Goal: Task Accomplishment & Management: Manage account settings

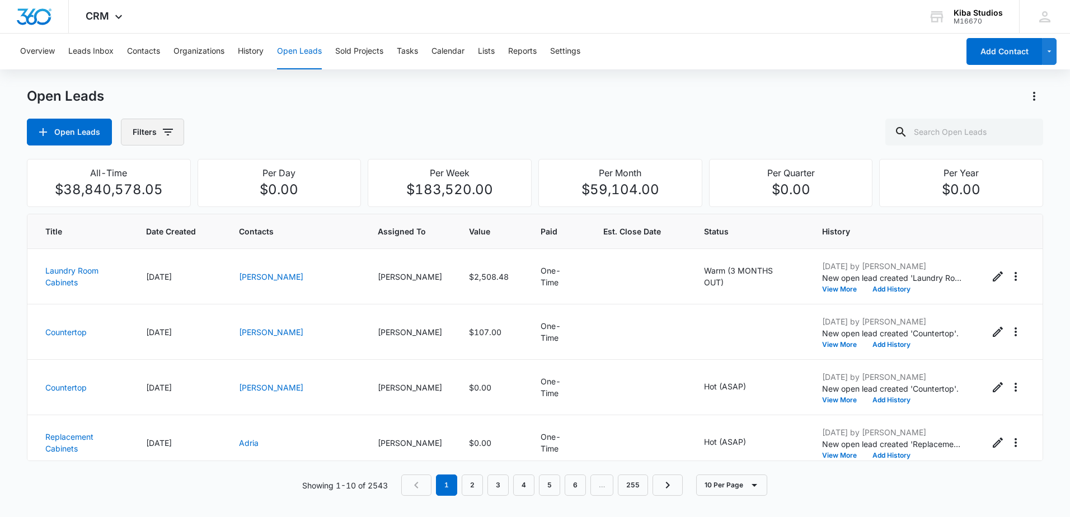
click at [170, 134] on icon "button" at bounding box center [167, 131] width 13 height 13
click at [252, 200] on icon "Show Assigned To filters" at bounding box center [253, 202] width 3 height 6
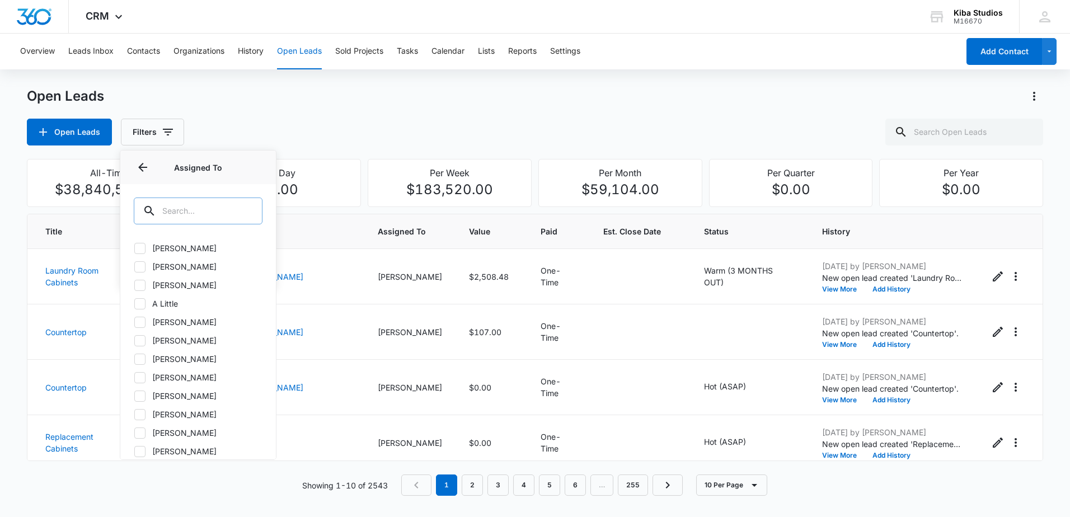
click at [179, 205] on input "text" at bounding box center [198, 211] width 129 height 27
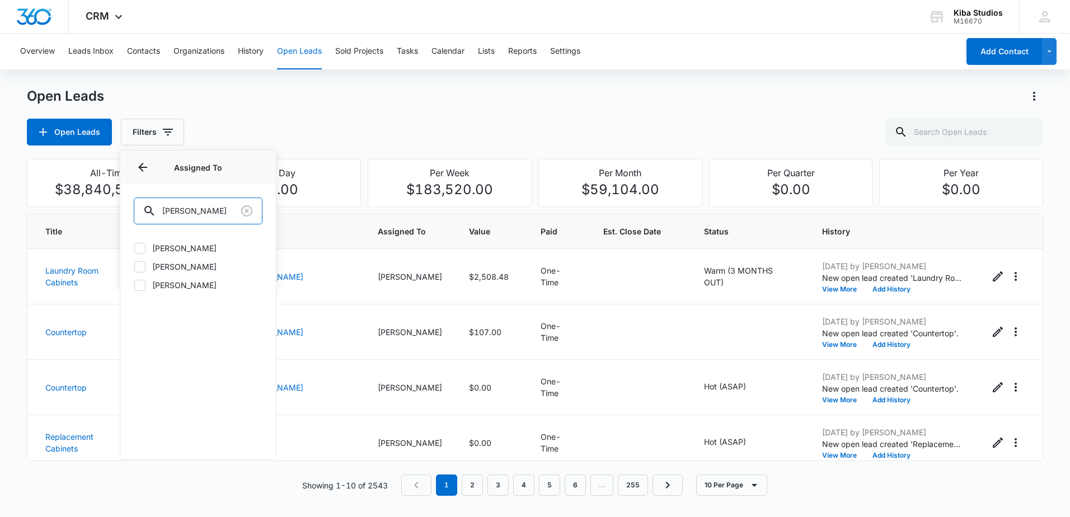
type input "[PERSON_NAME]"
click at [142, 250] on icon at bounding box center [140, 248] width 10 height 10
click at [134, 249] on input "[PERSON_NAME]" at bounding box center [134, 248] width 1 height 1
checkbox input "true"
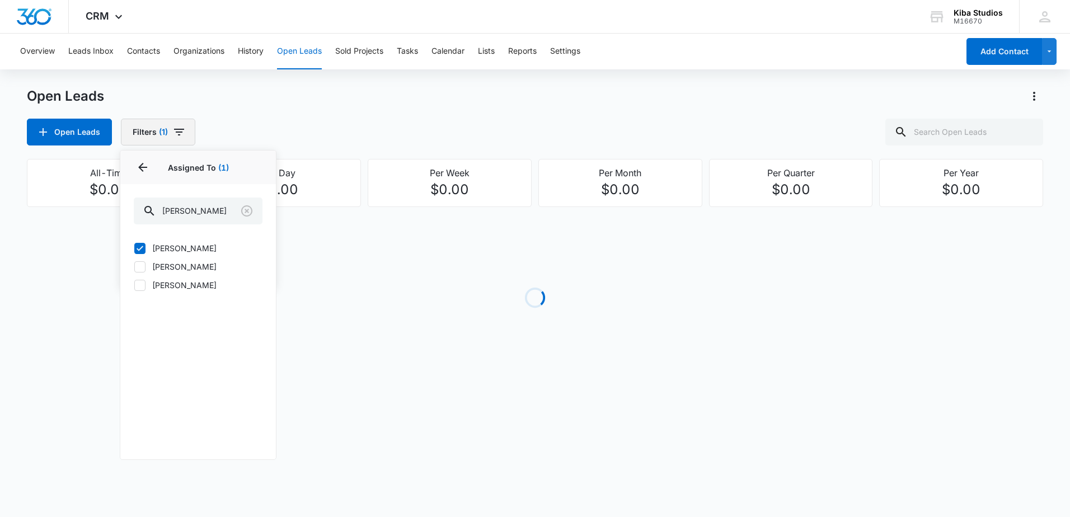
click at [181, 138] on icon "button" at bounding box center [178, 131] width 13 height 13
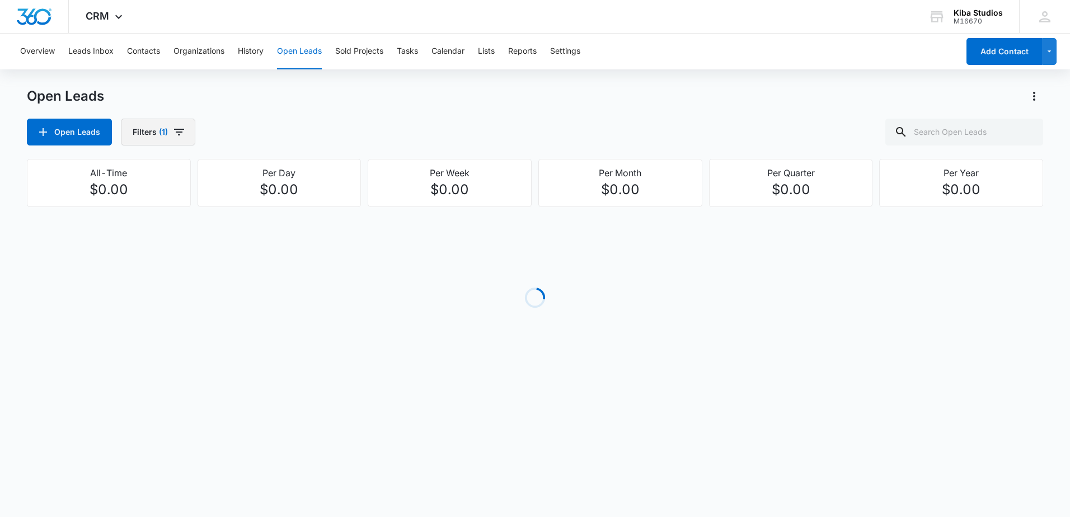
click at [182, 134] on icon "button" at bounding box center [178, 131] width 13 height 13
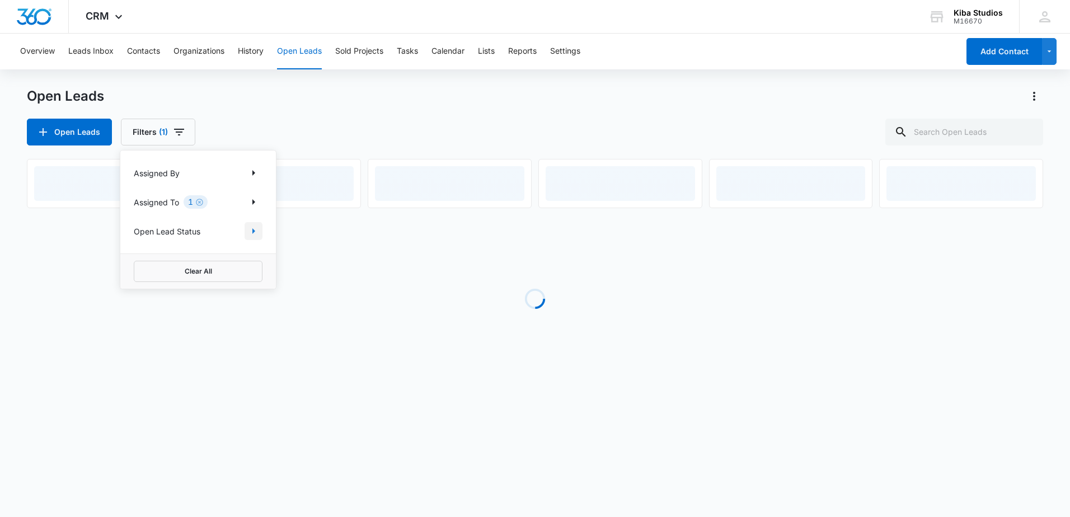
click at [259, 234] on icon "Show Open Lead Status filters" at bounding box center [253, 230] width 13 height 13
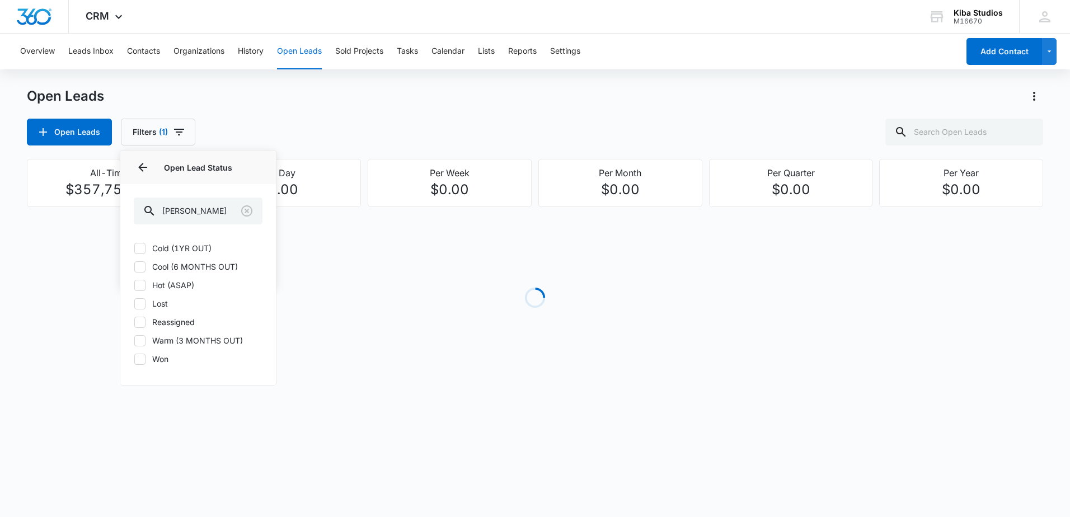
click at [142, 250] on icon at bounding box center [140, 248] width 10 height 10
click at [134, 249] on input "Cold (1YR OUT)" at bounding box center [134, 248] width 1 height 1
checkbox input "true"
click at [137, 265] on icon at bounding box center [140, 267] width 10 height 10
click at [134, 266] on input "Cool (6 MONTHS OUT)" at bounding box center [134, 266] width 1 height 1
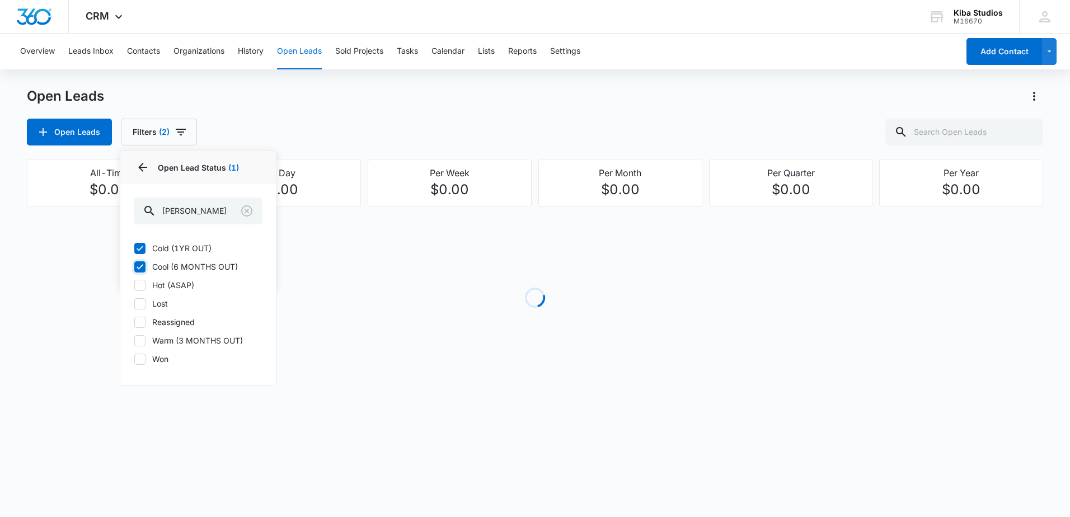
checkbox input "true"
click at [143, 283] on icon at bounding box center [140, 285] width 10 height 10
click at [134, 285] on input "Hot (ASAP)" at bounding box center [134, 285] width 1 height 1
checkbox input "true"
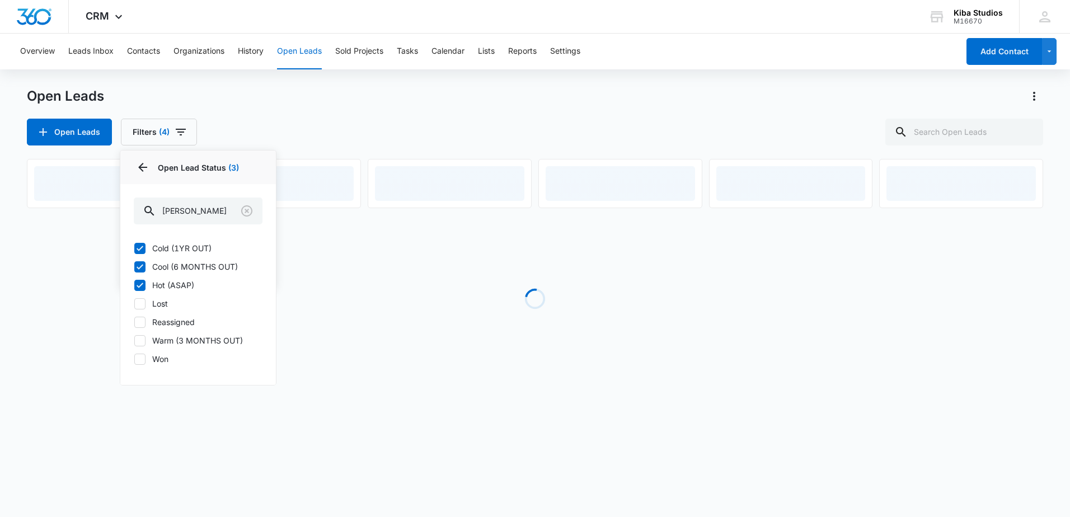
click at [137, 340] on icon at bounding box center [140, 341] width 10 height 10
click at [134, 340] on input "Warm (3 MONTHS OUT)" at bounding box center [134, 340] width 1 height 1
checkbox input "true"
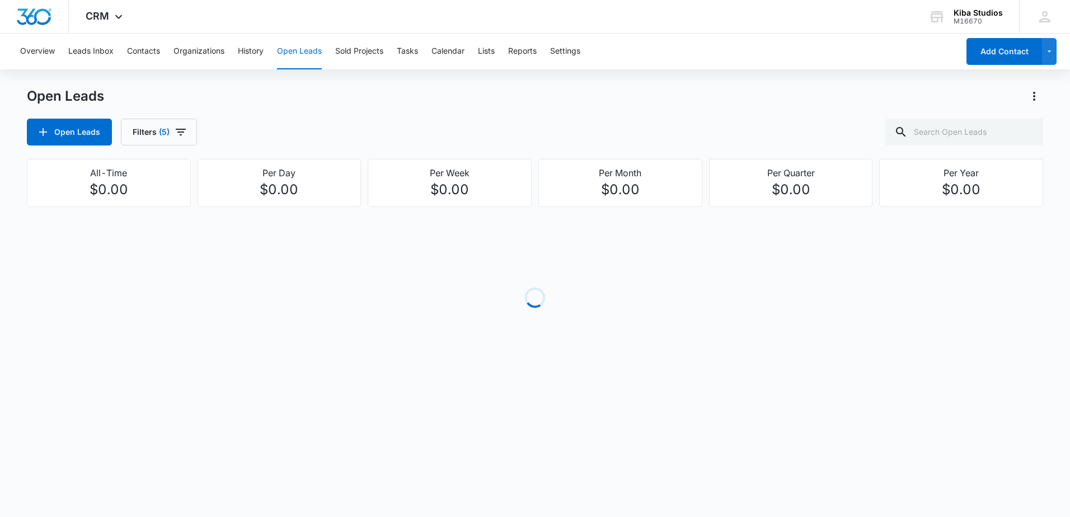
click at [317, 109] on div "Open Leads Open Leads Filters (5)" at bounding box center [535, 116] width 1017 height 58
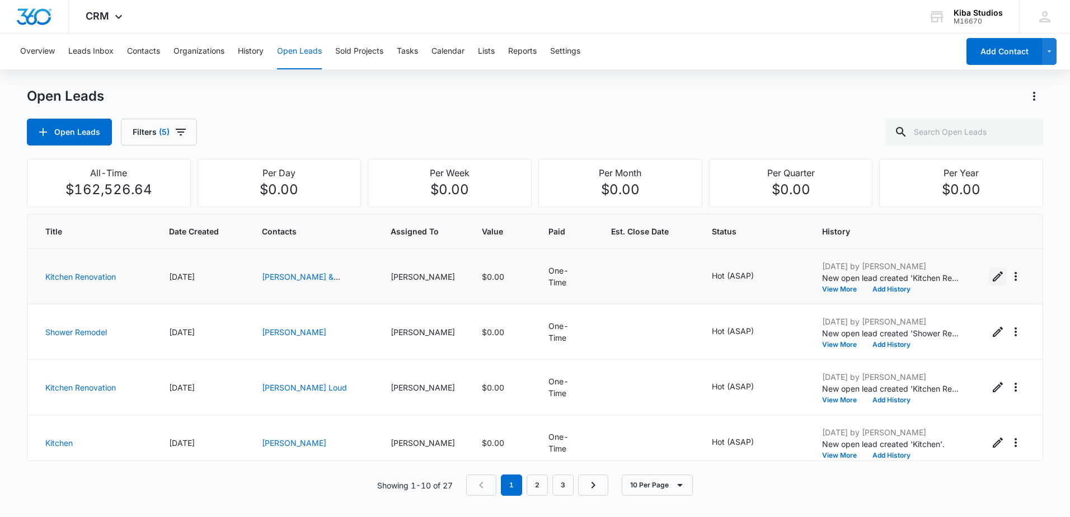
click at [993, 276] on icon "Edit Open Lead" at bounding box center [998, 276] width 10 height 10
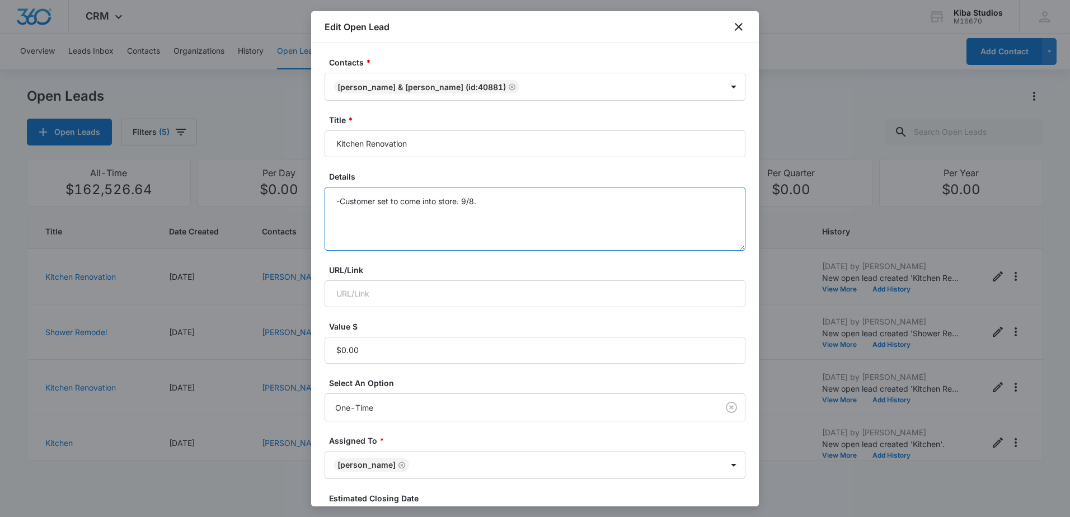
click at [486, 205] on textarea "-Customer set to come into store. 9/8." at bounding box center [535, 219] width 421 height 64
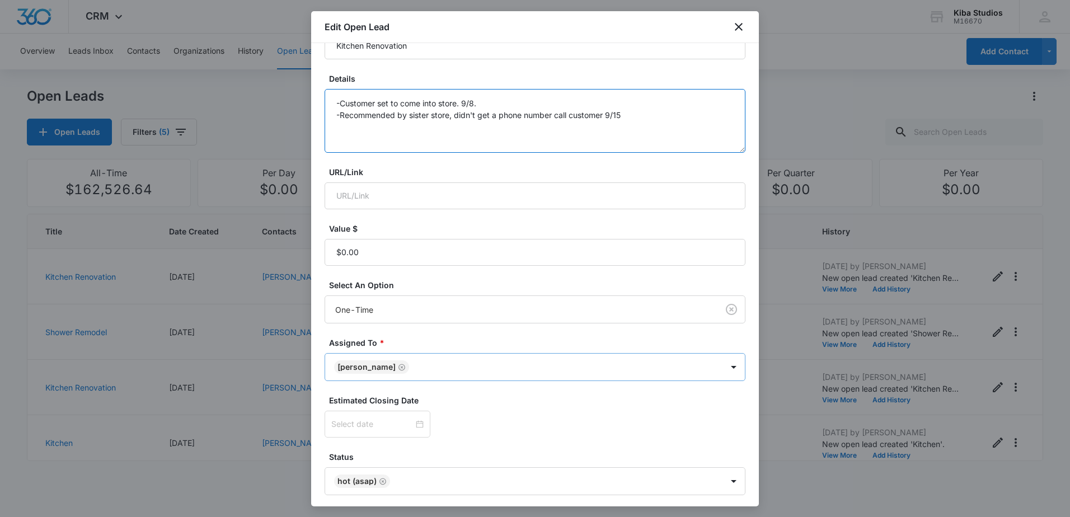
scroll to position [140, 0]
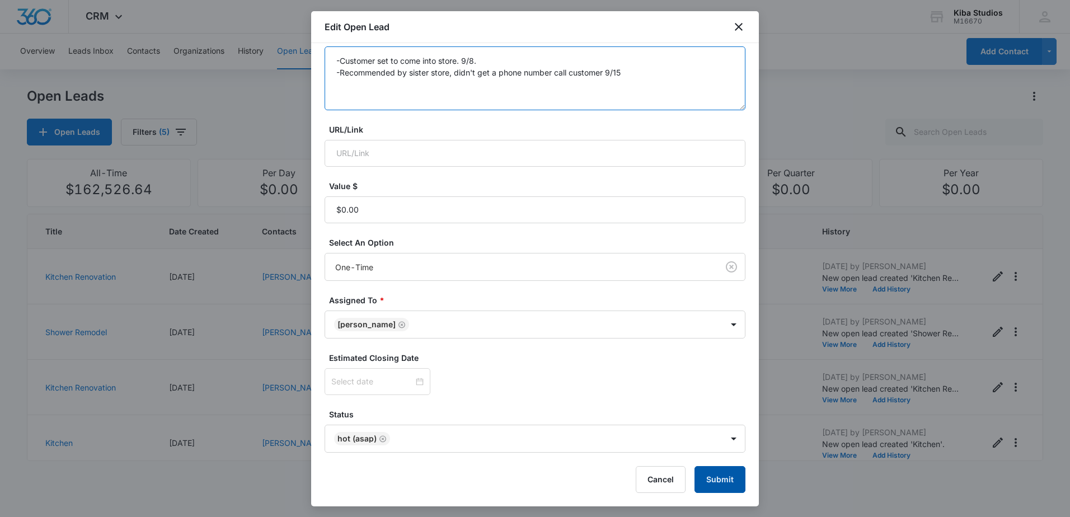
type textarea "-Customer set to come into store. 9/8. -Recommended by sister store, didn't get…"
click at [711, 471] on button "Submit" at bounding box center [720, 479] width 51 height 27
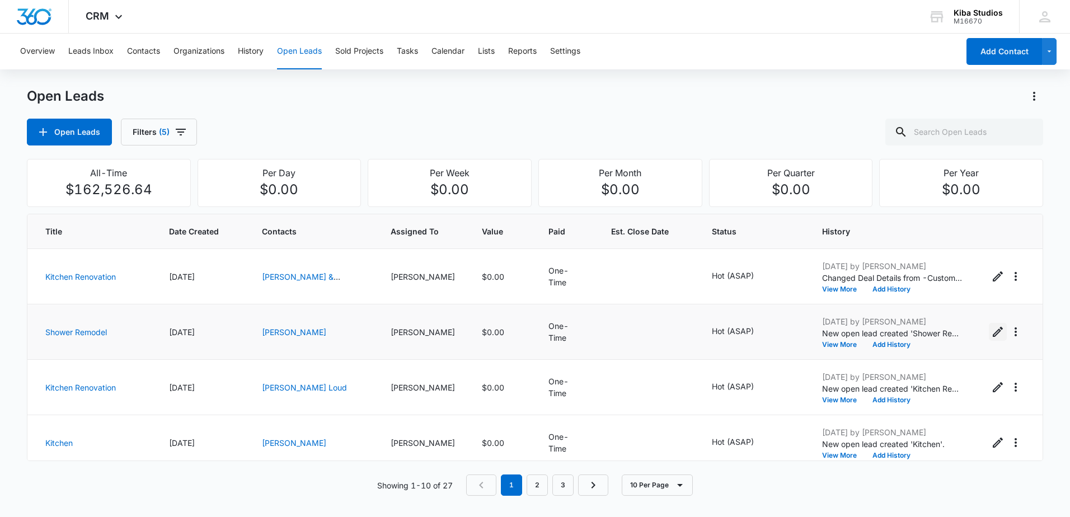
click at [991, 331] on icon "Edit Open Lead" at bounding box center [997, 331] width 13 height 13
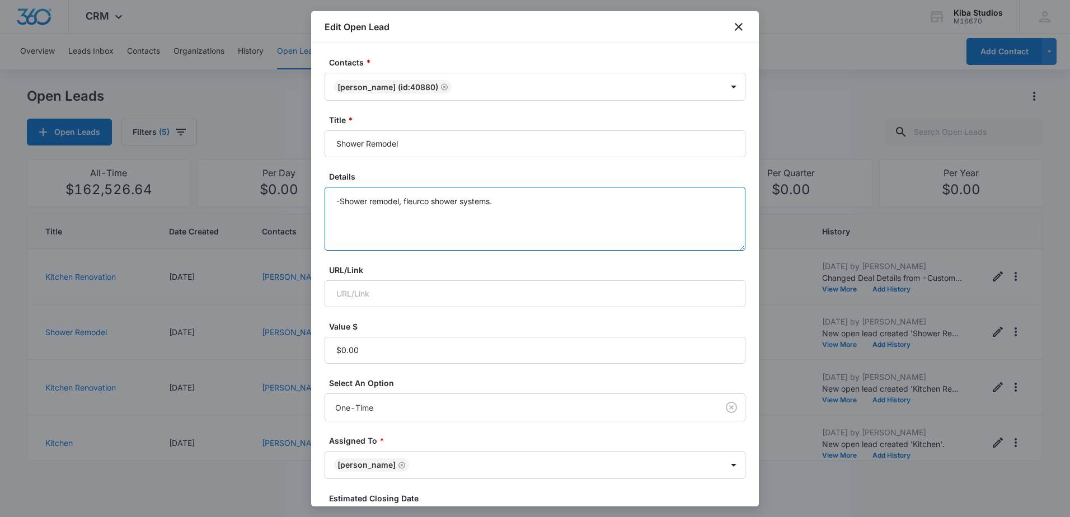
click at [514, 218] on textarea "-Shower remodel, fleurco shower systems." at bounding box center [535, 219] width 421 height 64
click at [525, 212] on textarea "-Shower remodel, fleurco shower systems." at bounding box center [535, 219] width 421 height 64
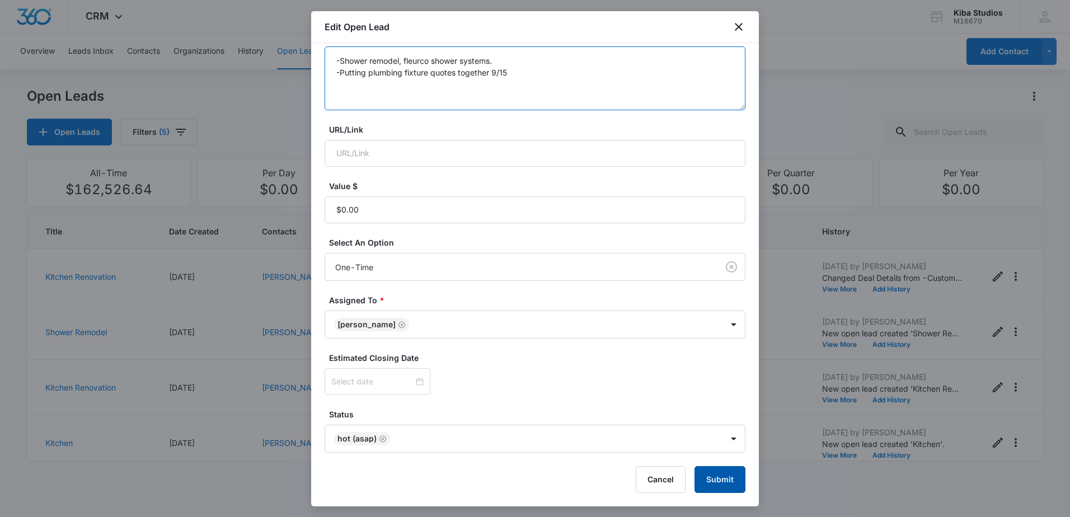
type textarea "-Shower remodel, fleurco shower systems. -Putting plumbing fixture quotes toget…"
click at [699, 480] on button "Submit" at bounding box center [720, 479] width 51 height 27
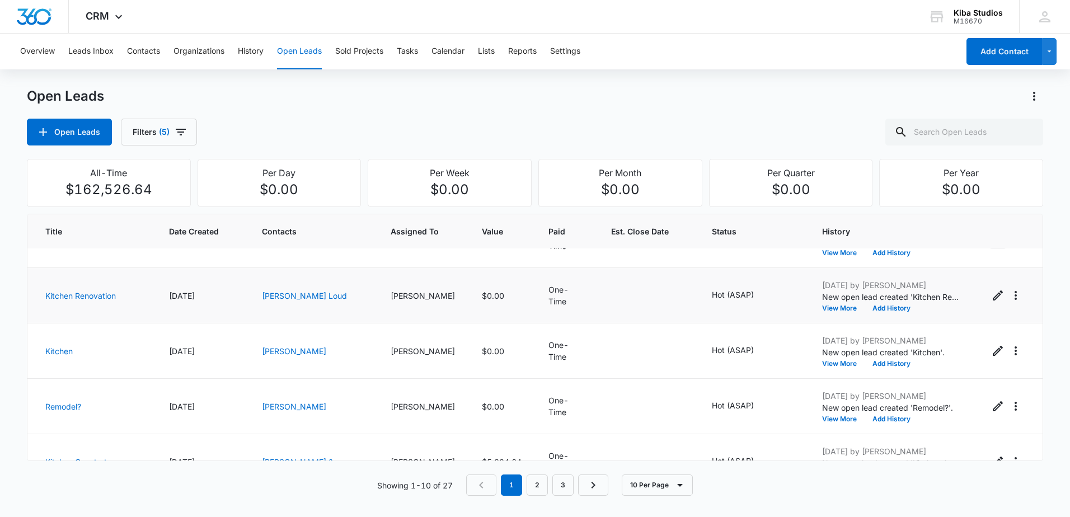
scroll to position [112, 0]
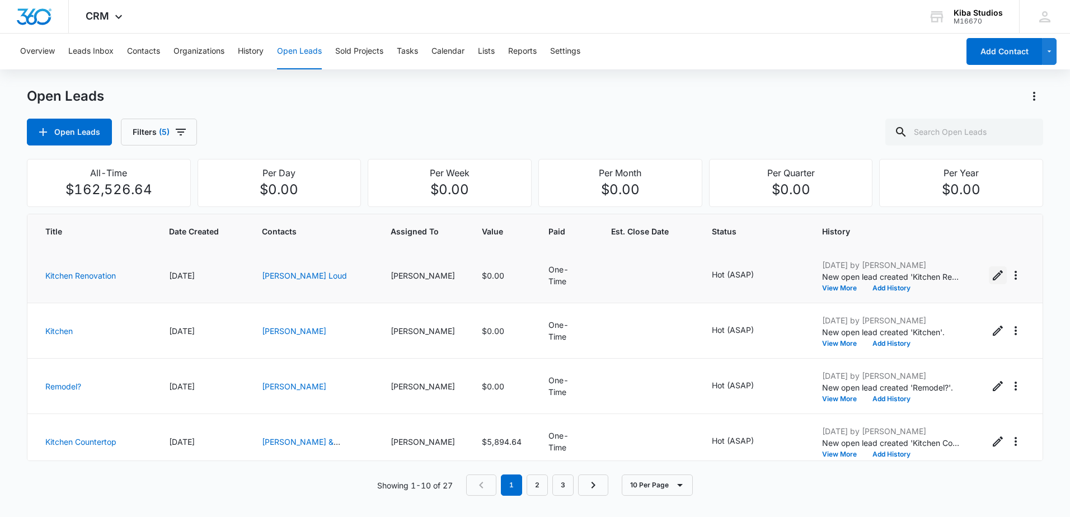
click at [991, 277] on icon "Edit Open Lead" at bounding box center [997, 275] width 13 height 13
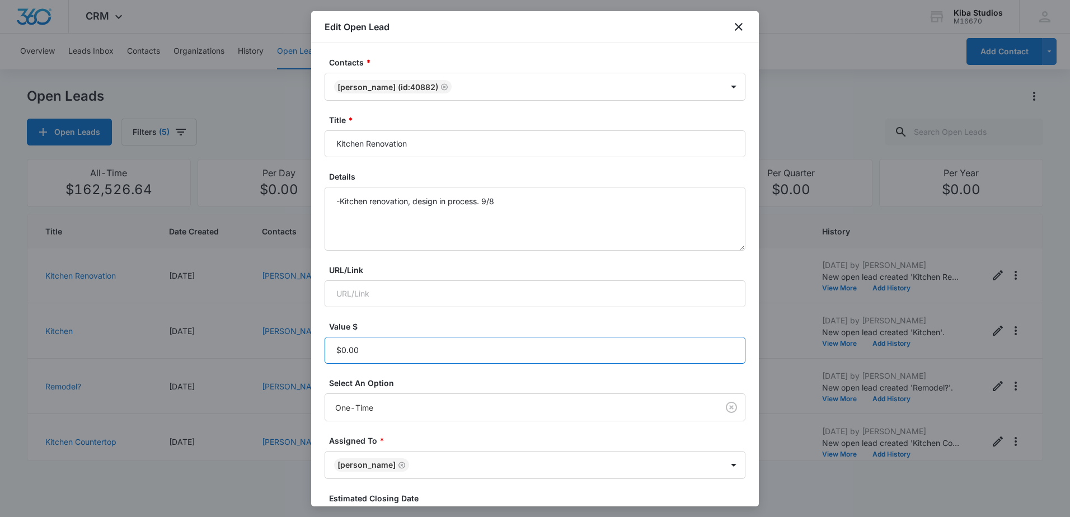
click at [406, 355] on input "Value $" at bounding box center [535, 350] width 421 height 27
type input "$30,000.00"
click at [526, 217] on textarea "-Kitchen renovation, design in process. 9/8" at bounding box center [535, 219] width 421 height 64
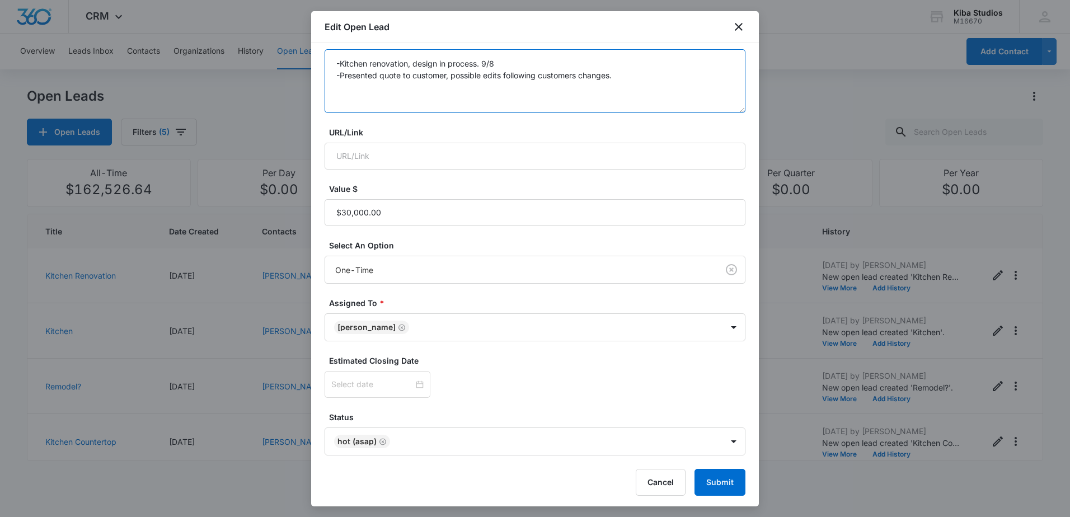
scroll to position [140, 0]
type textarea "-Kitchen renovation, design in process. 9/8 -Presented quote to customer, possi…"
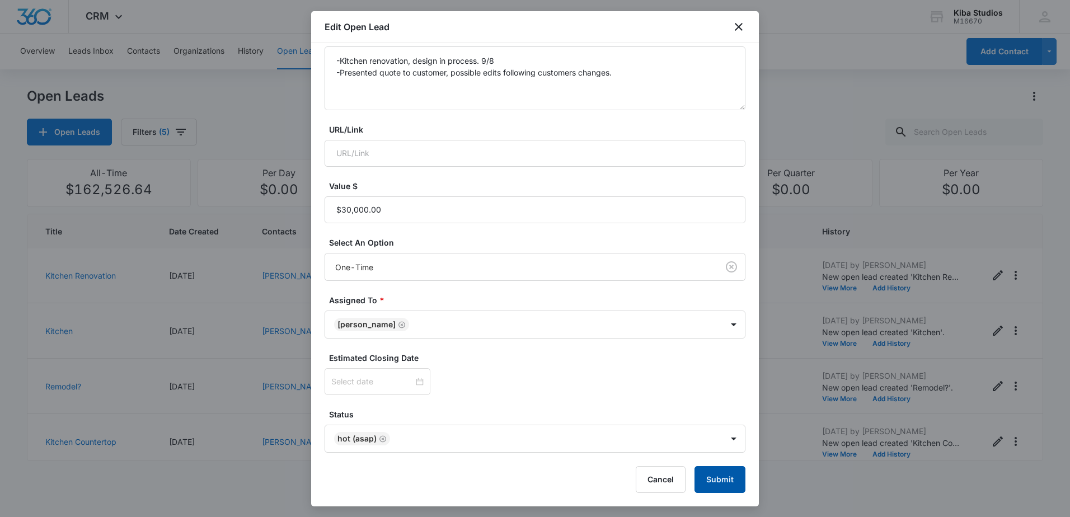
click at [713, 483] on button "Submit" at bounding box center [720, 479] width 51 height 27
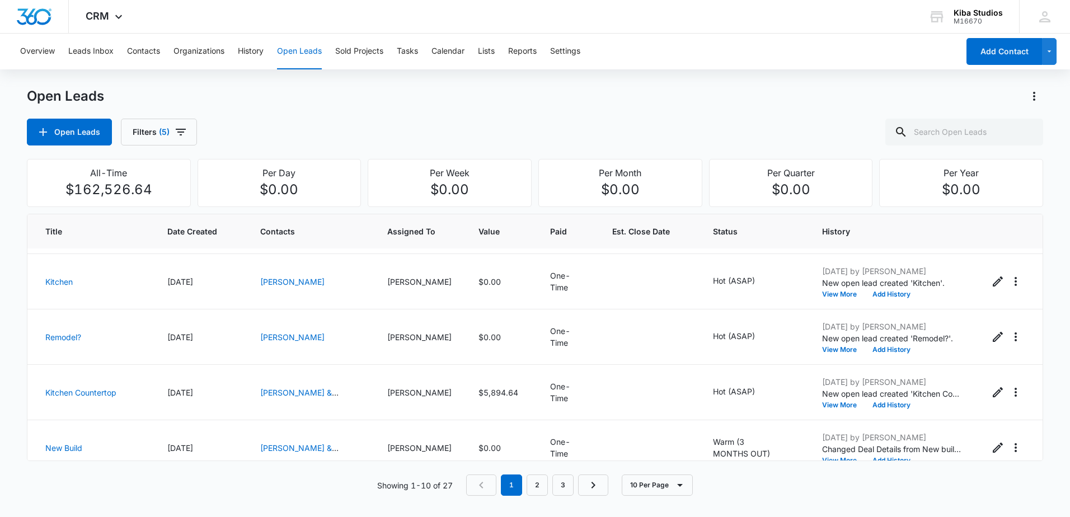
scroll to position [163, 0]
click at [991, 282] on icon "Edit Open Lead" at bounding box center [997, 279] width 13 height 13
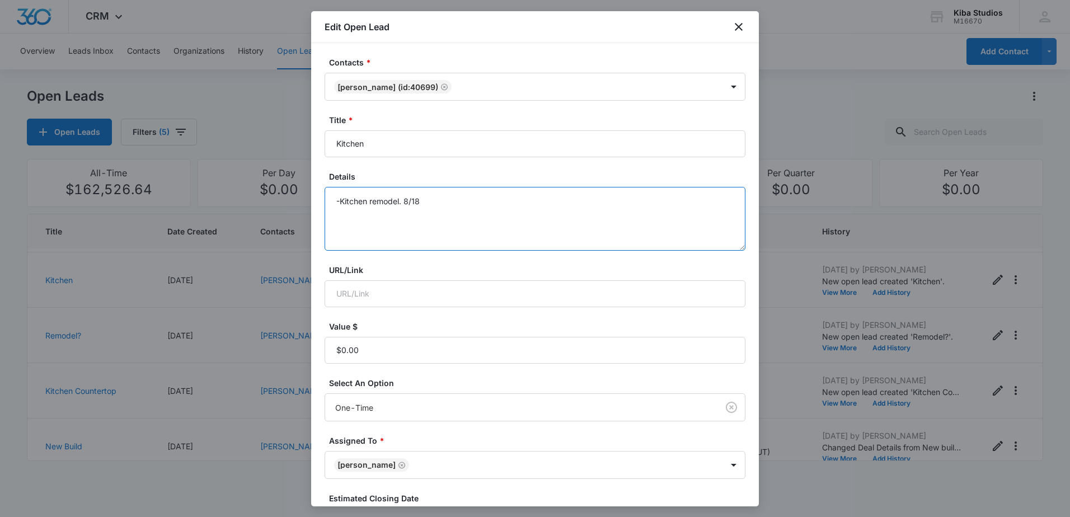
click at [479, 233] on textarea "-Kitchen remodel. 8/18" at bounding box center [535, 219] width 421 height 64
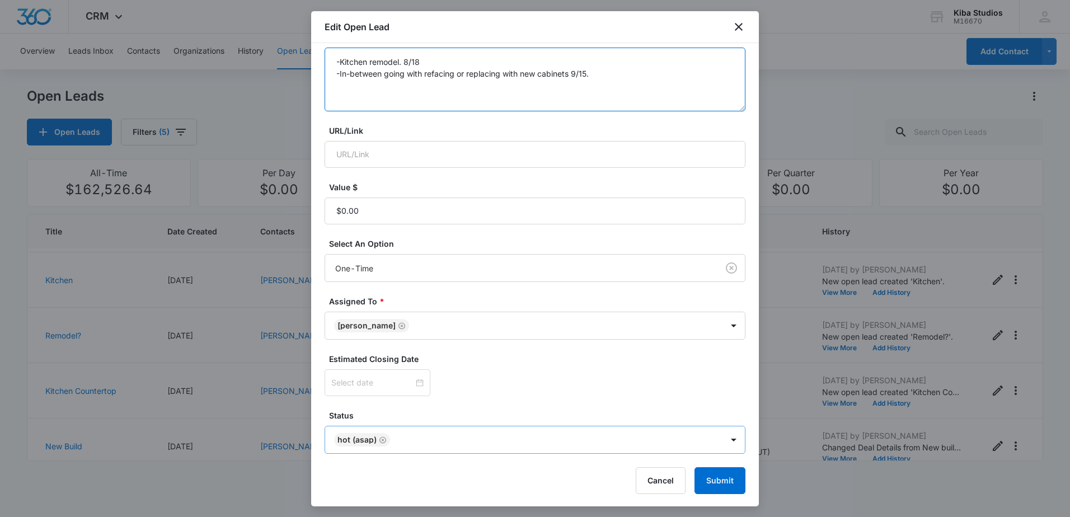
scroll to position [140, 0]
type textarea "-Kitchen remodel. 8/18 -In-between going with refacing or replacing with new ca…"
click at [718, 481] on button "Submit" at bounding box center [720, 479] width 51 height 27
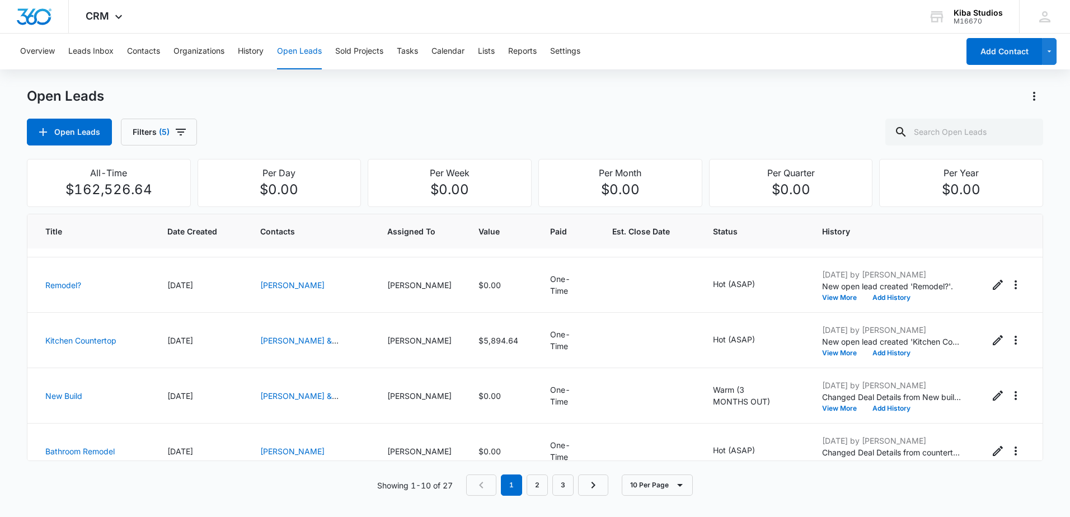
scroll to position [216, 0]
click at [991, 281] on icon "Edit Open Lead" at bounding box center [997, 282] width 13 height 13
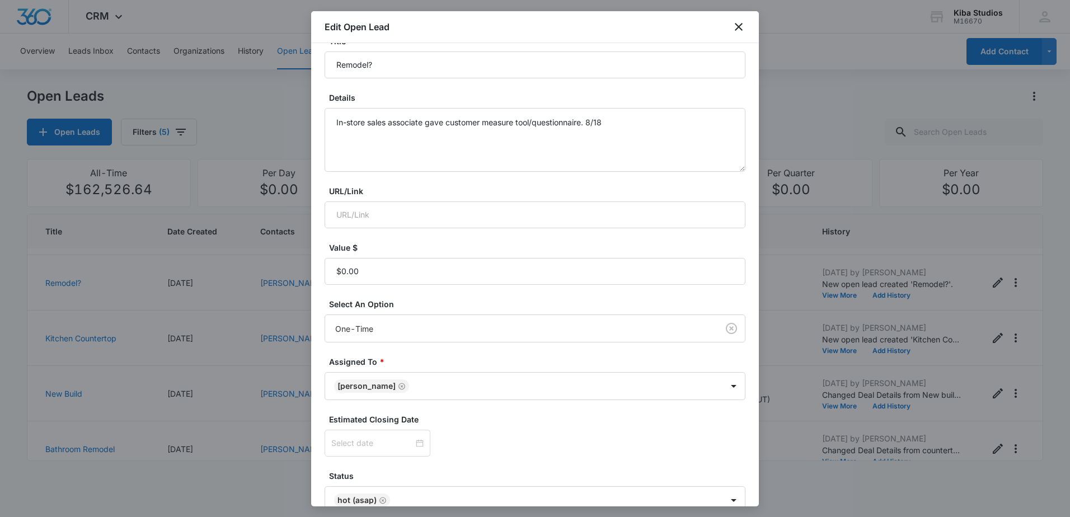
scroll to position [140, 0]
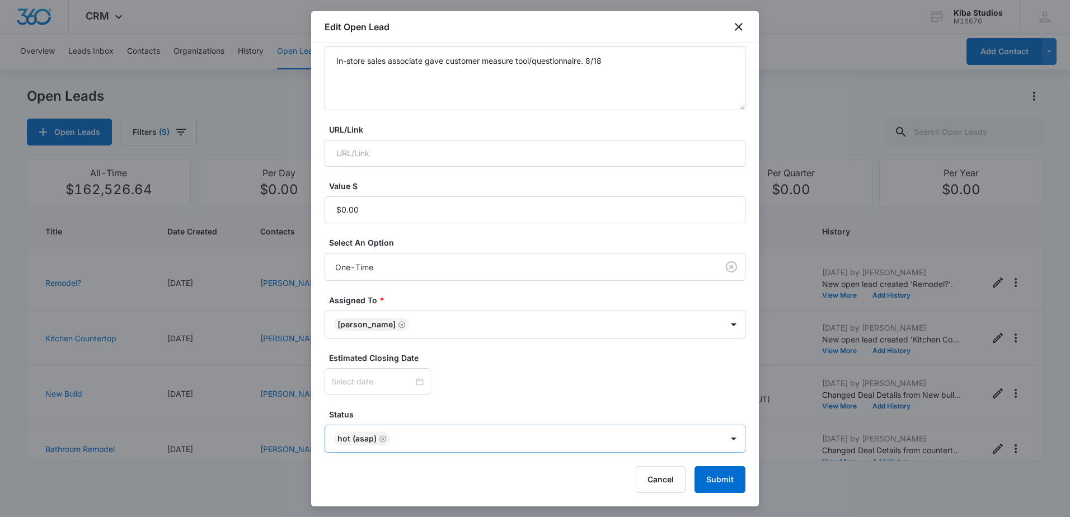
click at [383, 438] on icon "Remove Hot (ASAP)" at bounding box center [383, 438] width 7 height 7
click at [732, 443] on body "CRM Apps Reputation Websites Forms CRM Email Social Scheduling Content Ads Inte…" at bounding box center [535, 258] width 1070 height 517
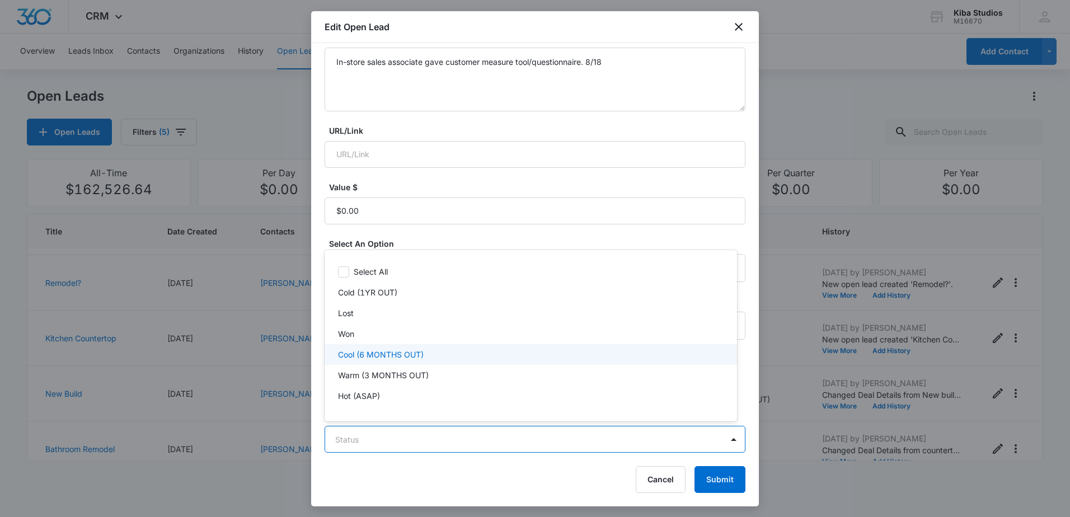
scroll to position [1, 0]
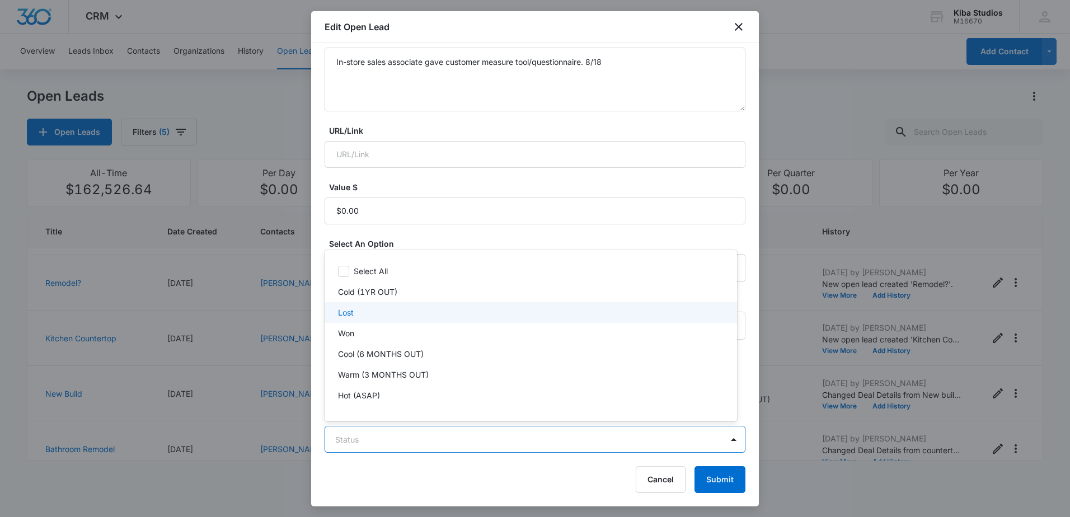
click at [471, 315] on div "Lost" at bounding box center [529, 313] width 383 height 12
click at [571, 463] on div at bounding box center [535, 258] width 1070 height 517
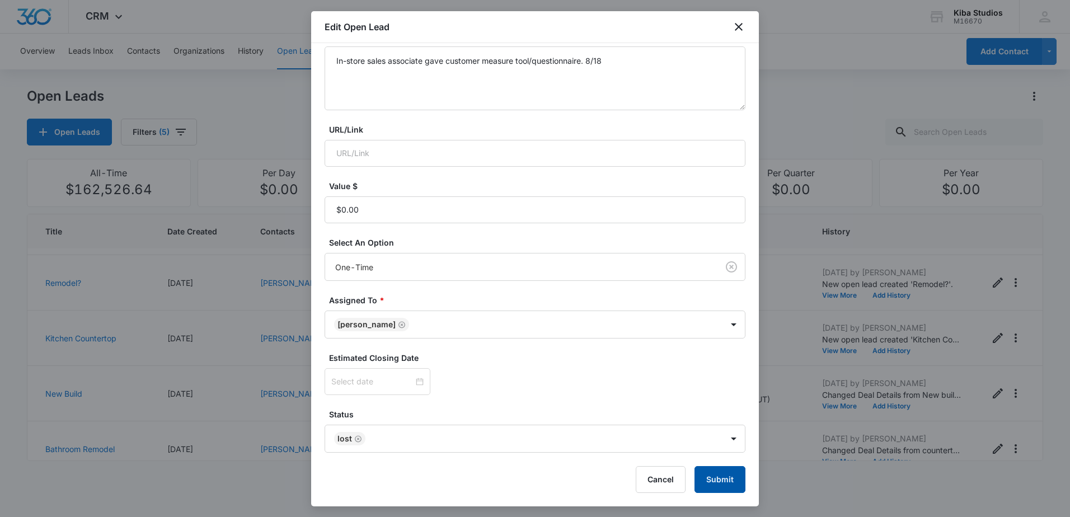
click at [706, 475] on button "Submit" at bounding box center [720, 479] width 51 height 27
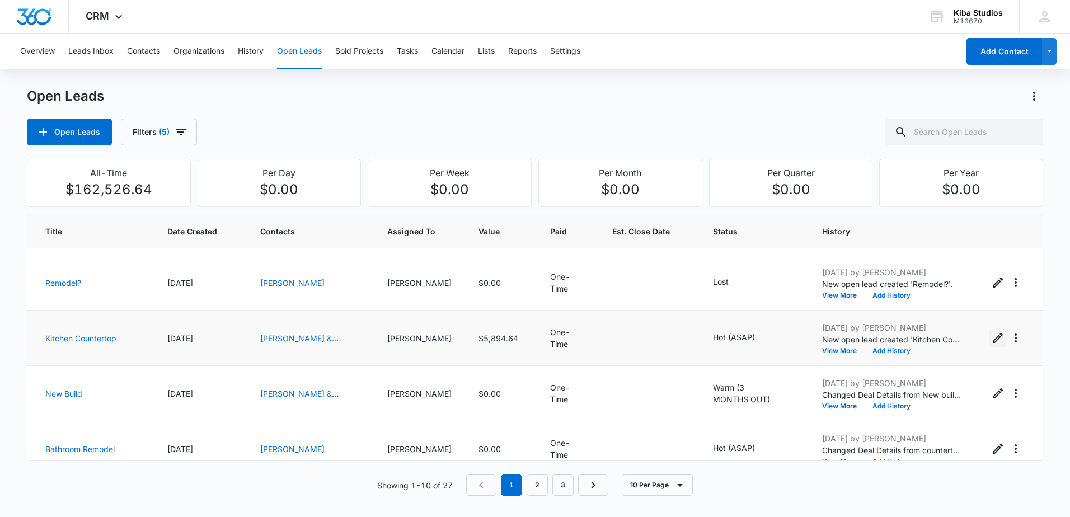
click at [991, 341] on icon "Edit Open Lead" at bounding box center [997, 337] width 13 height 13
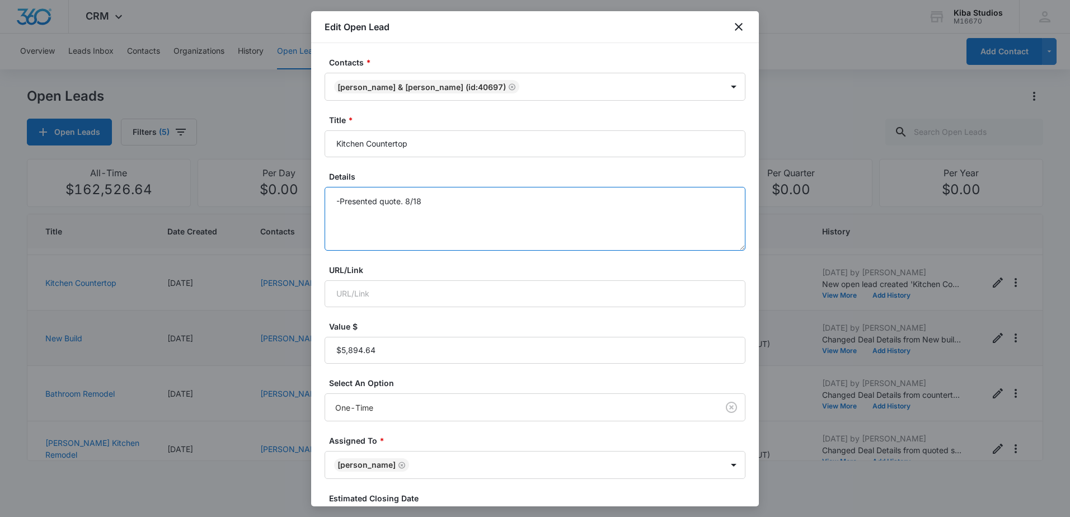
click at [464, 203] on textarea "-Presented quote. 8/18" at bounding box center [535, 219] width 421 height 64
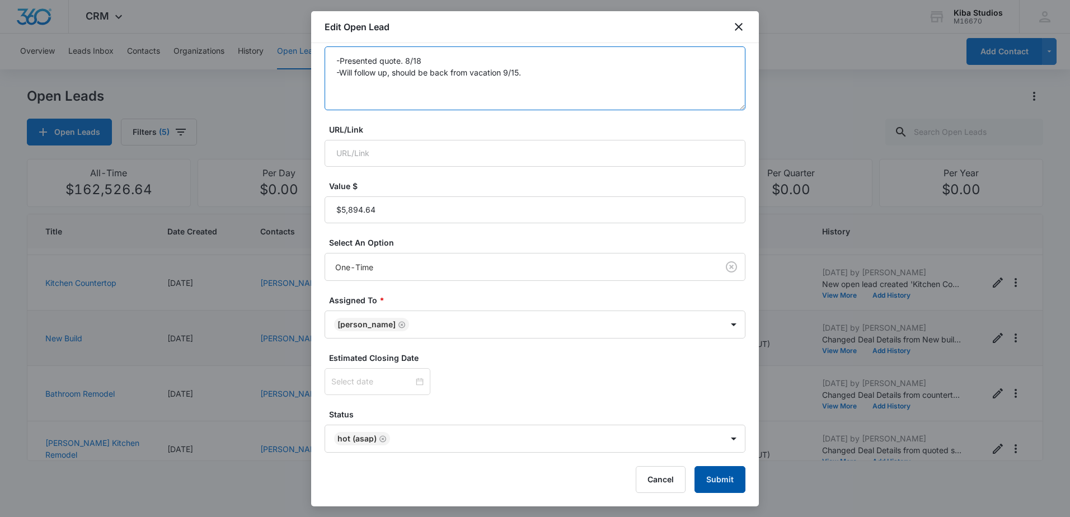
type textarea "-Presented quote. 8/18 -Will follow up, should be back from vacation 9/15."
click at [719, 476] on button "Submit" at bounding box center [720, 479] width 51 height 27
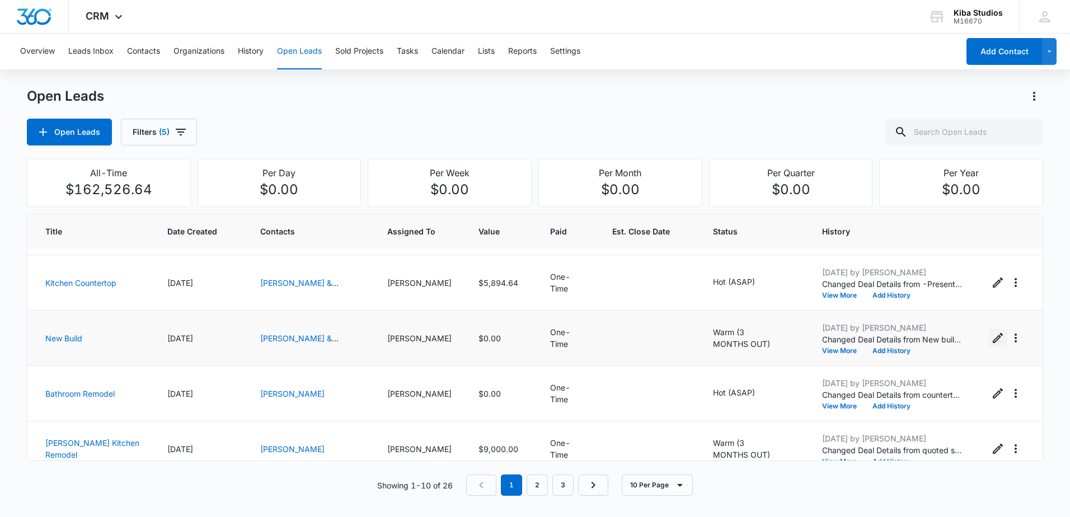
click at [993, 340] on icon "Edit Open Lead" at bounding box center [998, 338] width 10 height 10
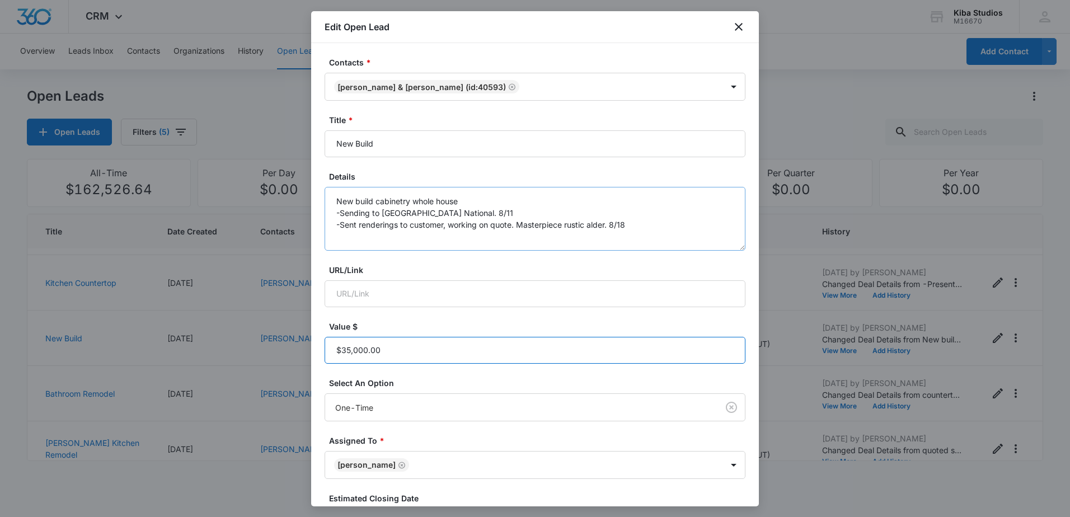
type input "$35,000.00"
click at [705, 226] on textarea "New build cabinetry whole house -Sending to [GEOGRAPHIC_DATA] National. 8/11 -S…" at bounding box center [535, 219] width 421 height 64
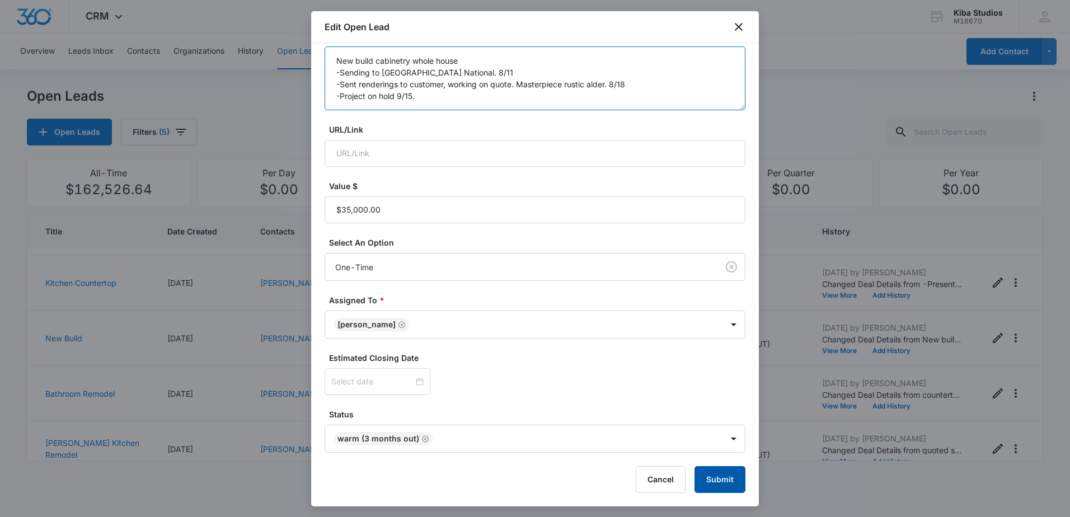
type textarea "New build cabinetry whole house -Sending to [GEOGRAPHIC_DATA] National. 8/11 -S…"
click at [695, 476] on button "Submit" at bounding box center [720, 479] width 51 height 27
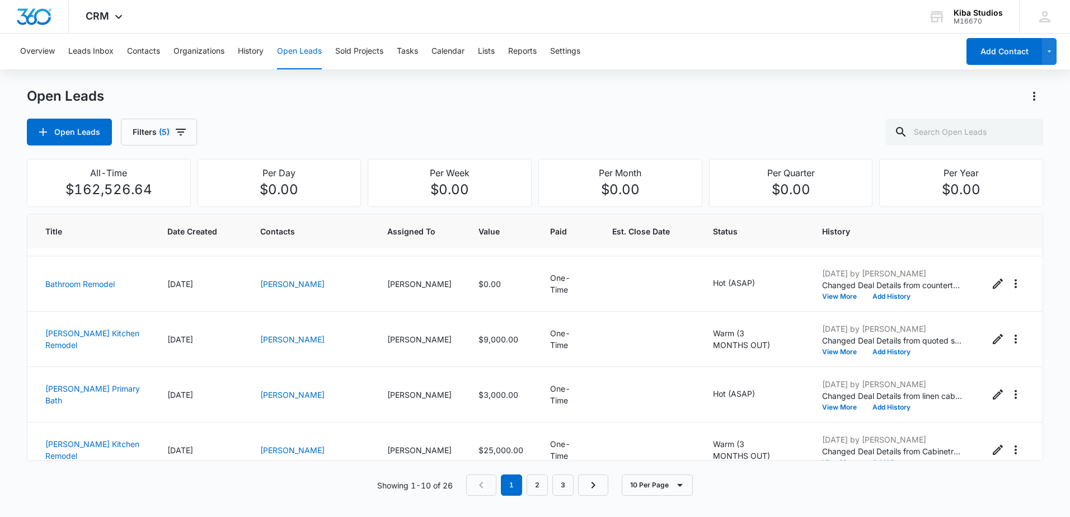
scroll to position [333, 0]
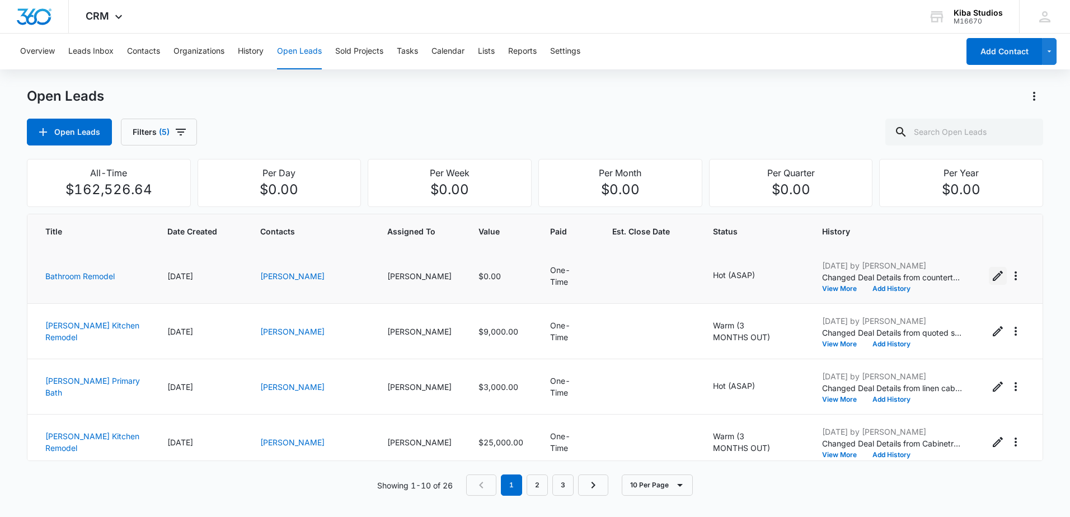
click at [993, 277] on icon "Edit Open Lead" at bounding box center [998, 276] width 10 height 10
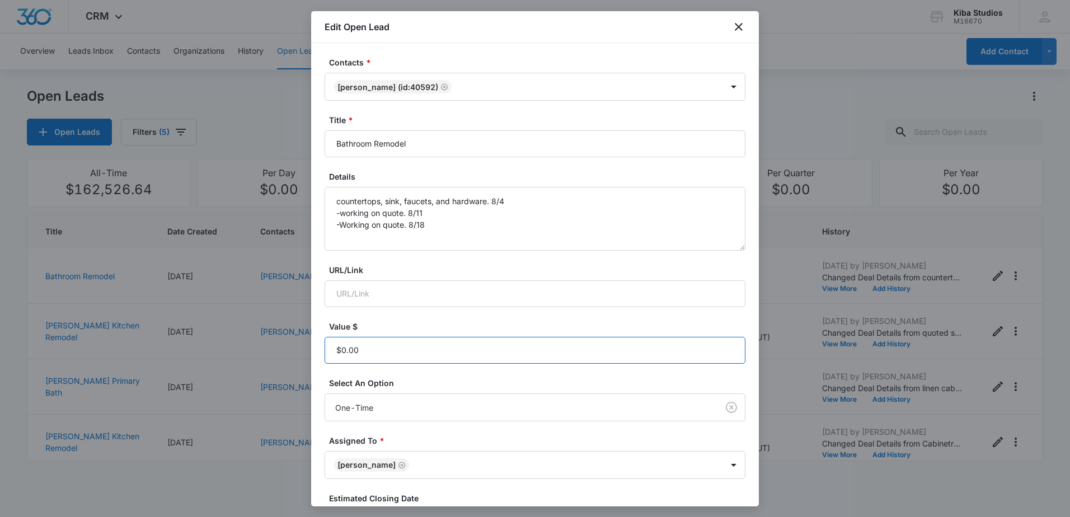
click at [404, 351] on input "Value $" at bounding box center [535, 350] width 421 height 27
type input "$7,000.00"
click at [456, 223] on textarea "countertops, sink, faucets, and hardware. 8/4 -working on quote. 8/11 -Working …" at bounding box center [535, 219] width 421 height 64
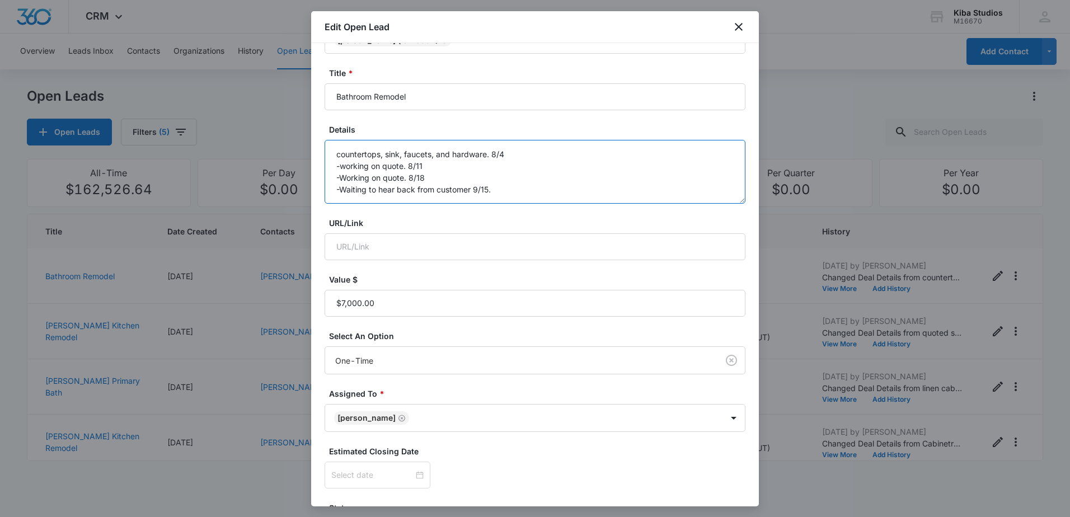
scroll to position [140, 0]
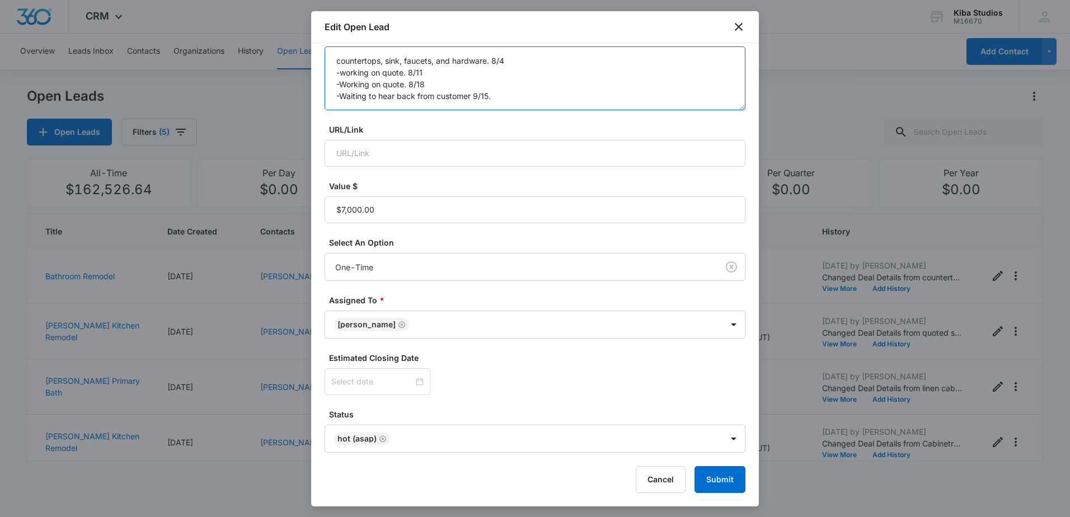
type textarea "countertops, sink, faucets, and hardware. 8/4 -working on quote. 8/11 -Working …"
click at [727, 476] on button "Submit" at bounding box center [720, 479] width 51 height 27
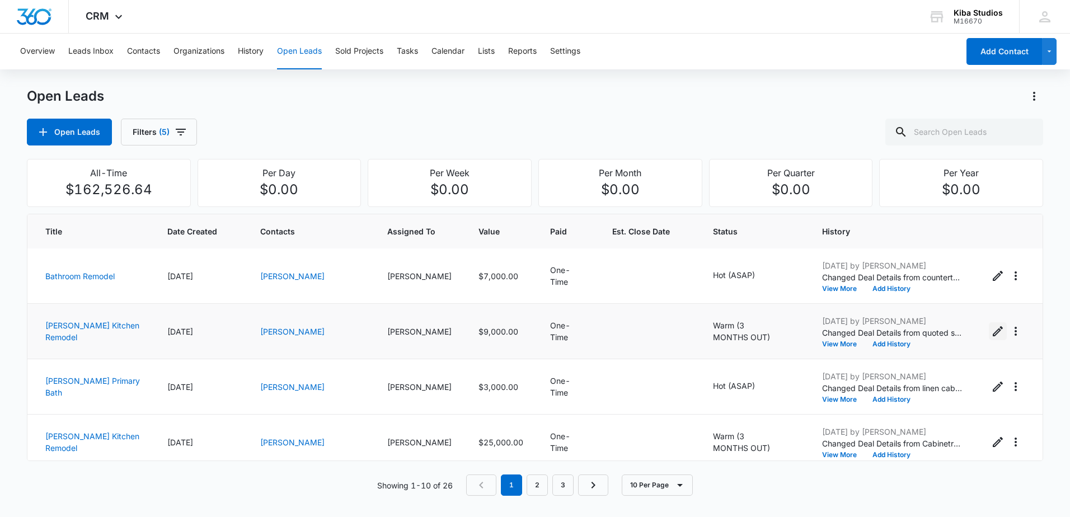
click at [993, 332] on icon "Edit Open Lead" at bounding box center [998, 331] width 10 height 10
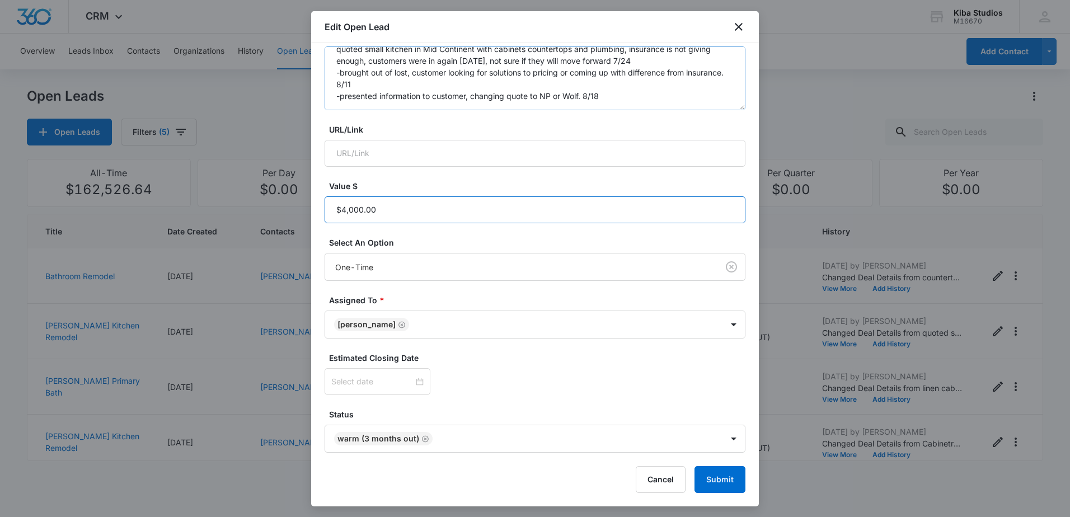
type input "$4,000.00"
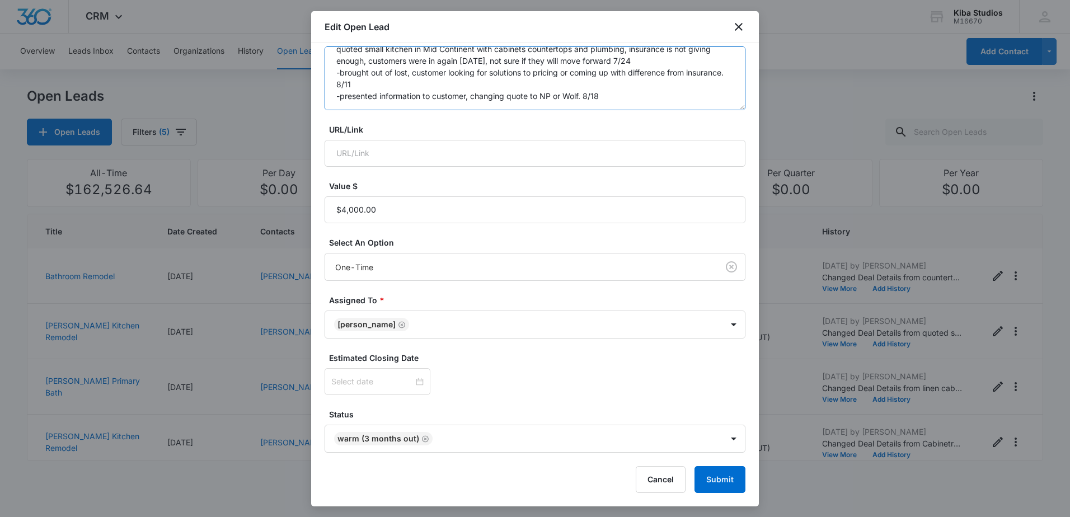
click at [616, 98] on textarea "quoted small kitchen in Mid Continent with cabinets countertops and plumbing, i…" at bounding box center [535, 78] width 421 height 64
type textarea "quoted small kitchen in Mid Continent with cabinets countertops and plumbing, i…"
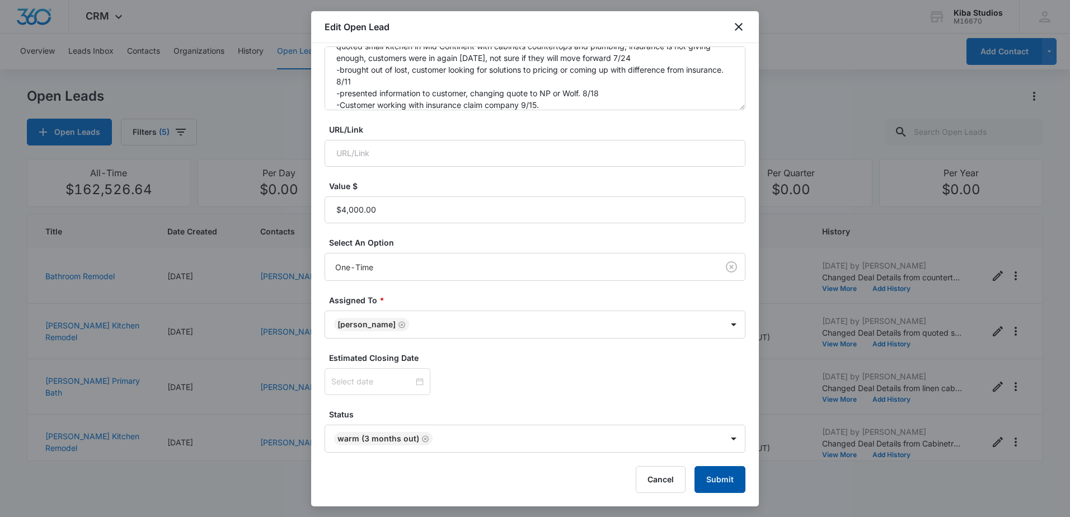
click at [703, 471] on button "Submit" at bounding box center [720, 479] width 51 height 27
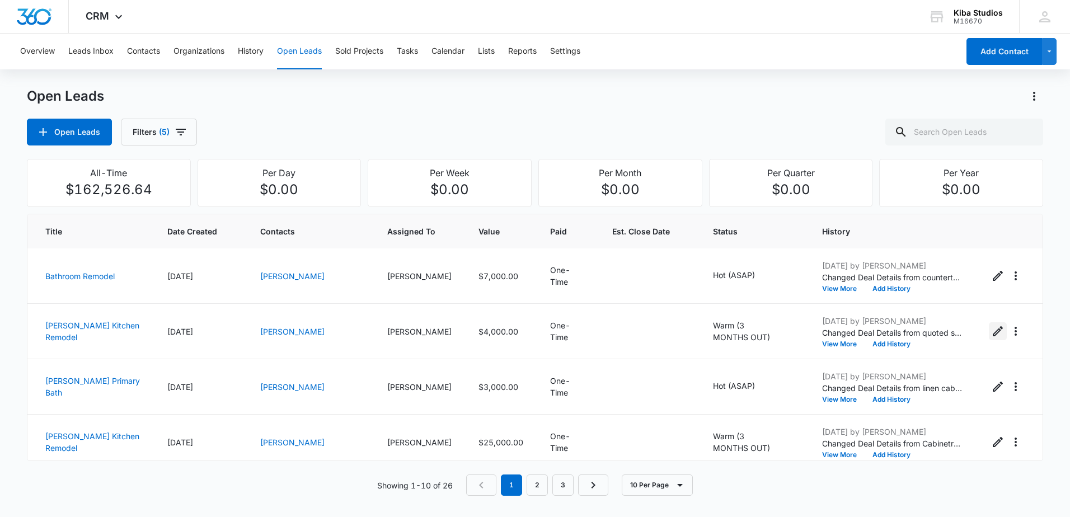
scroll to position [342, 0]
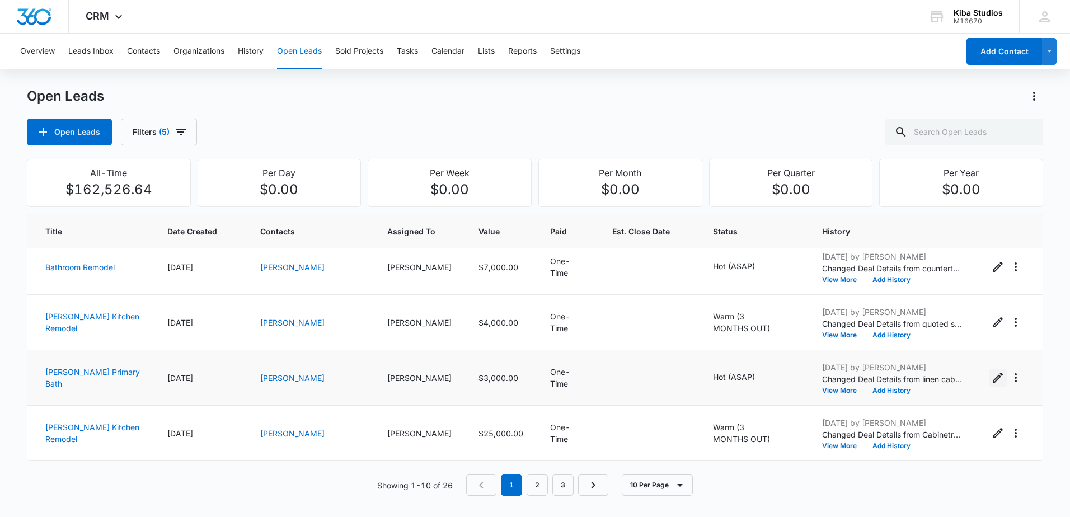
click at [991, 377] on icon "Edit Open Lead" at bounding box center [997, 377] width 13 height 13
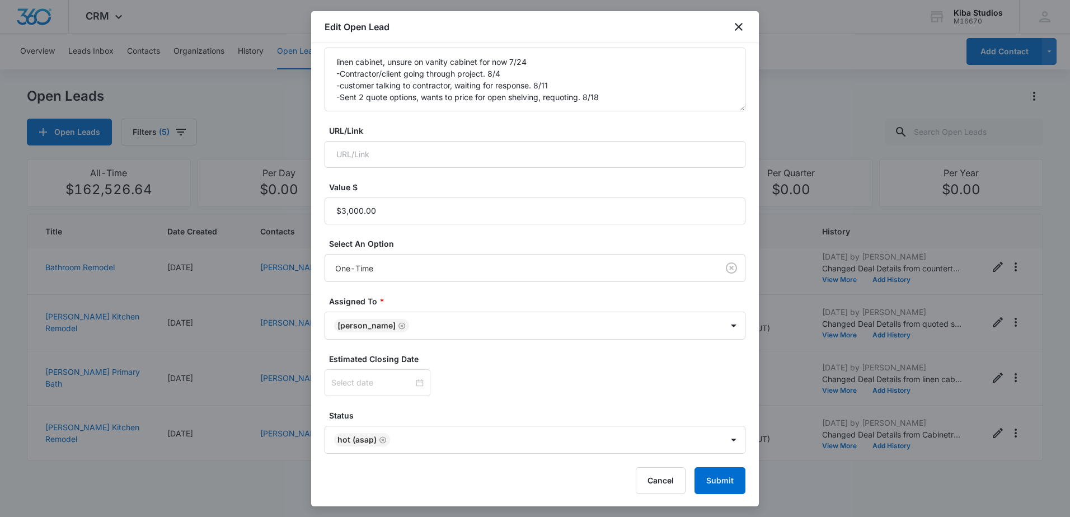
scroll to position [140, 0]
click at [384, 441] on icon "Remove Hot (ASAP)" at bounding box center [383, 439] width 8 height 8
click at [723, 442] on body "CRM Apps Reputation Websites Forms CRM Email Social Scheduling Content Ads Inte…" at bounding box center [535, 258] width 1070 height 517
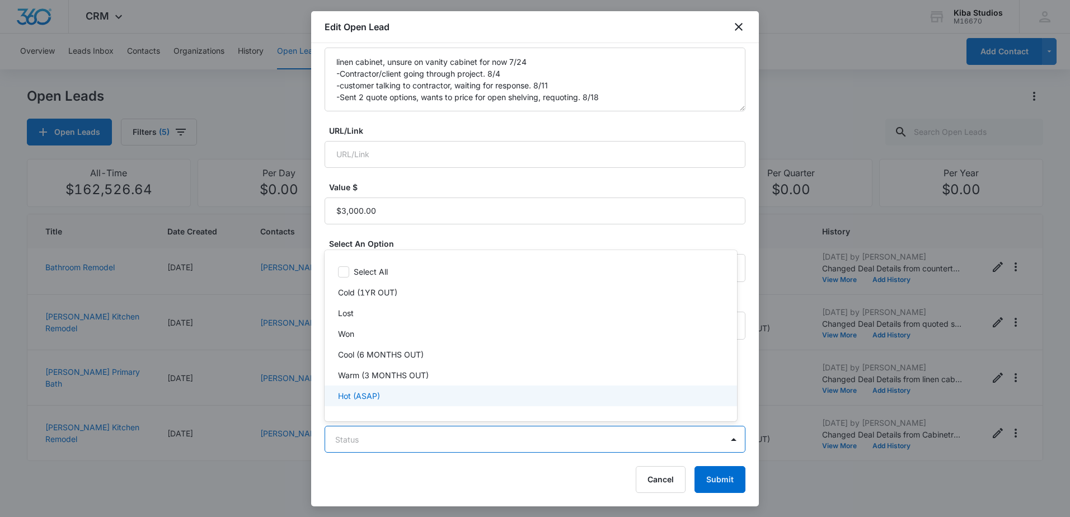
scroll to position [17, 0]
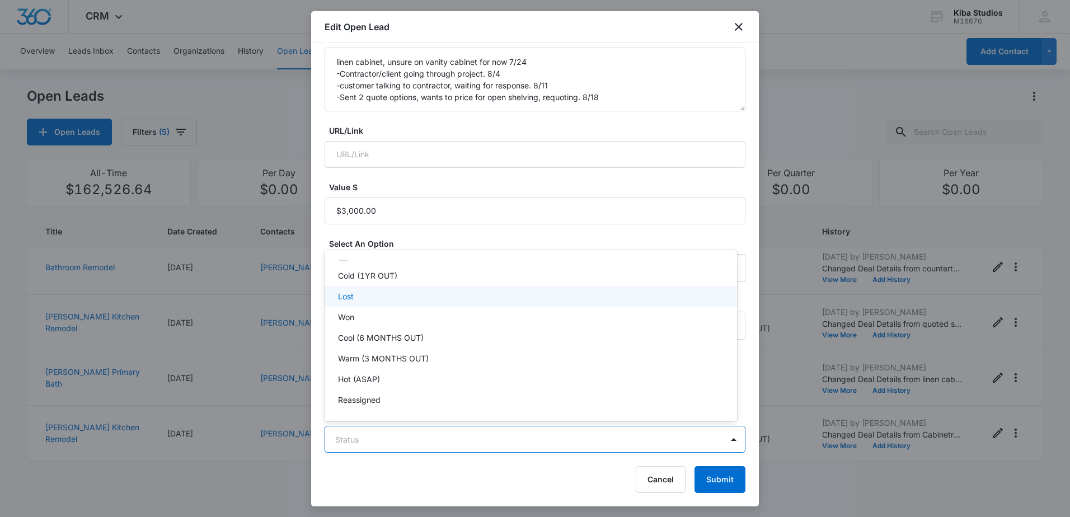
click at [418, 299] on div "Lost" at bounding box center [529, 297] width 383 height 12
click at [565, 476] on div at bounding box center [535, 258] width 1070 height 517
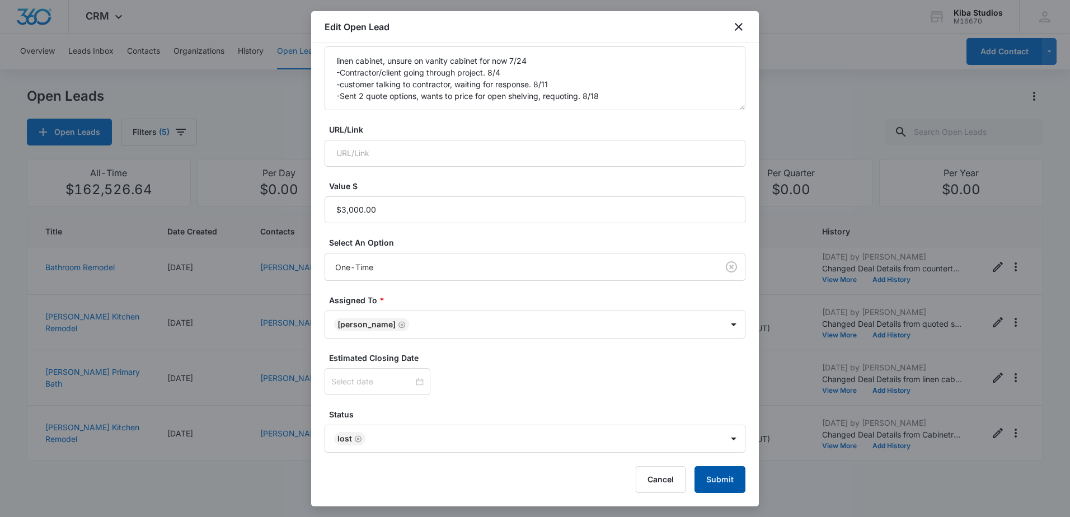
click at [709, 476] on button "Submit" at bounding box center [720, 479] width 51 height 27
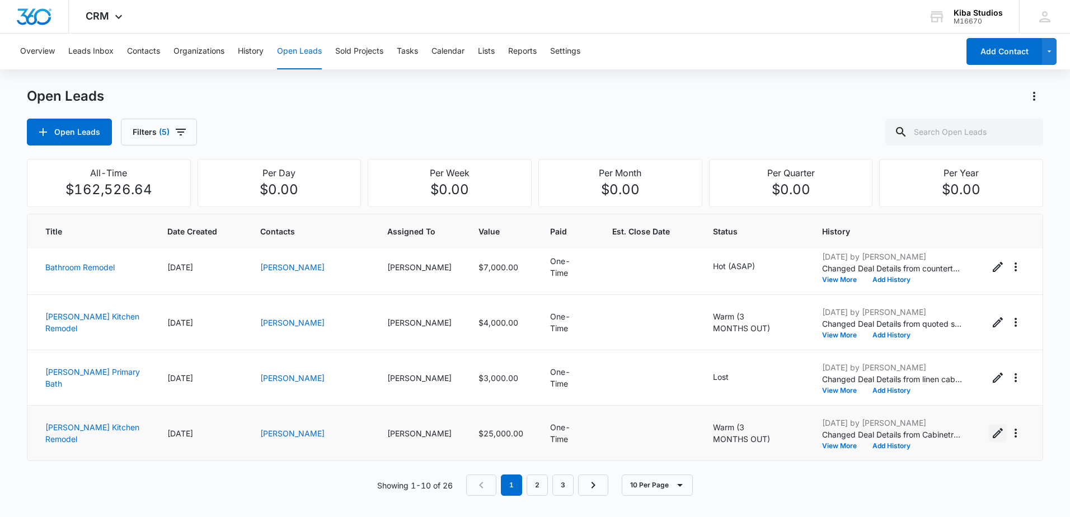
click at [991, 432] on icon "Edit Open Lead" at bounding box center [997, 433] width 13 height 13
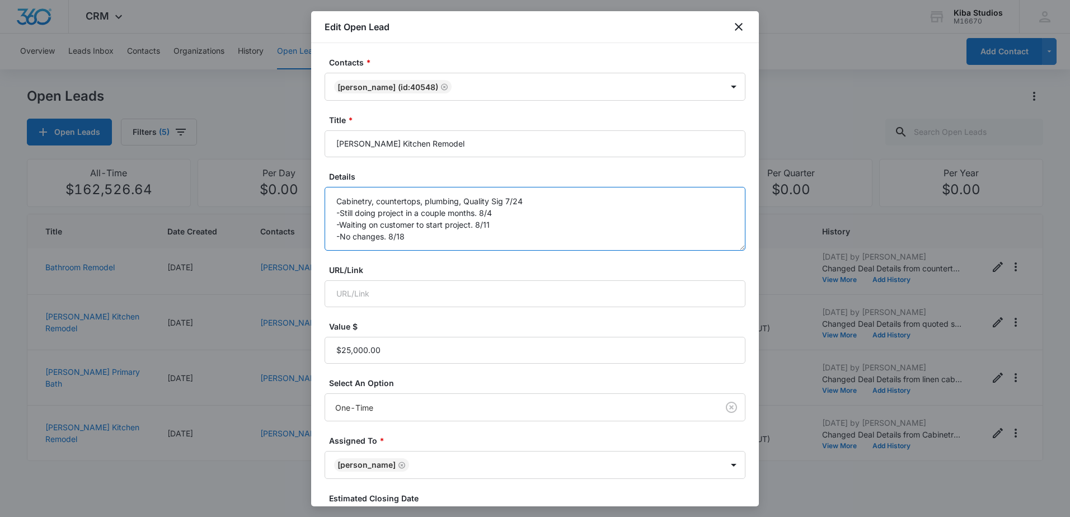
click at [526, 232] on textarea "Cabinetry, countertops, plumbing, Quality Sig 7/24 -Still doing project in a co…" at bounding box center [535, 219] width 421 height 64
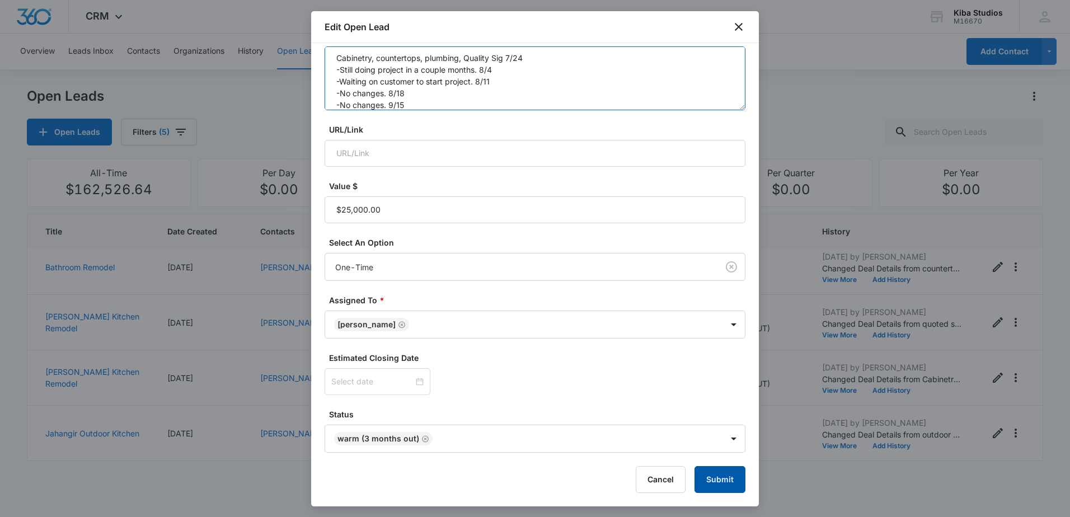
type textarea "Cabinetry, countertops, plumbing, Quality Sig 7/24 -Still doing project in a co…"
click at [728, 489] on button "Submit" at bounding box center [720, 479] width 51 height 27
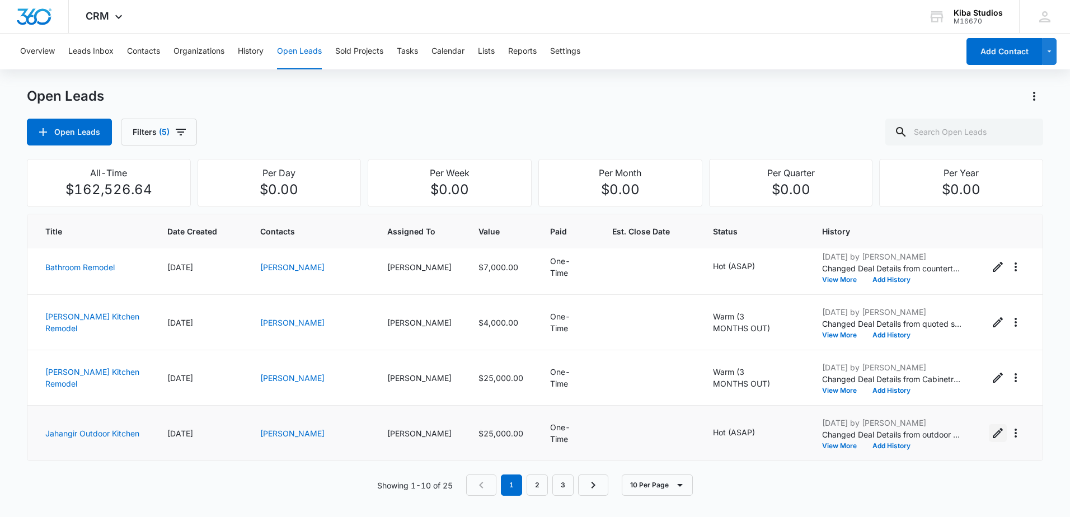
click at [991, 434] on icon "Edit Open Lead" at bounding box center [997, 433] width 13 height 13
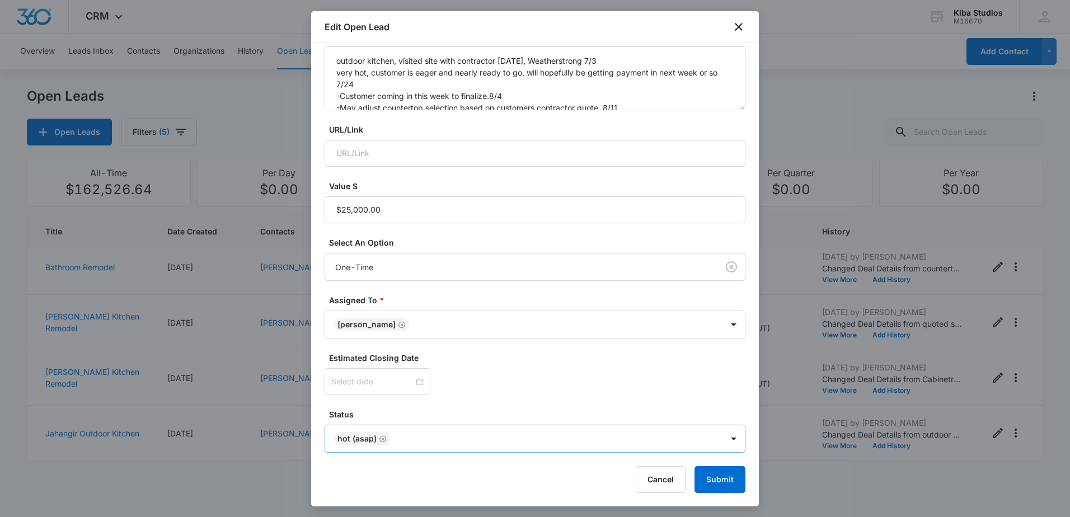
click at [383, 438] on icon "Remove Hot (ASAP)" at bounding box center [383, 438] width 7 height 7
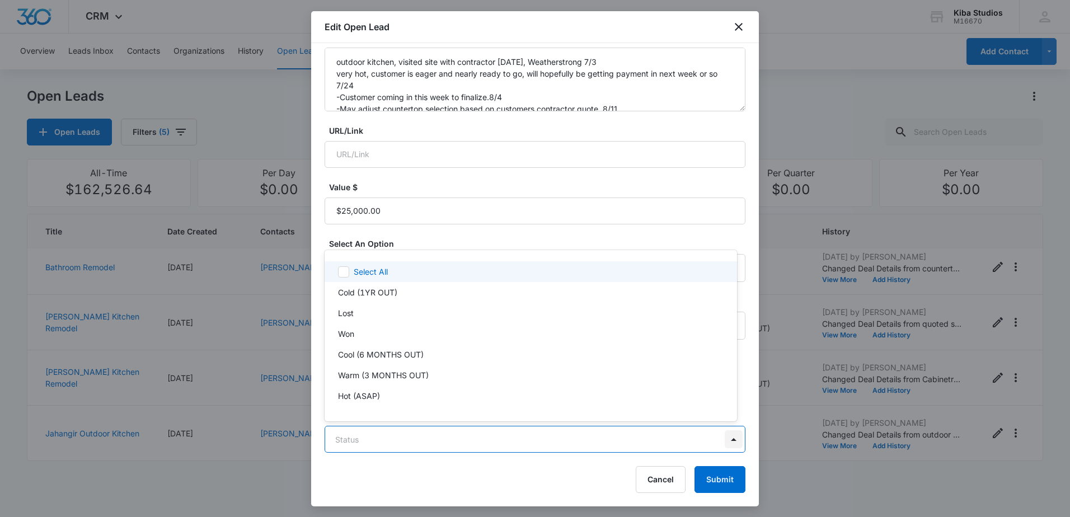
click at [722, 441] on body "CRM Apps Reputation Websites Forms CRM Email Social Scheduling Content Ads Inte…" at bounding box center [535, 258] width 1070 height 517
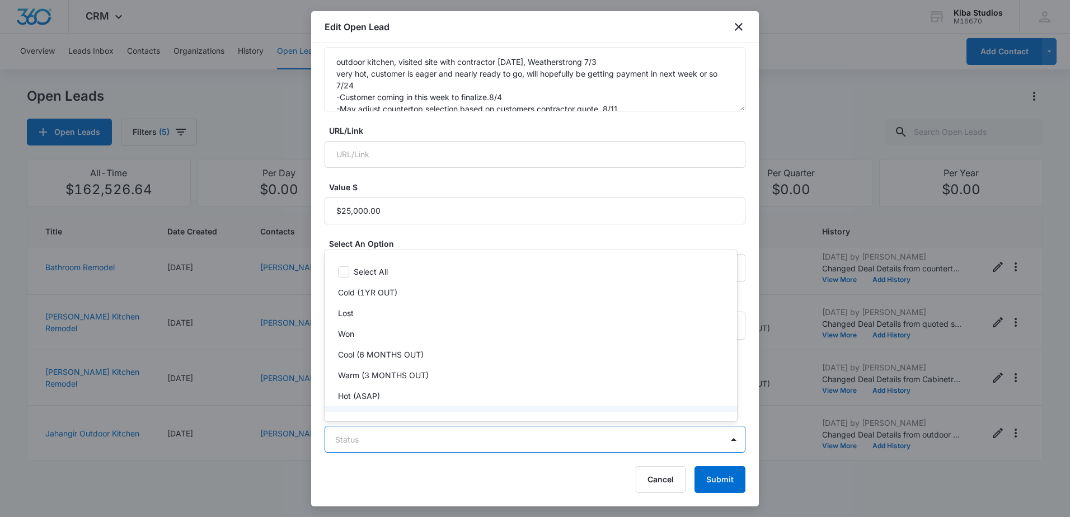
scroll to position [17, 0]
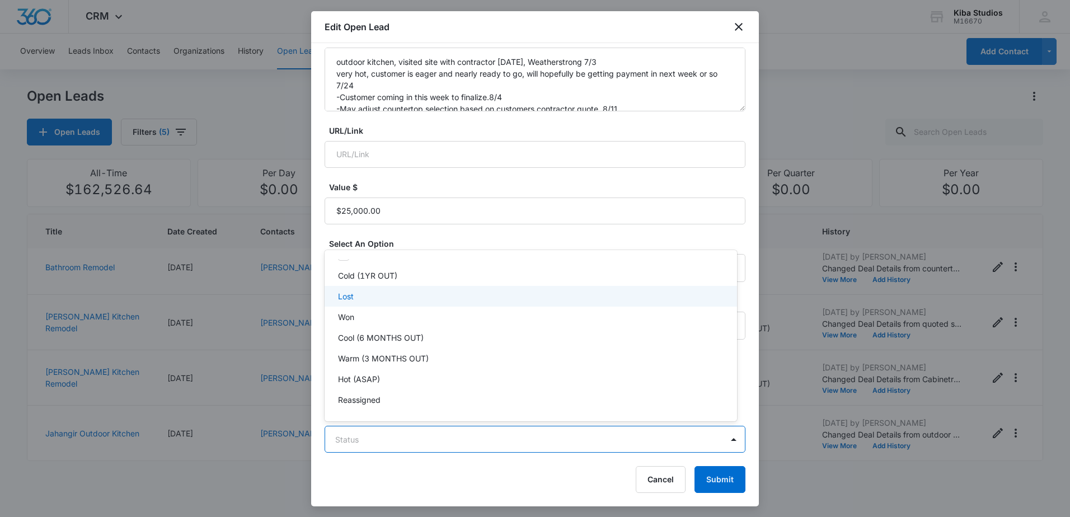
click at [437, 294] on div "Lost" at bounding box center [529, 297] width 383 height 12
click at [707, 483] on div at bounding box center [535, 258] width 1070 height 517
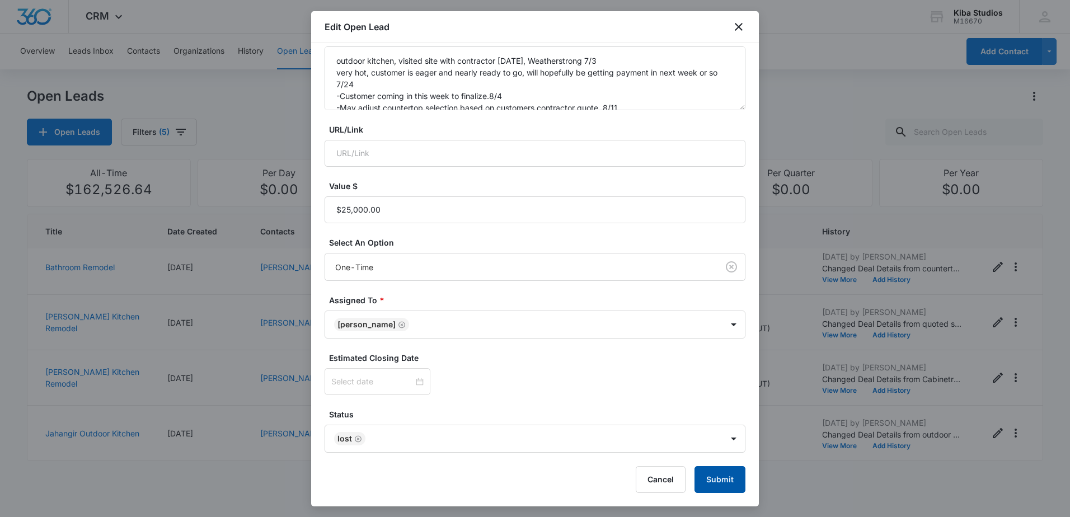
click at [707, 483] on button "Submit" at bounding box center [720, 479] width 51 height 27
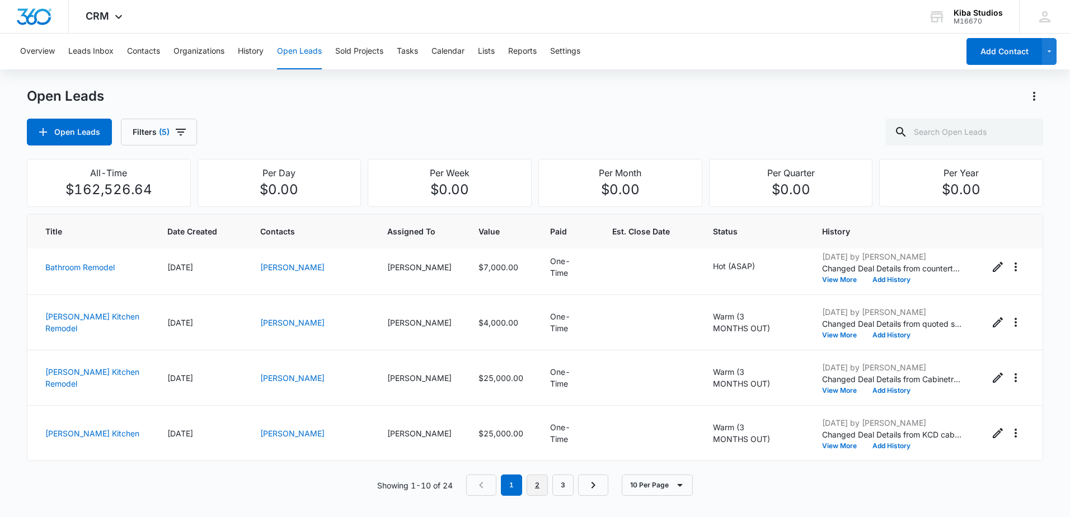
click at [544, 489] on link "2" at bounding box center [537, 485] width 21 height 21
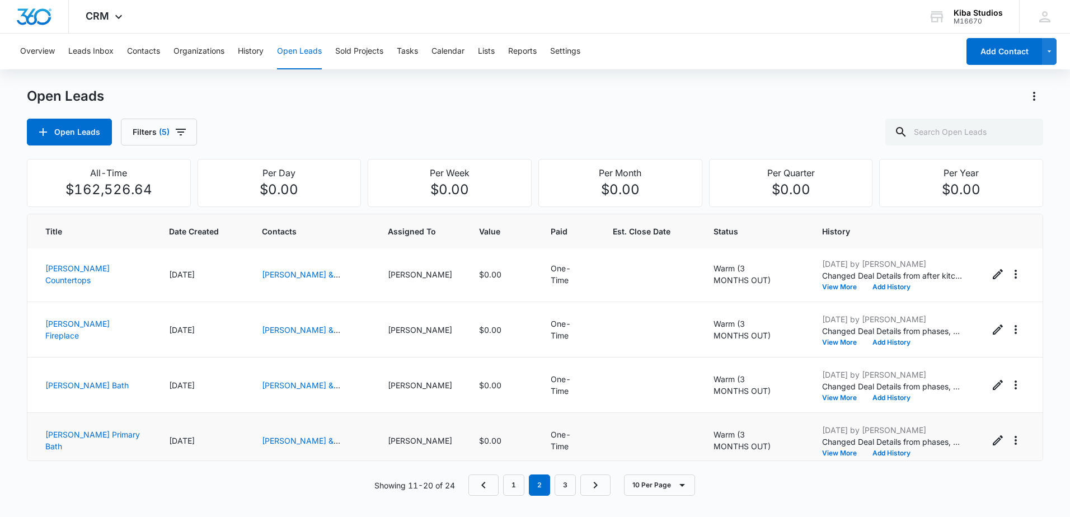
scroll to position [0, 0]
click at [516, 484] on link "1" at bounding box center [513, 485] width 21 height 21
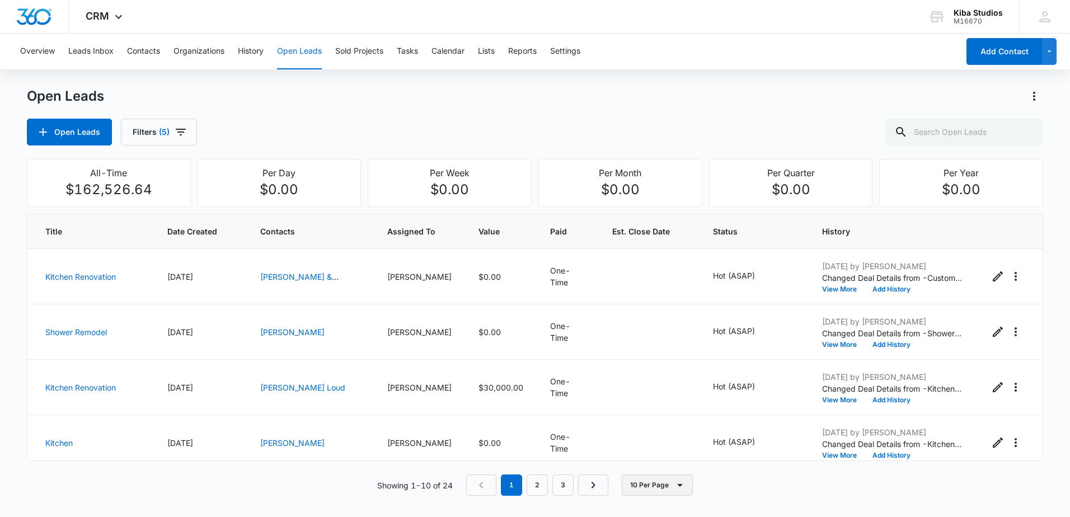
click at [683, 484] on icon "button" at bounding box center [680, 485] width 6 height 3
click at [676, 453] on div "50 Per Page" at bounding box center [659, 452] width 46 height 8
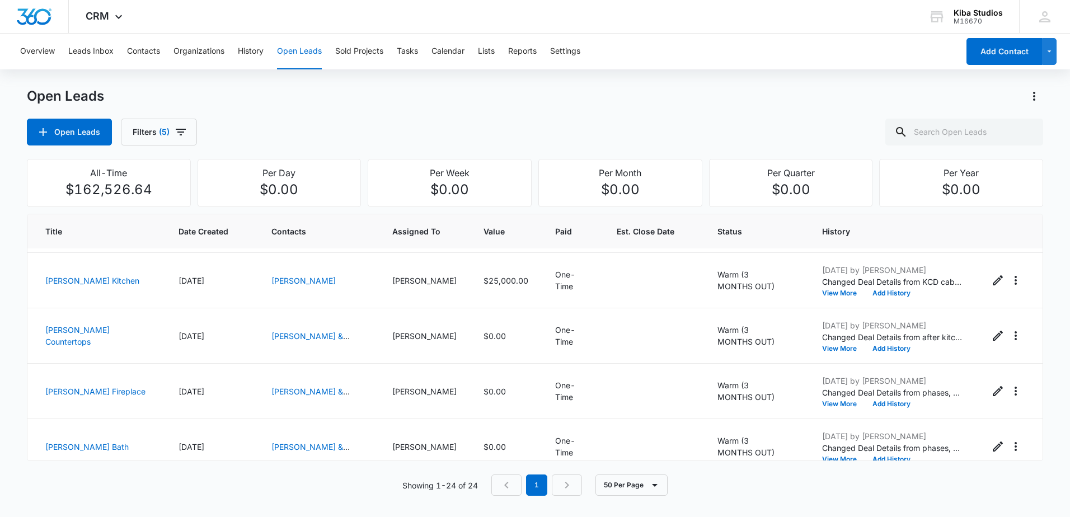
scroll to position [499, 0]
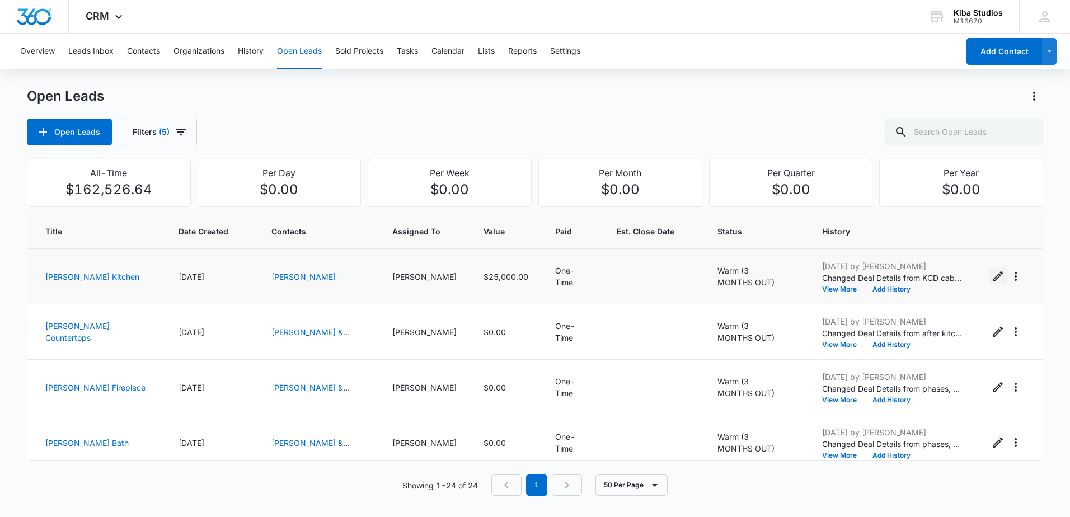
click at [991, 280] on icon "Edit Open Lead" at bounding box center [997, 276] width 13 height 13
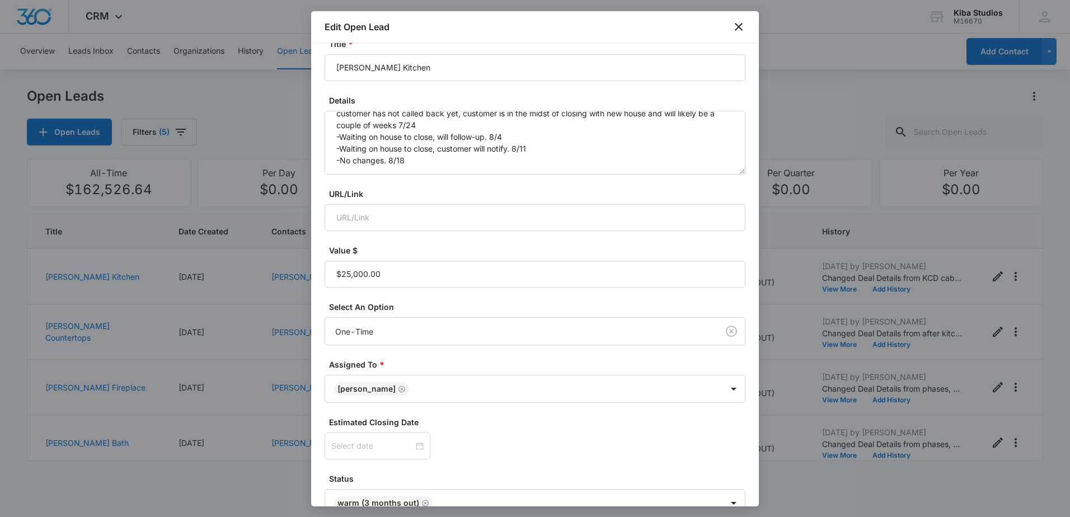
scroll to position [140, 0]
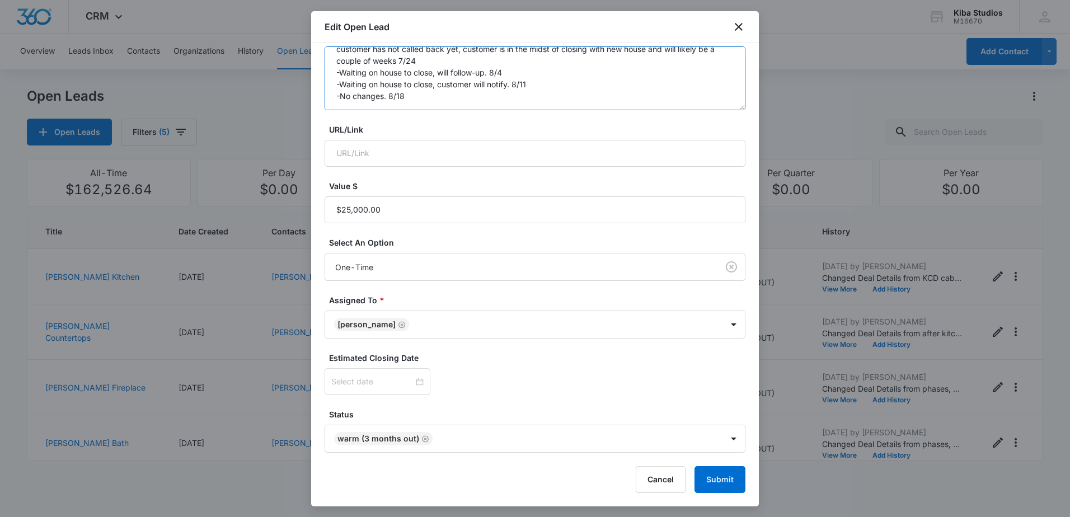
click at [444, 99] on textarea "KCD cabinets, lead came from KCD last week because customer reached out to KCD,…" at bounding box center [535, 78] width 421 height 64
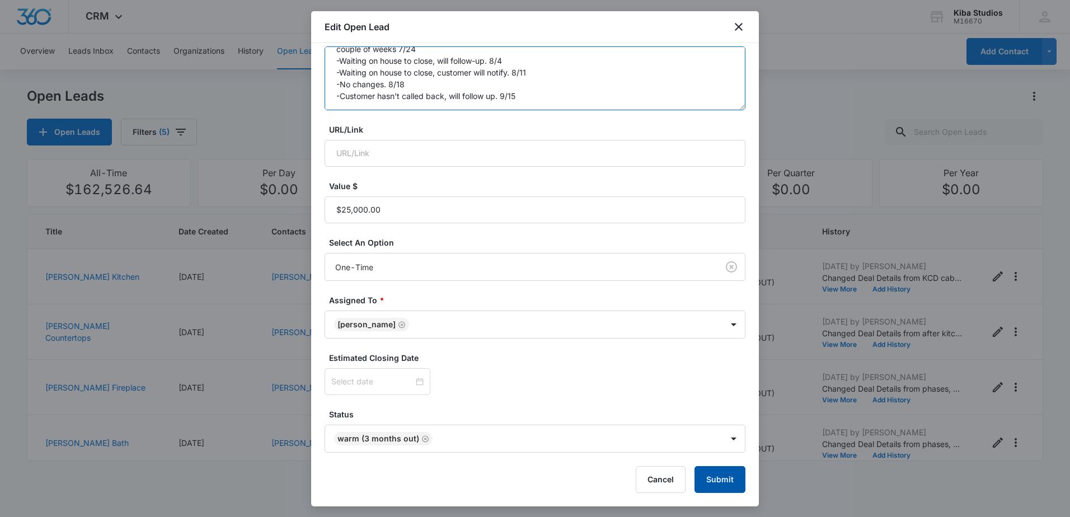
type textarea "KCD cabinets, lead came from KCD last week because customer reached out to KCD,…"
click at [722, 483] on button "Submit" at bounding box center [720, 479] width 51 height 27
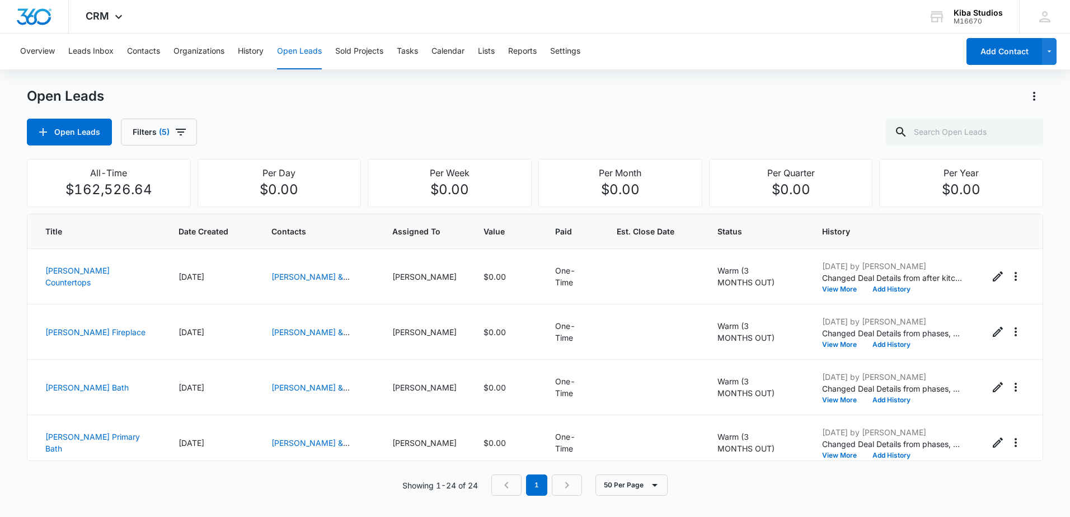
scroll to position [561, 0]
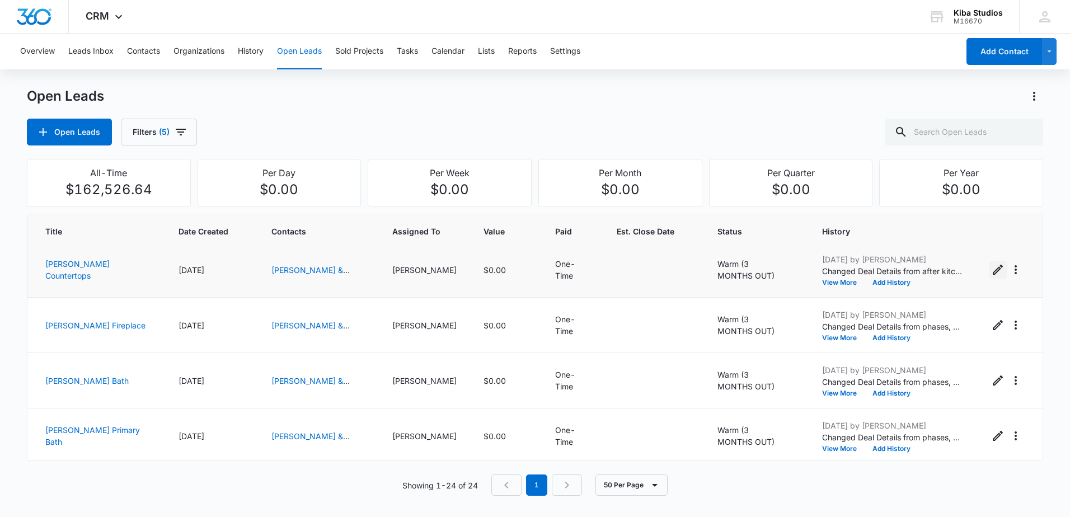
click at [991, 269] on icon "Edit Open Lead" at bounding box center [997, 269] width 13 height 13
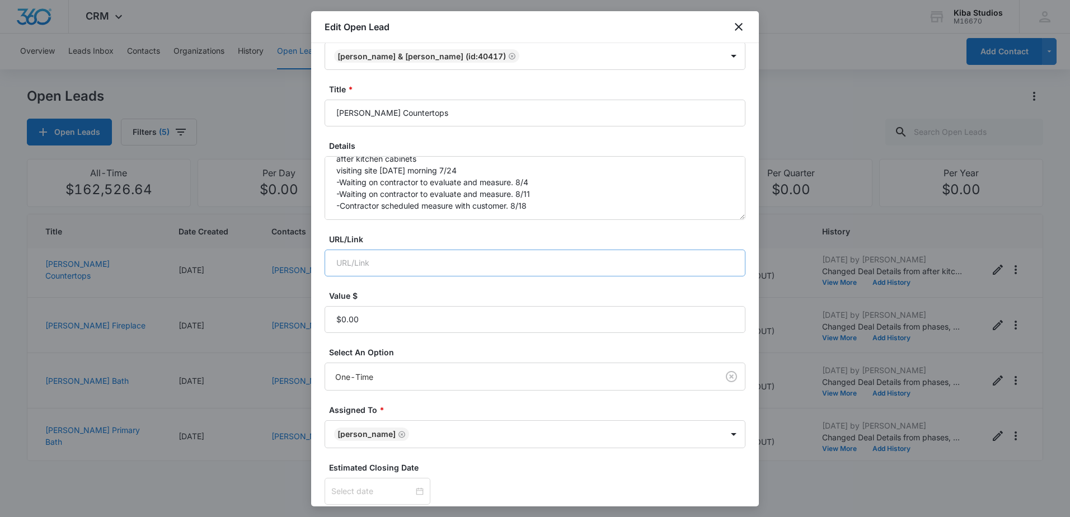
scroll to position [56, 0]
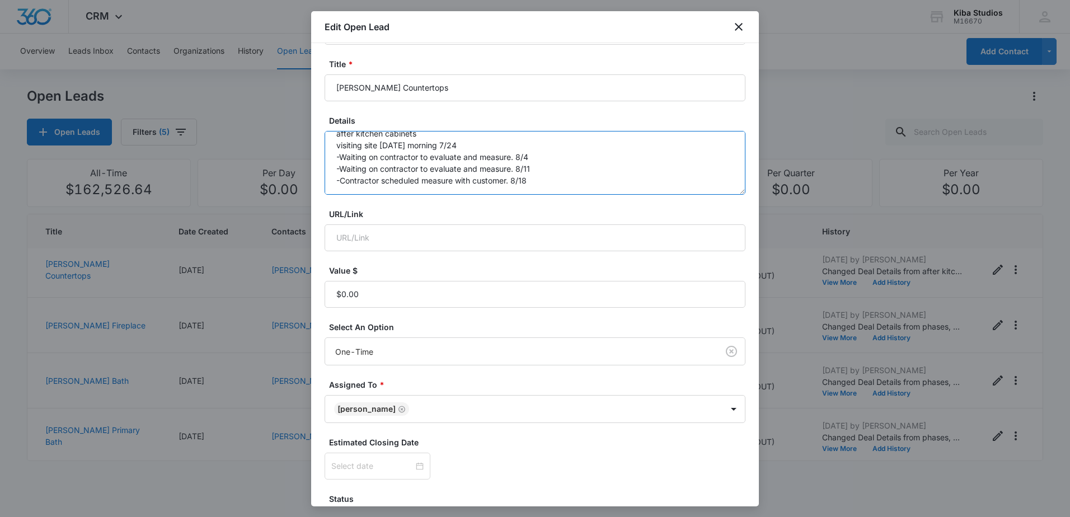
click at [542, 161] on textarea "after kitchen cabinets visiting site [DATE] morning 7/24 -Waiting on contractor…" at bounding box center [535, 163] width 421 height 64
click at [544, 177] on textarea "after kitchen cabinets visiting site [DATE] morning 7/24 -Waiting on contractor…" at bounding box center [535, 163] width 421 height 64
paste textarea "Setting up in-store appointment to go over project breakdown"
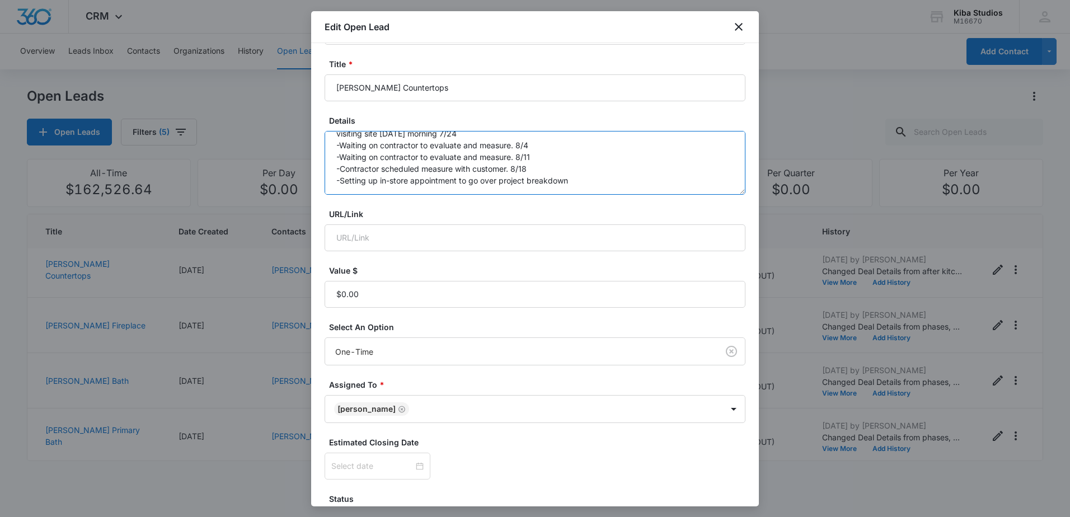
click at [582, 175] on textarea "after kitchen cabinets visiting site [DATE] morning 7/24 -Waiting on contractor…" at bounding box center [535, 163] width 421 height 64
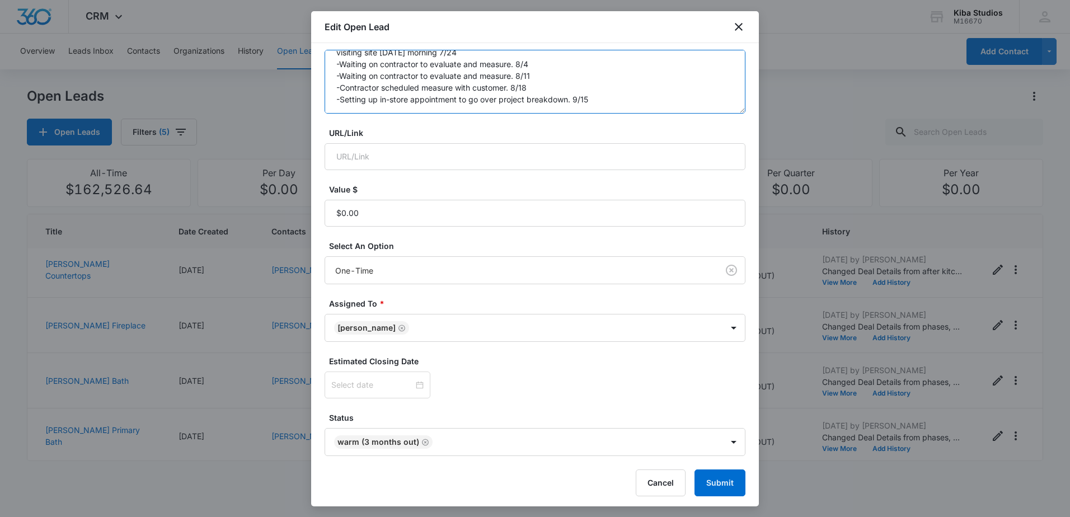
scroll to position [140, 0]
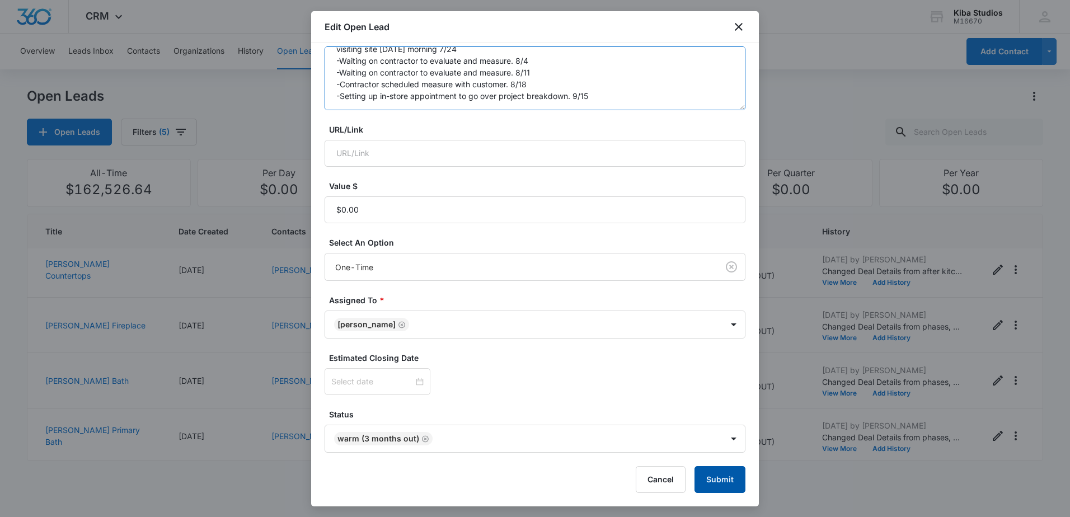
type textarea "after kitchen cabinets visiting site [DATE] morning 7/24 -Waiting on contractor…"
click at [719, 475] on button "Submit" at bounding box center [720, 479] width 51 height 27
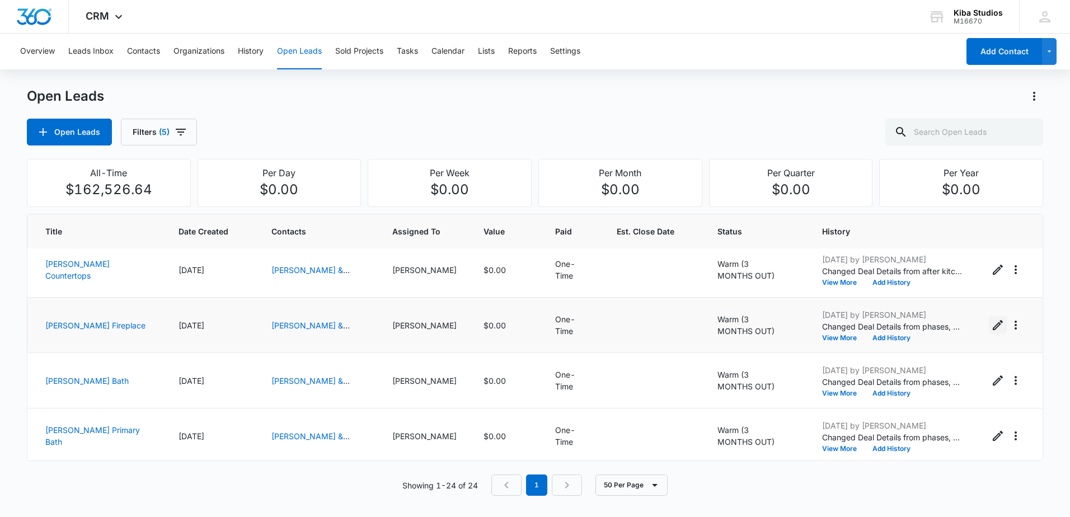
click at [991, 326] on icon "Edit Open Lead" at bounding box center [997, 325] width 13 height 13
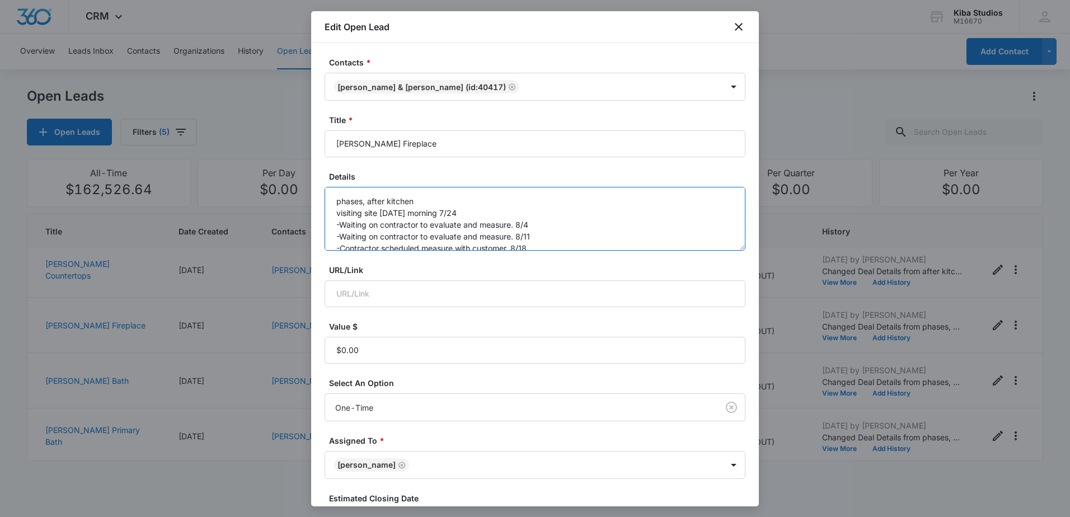
click at [559, 236] on textarea "phases, after kitchen visiting site [DATE] morning 7/24 -Waiting on contractor …" at bounding box center [535, 219] width 421 height 64
click at [545, 239] on textarea "phases, after kitchen visiting site [DATE] morning 7/24 -Waiting on contractor …" at bounding box center [535, 219] width 421 height 64
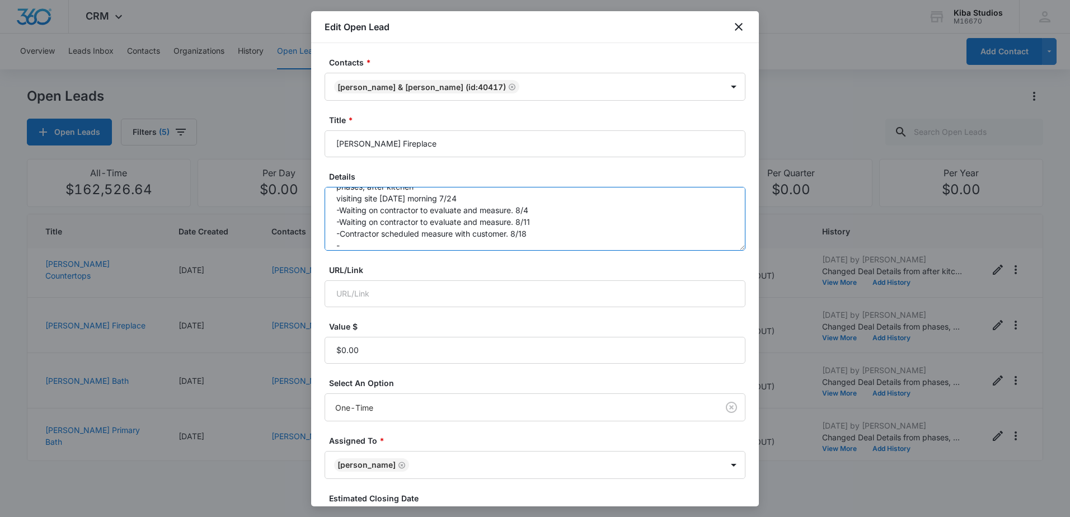
paste textarea "Setting up in-store appointment to go over project breakdown"
click at [592, 228] on textarea "phases, after kitchen visiting site [DATE] morning 7/24 -Waiting on contractor …" at bounding box center [535, 219] width 421 height 64
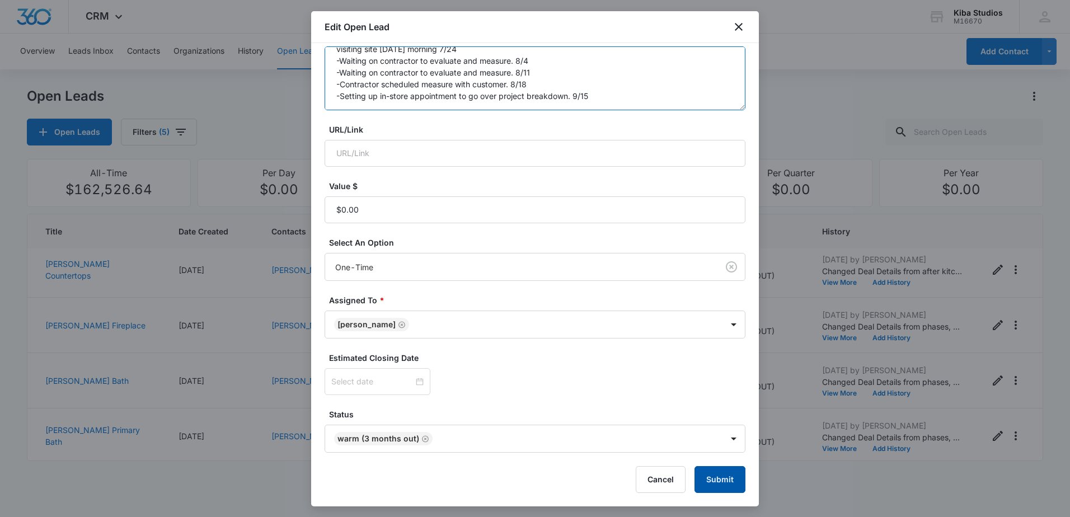
type textarea "phases, after kitchen visiting site [DATE] morning 7/24 -Waiting on contractor …"
click at [722, 474] on button "Submit" at bounding box center [720, 479] width 51 height 27
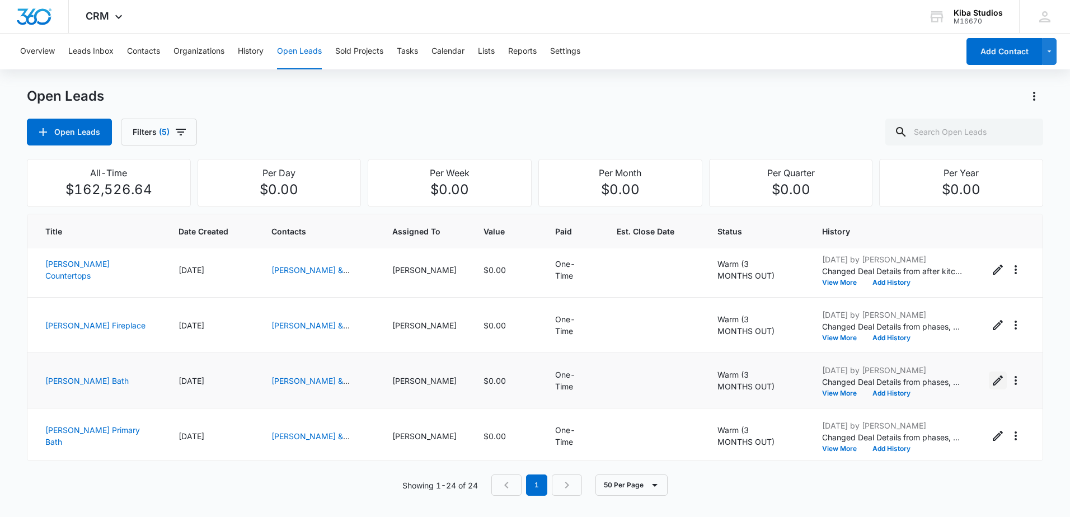
click at [993, 382] on icon "Edit Open Lead" at bounding box center [998, 381] width 10 height 10
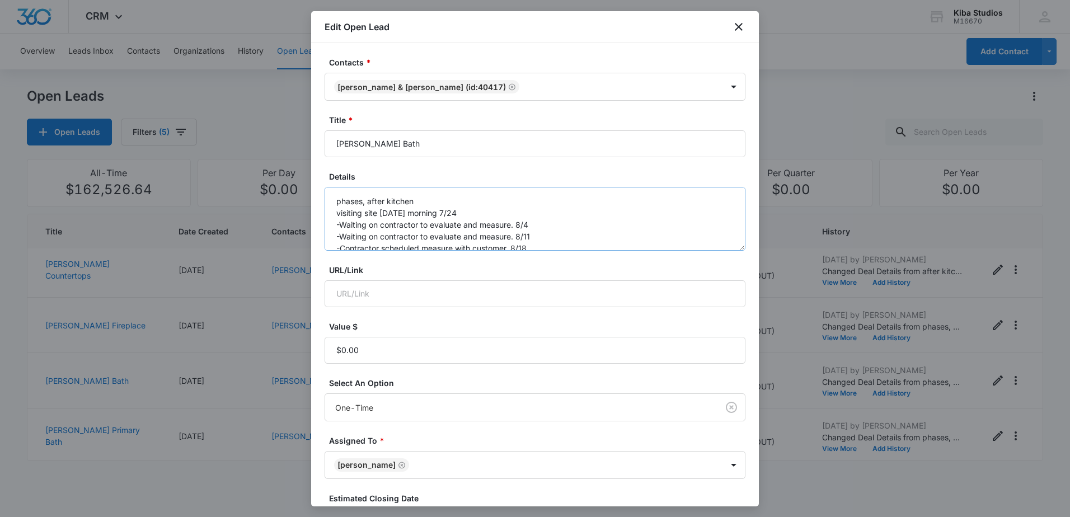
scroll to position [24, 0]
click at [544, 230] on textarea "phases, after kitchen visiting site [DATE] morning 7/24 -Waiting on contractor …" at bounding box center [535, 219] width 421 height 64
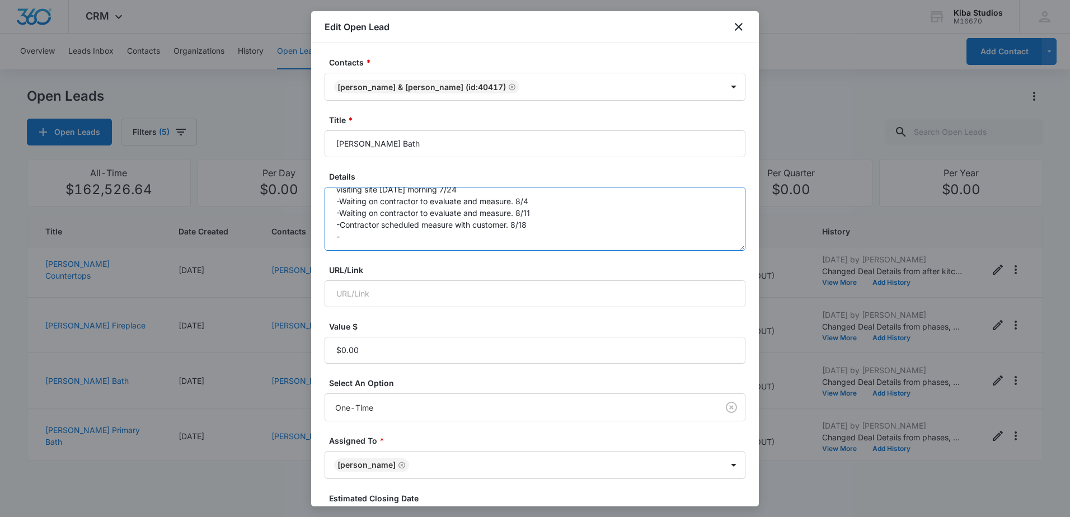
paste textarea "Setting up in-store appointment to go over project breakdown"
click at [577, 235] on textarea "phases, after kitchen visiting site [DATE] morning 7/24 -Waiting on contractor …" at bounding box center [535, 219] width 421 height 64
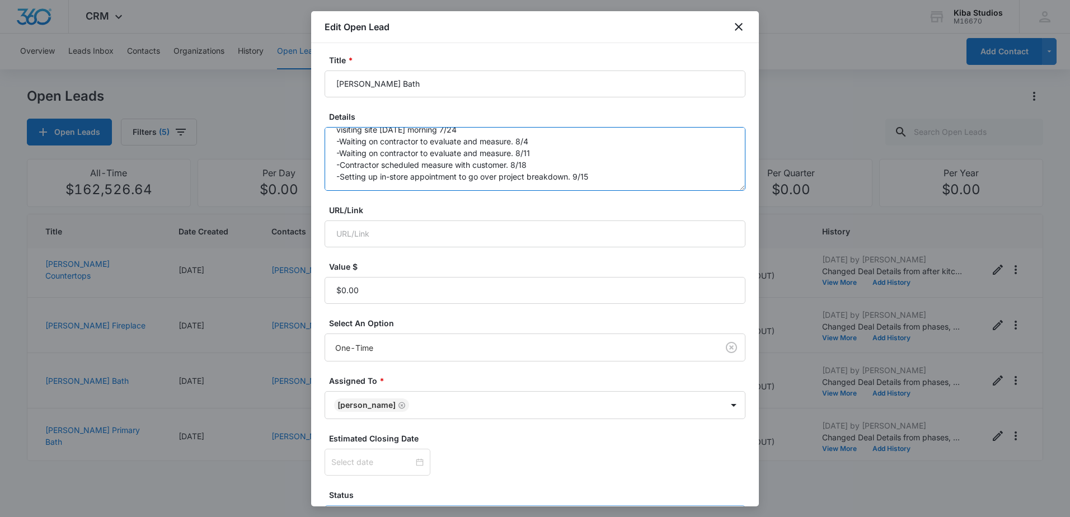
scroll to position [140, 0]
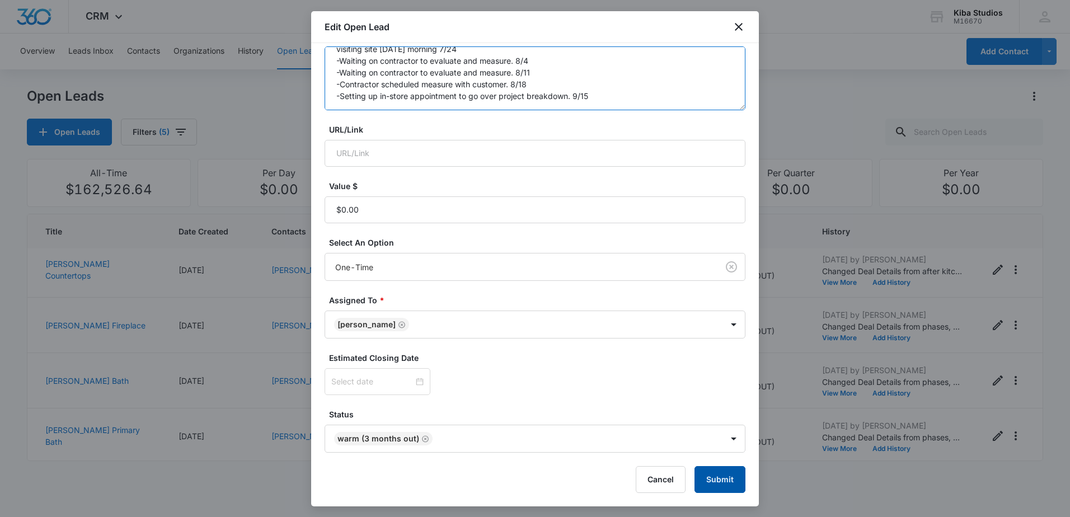
type textarea "phases, after kitchen visiting site [DATE] morning 7/24 -Waiting on contractor …"
click at [704, 479] on button "Submit" at bounding box center [720, 479] width 51 height 27
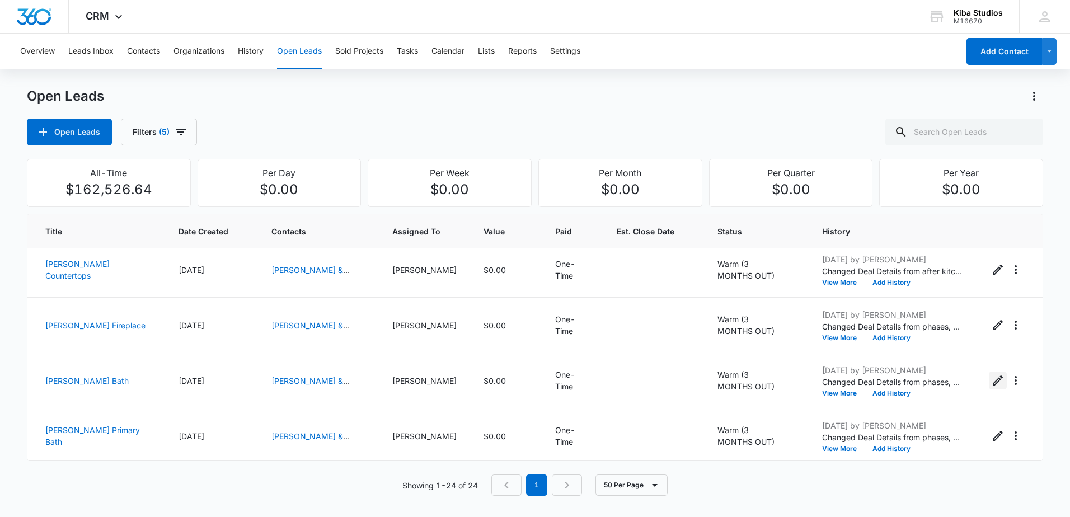
click at [991, 382] on icon "Edit Open Lead" at bounding box center [997, 380] width 13 height 13
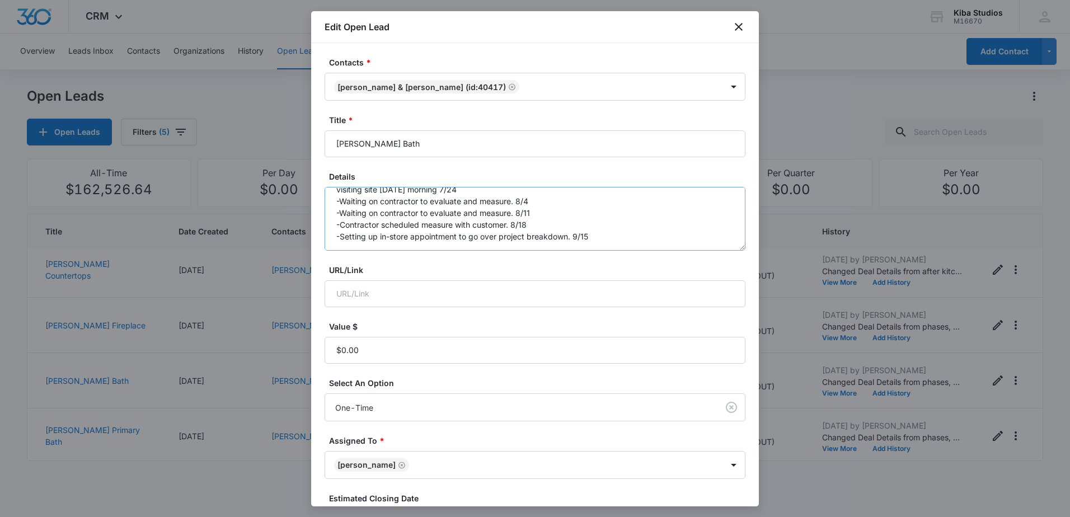
scroll to position [47, 0]
click at [736, 37] on div "Edit Open Lead" at bounding box center [535, 27] width 448 height 32
click at [741, 22] on icon "close" at bounding box center [738, 26] width 13 height 13
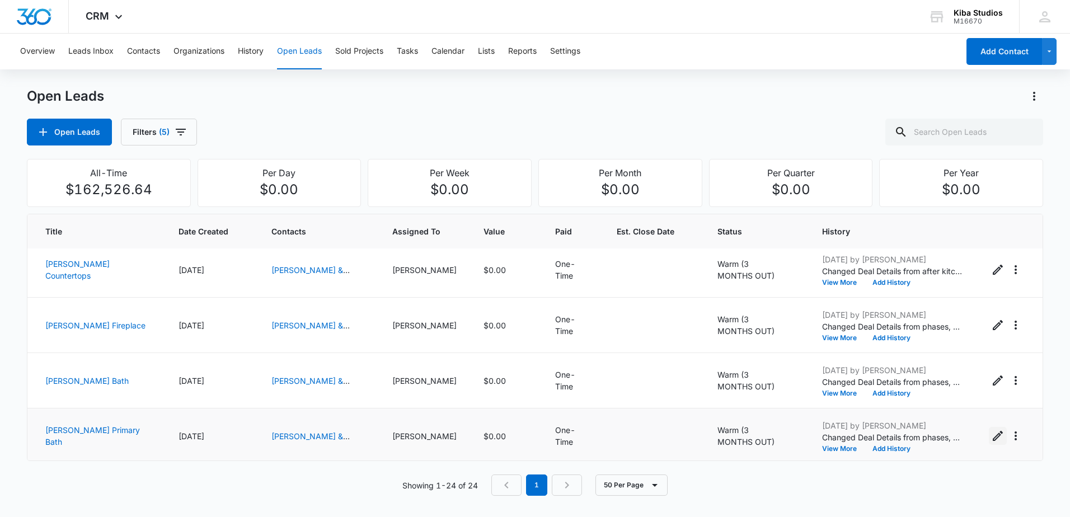
click at [991, 431] on icon "Edit Open Lead" at bounding box center [997, 435] width 13 height 13
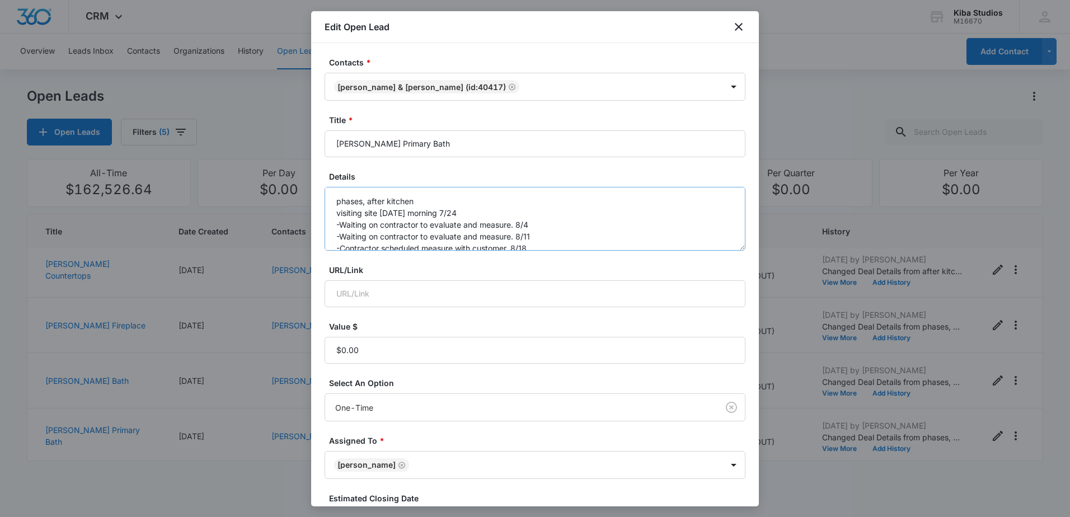
scroll to position [12, 0]
click at [551, 237] on textarea "phases, after kitchen visiting site [DATE] morning 7/24 -Waiting on contractor …" at bounding box center [535, 219] width 421 height 64
drag, startPoint x: 378, startPoint y: 241, endPoint x: 362, endPoint y: 243, distance: 16.5
click at [362, 243] on textarea "phases, after kitchen visiting site [DATE] morning 7/24 -Waiting on contractor …" at bounding box center [535, 219] width 421 height 64
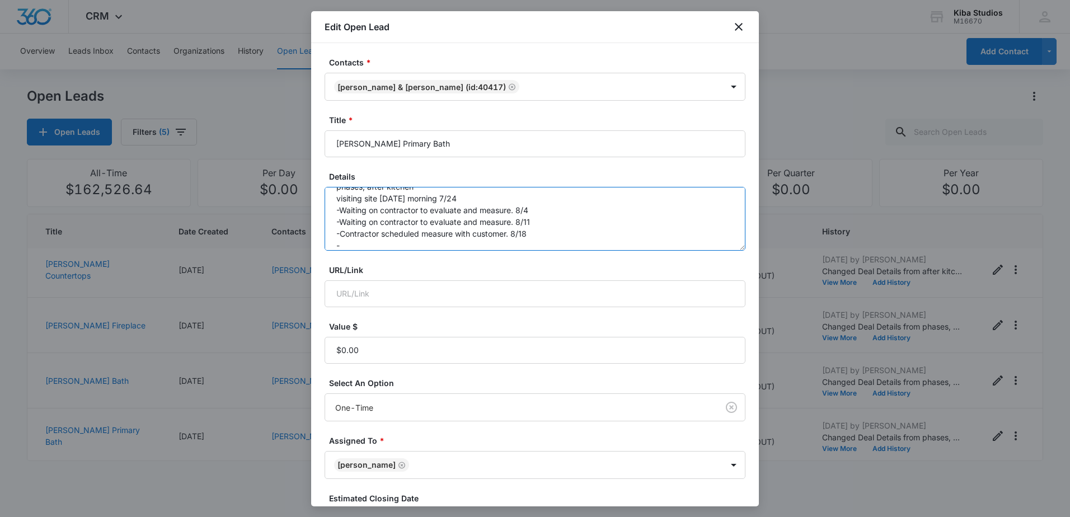
paste textarea "Setting up in-store appointment to go over project breakdown"
click at [578, 235] on textarea "phases, after kitchen visiting site [DATE] morning 7/24 -Waiting on contractor …" at bounding box center [535, 219] width 421 height 64
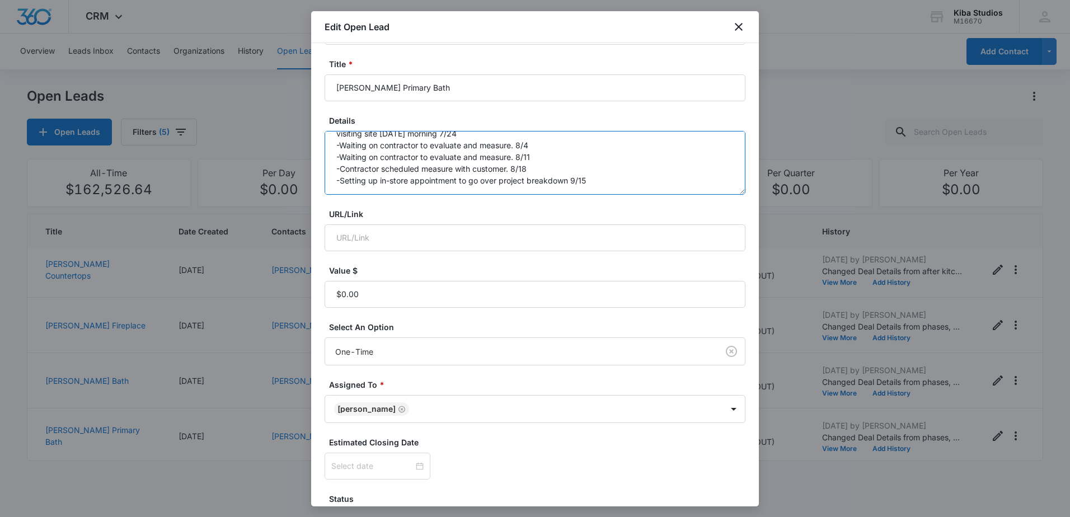
scroll to position [140, 0]
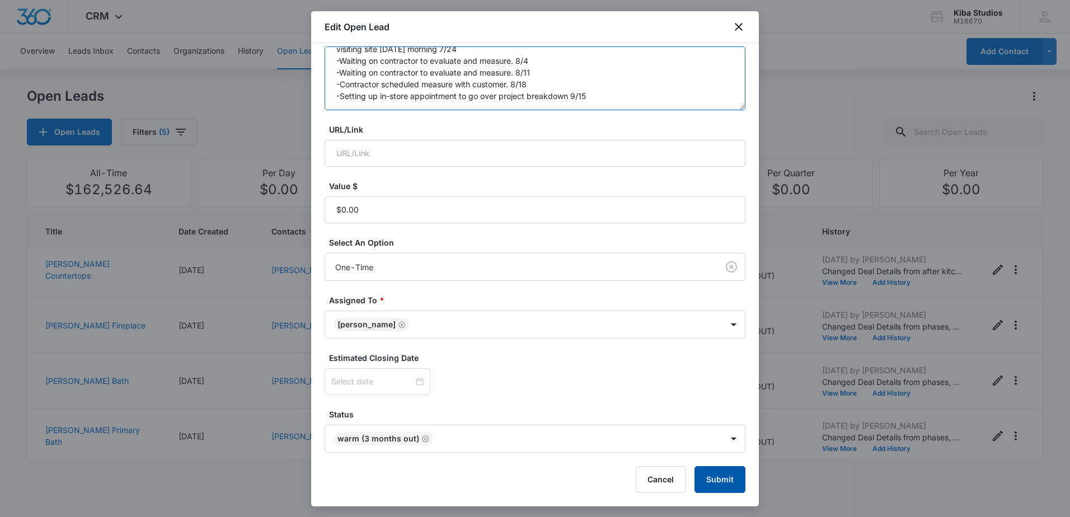
type textarea "phases, after kitchen visiting site [DATE] morning 7/24 -Waiting on contractor …"
click at [695, 480] on button "Submit" at bounding box center [720, 479] width 51 height 27
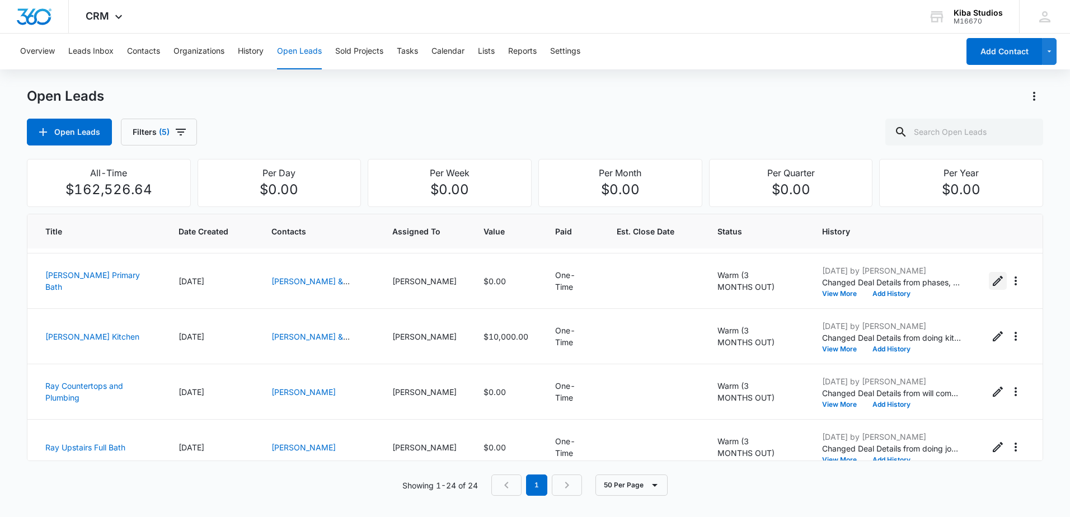
scroll to position [702, 0]
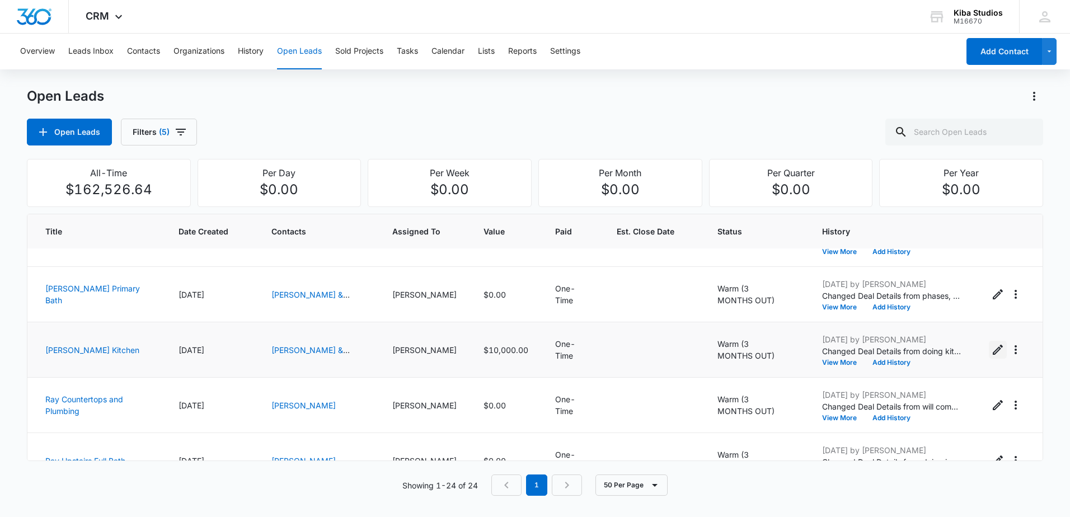
click at [991, 345] on icon "Edit Open Lead" at bounding box center [997, 349] width 13 height 13
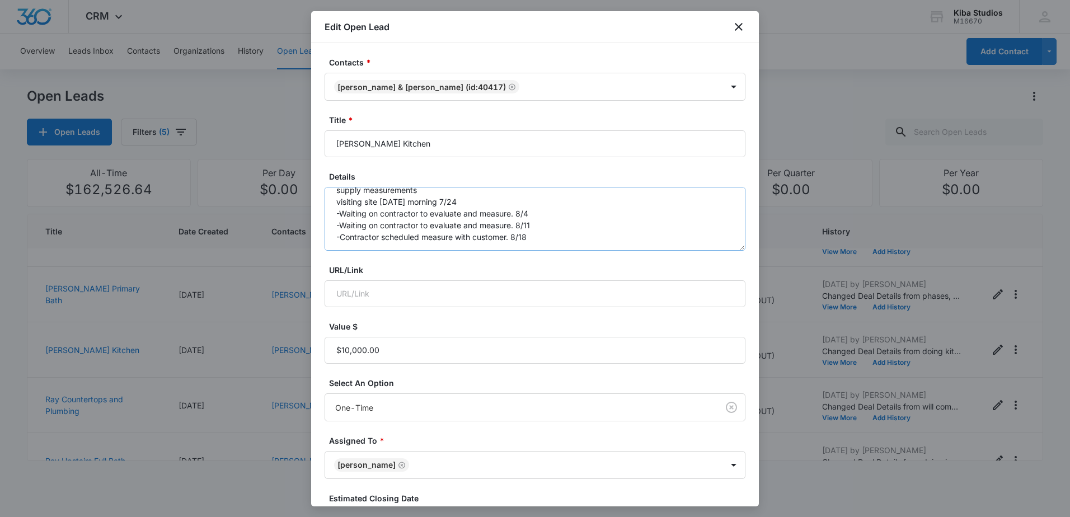
scroll to position [35, 0]
click at [545, 233] on textarea "doing kitchen first, customers walked in [DATE], just sent customer info over t…" at bounding box center [535, 219] width 421 height 64
paste textarea "Setting up in-store appointment to go over project breakdown"
click at [590, 235] on textarea "doing kitchen first, customers walked in [DATE], just sent customer info over t…" at bounding box center [535, 219] width 421 height 64
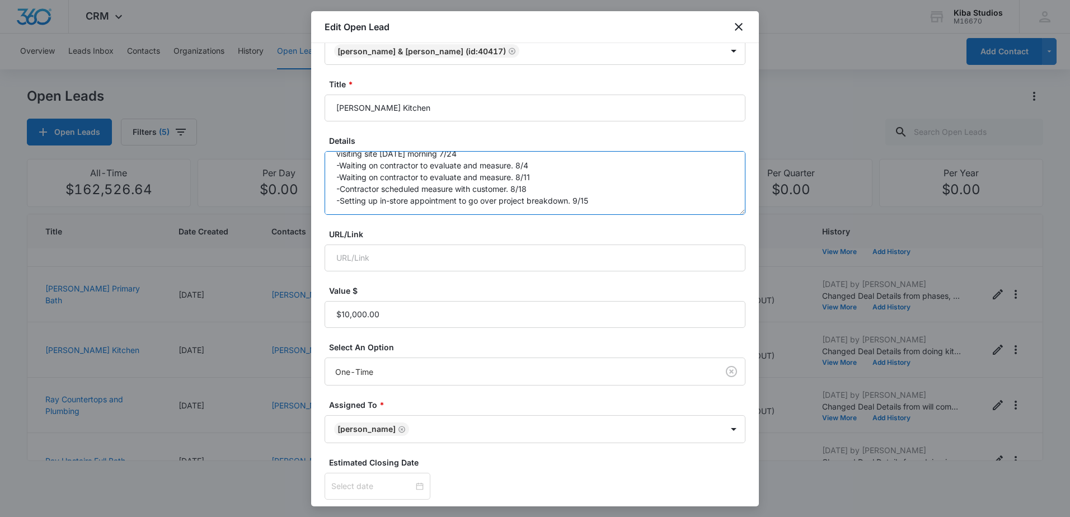
scroll to position [140, 0]
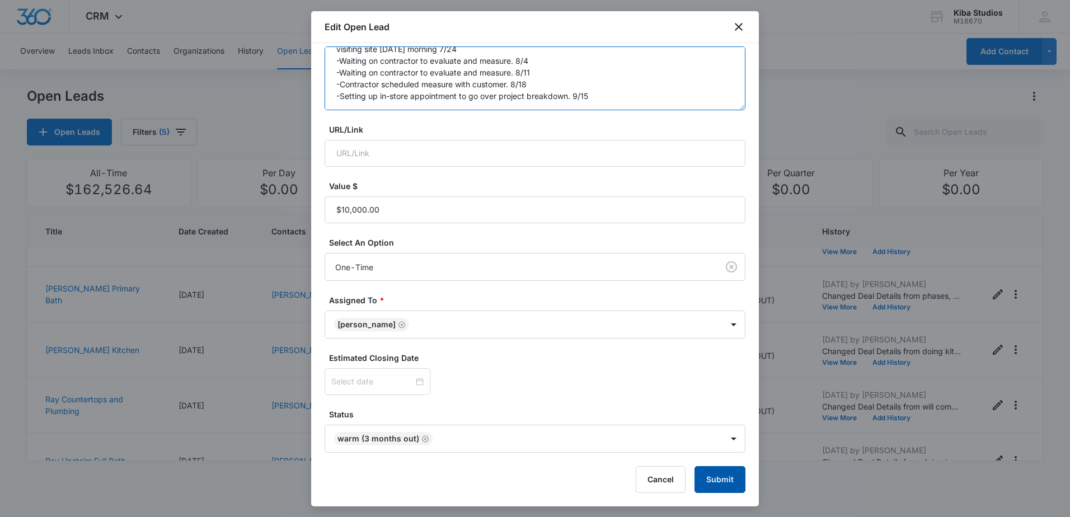
type textarea "doing kitchen first, customers walked in [DATE], just sent customer info over t…"
click at [698, 469] on button "Submit" at bounding box center [720, 479] width 51 height 27
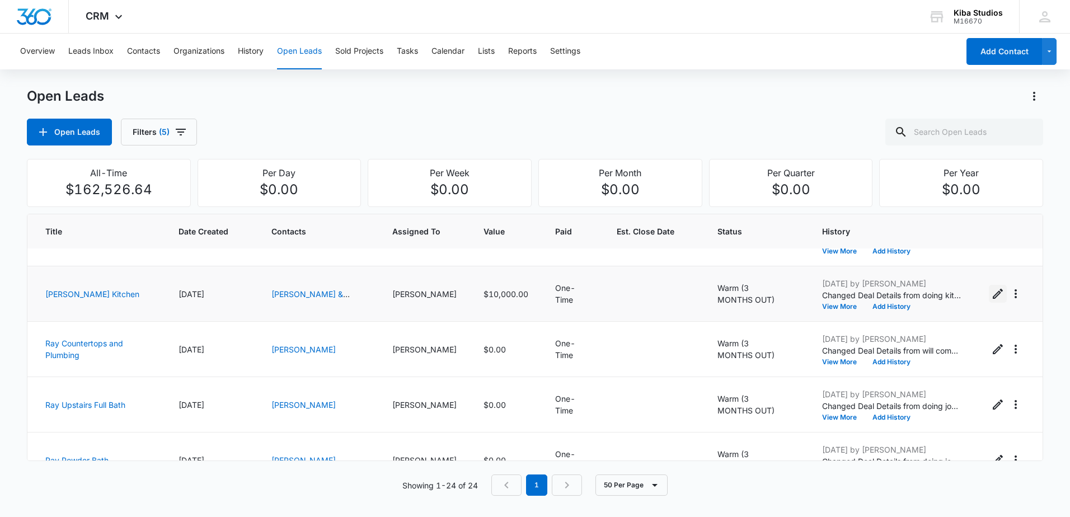
scroll to position [814, 0]
click at [991, 293] on icon "Edit Open Lead" at bounding box center [997, 293] width 13 height 13
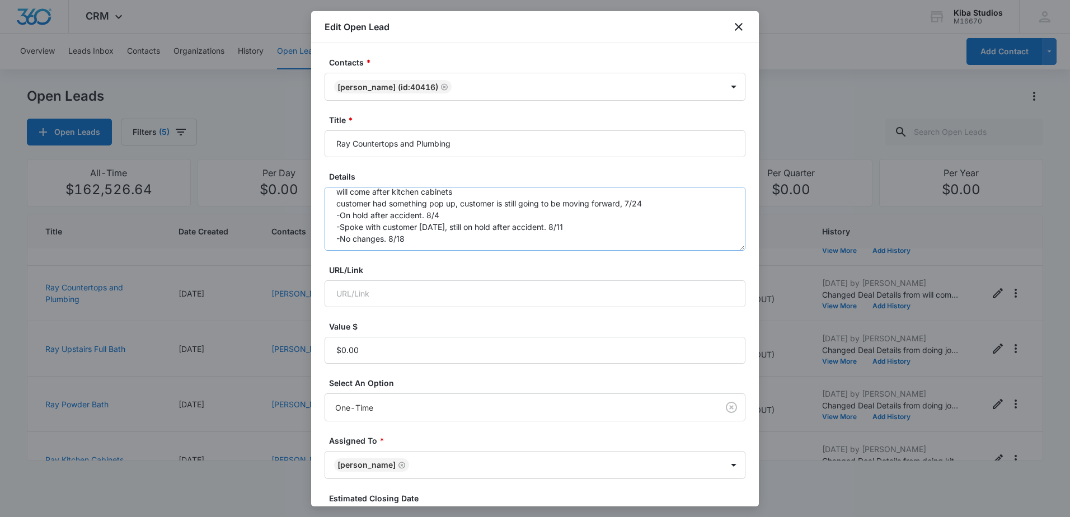
scroll to position [12, 0]
click at [432, 241] on textarea "will come after kitchen cabinets customer had something pop up, customer is sti…" at bounding box center [535, 219] width 421 height 64
paste textarea "Waiting to hear back from customer. Husband recovering from injury."
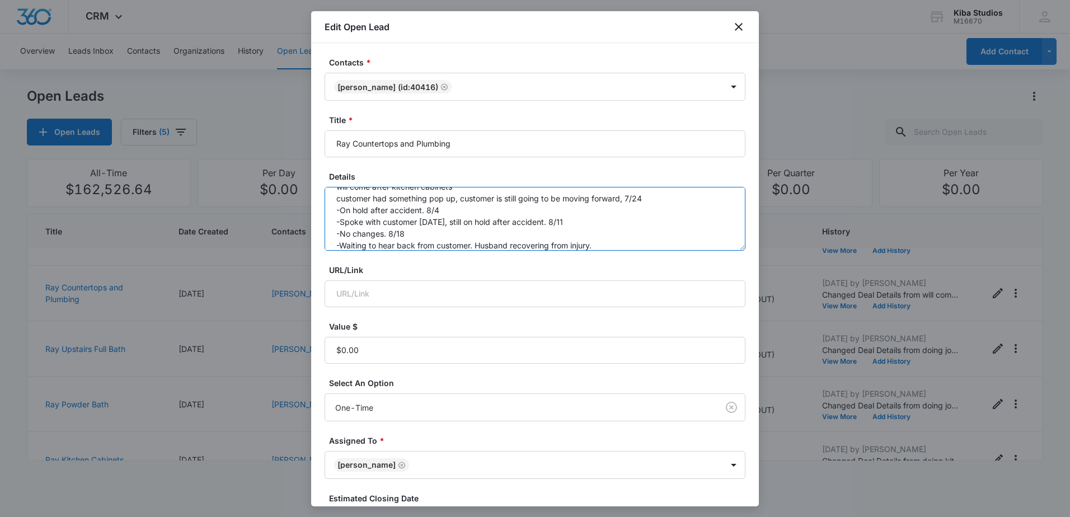
scroll to position [26, 0]
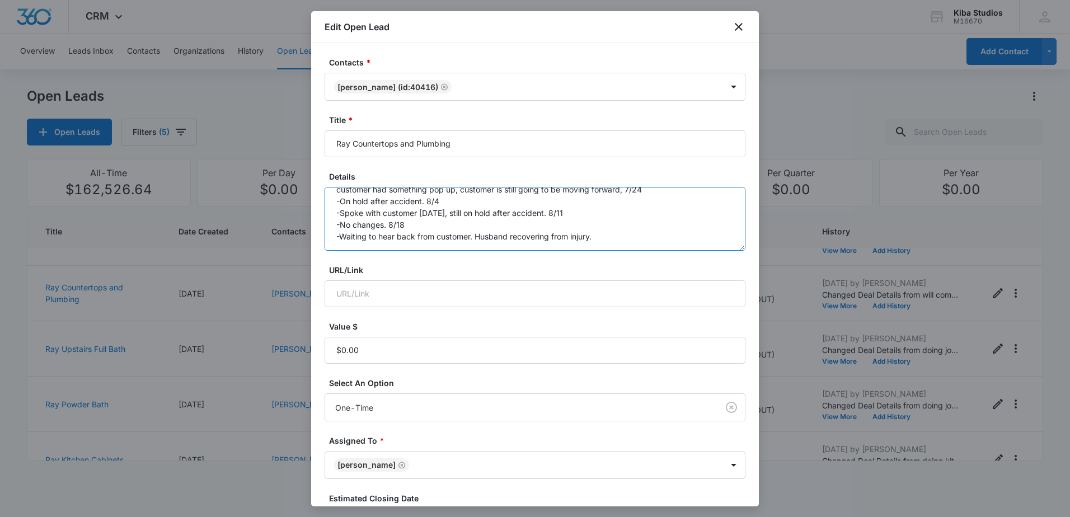
click at [607, 232] on textarea "will come after kitchen cabinets customer had something pop up, customer is sti…" at bounding box center [535, 219] width 421 height 64
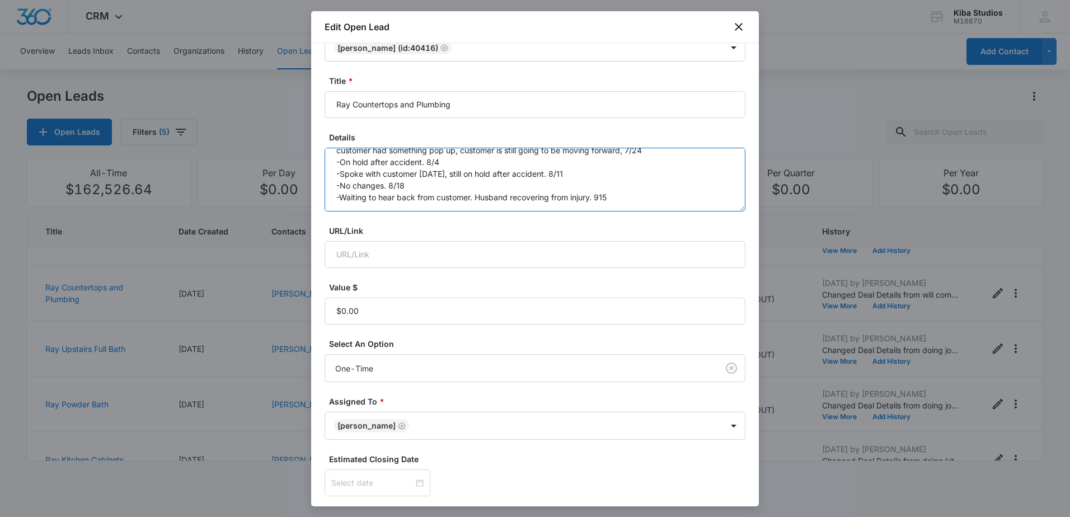
scroll to position [140, 0]
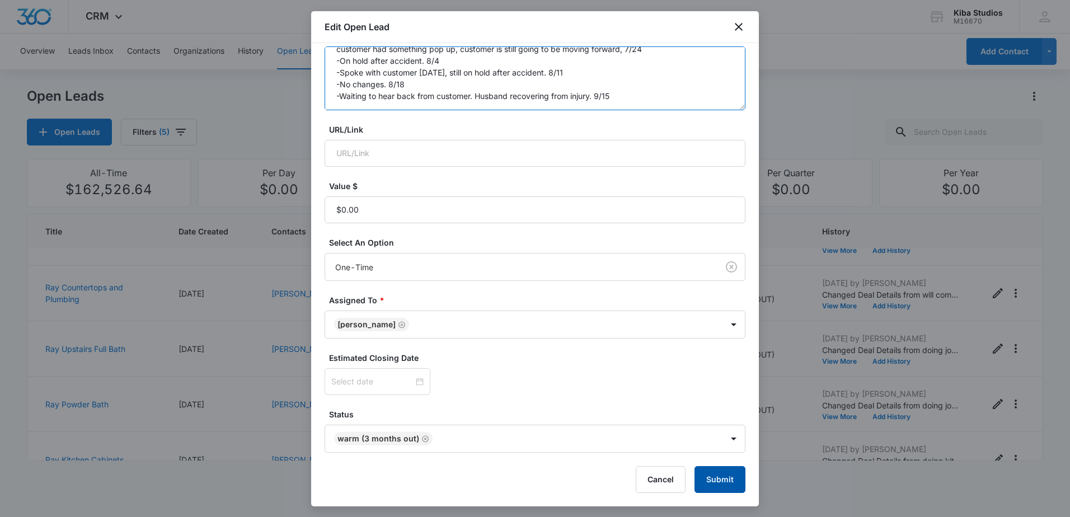
type textarea "will come after kitchen cabinets customer had something pop up, customer is sti…"
click at [726, 479] on button "Submit" at bounding box center [720, 479] width 51 height 27
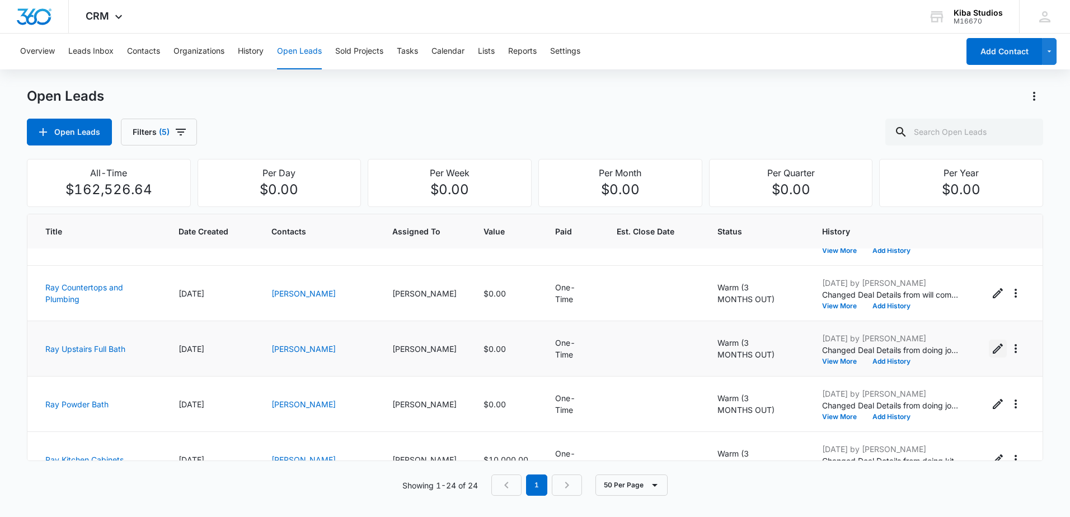
click at [991, 348] on icon "Edit Open Lead" at bounding box center [997, 348] width 13 height 13
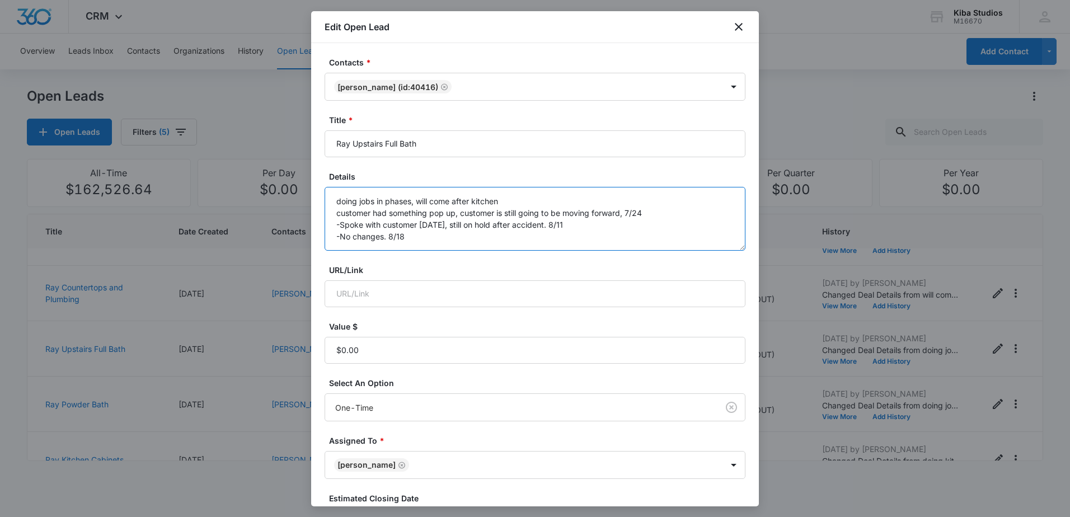
click at [519, 239] on textarea "doing jobs in phases, will come after kitchen customer had something pop up, cu…" at bounding box center [535, 219] width 421 height 64
paste textarea "Waiting to hear back from customer. Husband recovering from injury."
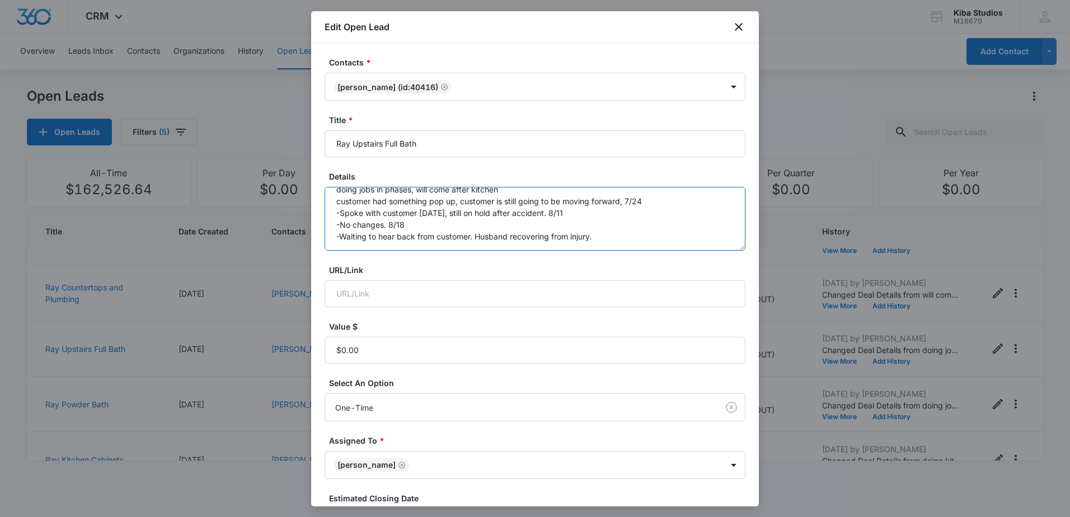
click at [606, 234] on textarea "doing jobs in phases, will come after kitchen customer had something pop up, cu…" at bounding box center [535, 219] width 421 height 64
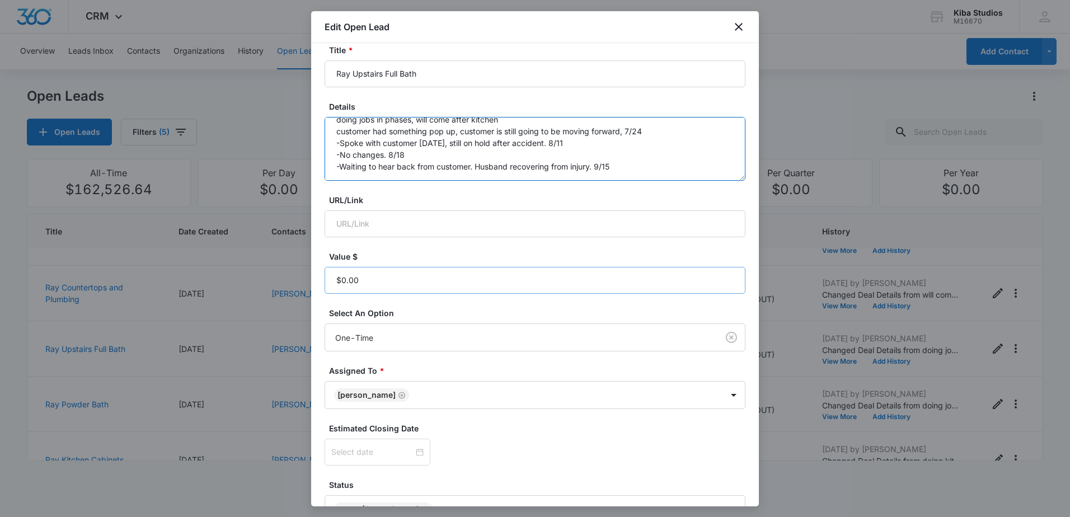
scroll to position [140, 0]
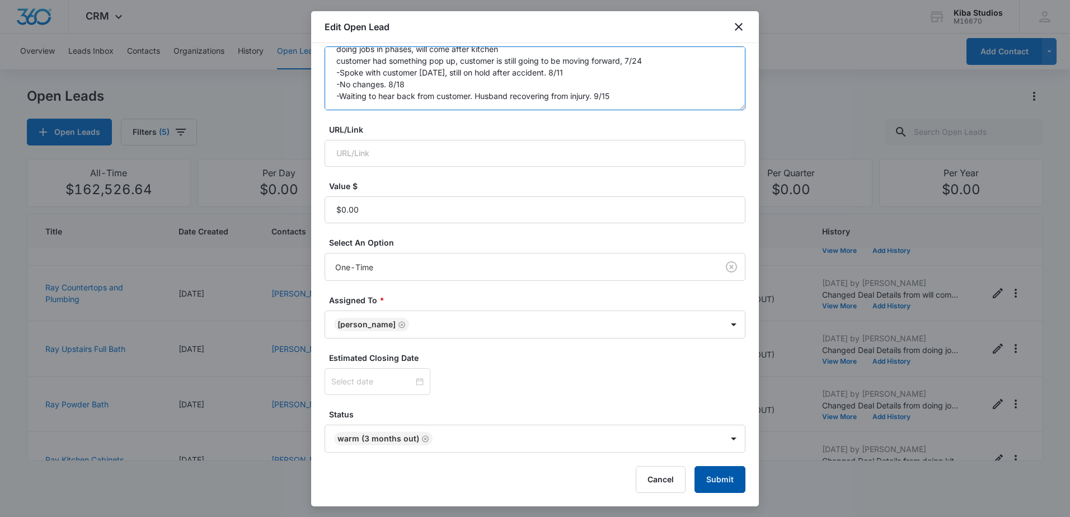
type textarea "doing jobs in phases, will come after kitchen customer had something pop up, cu…"
click at [725, 474] on button "Submit" at bounding box center [720, 479] width 51 height 27
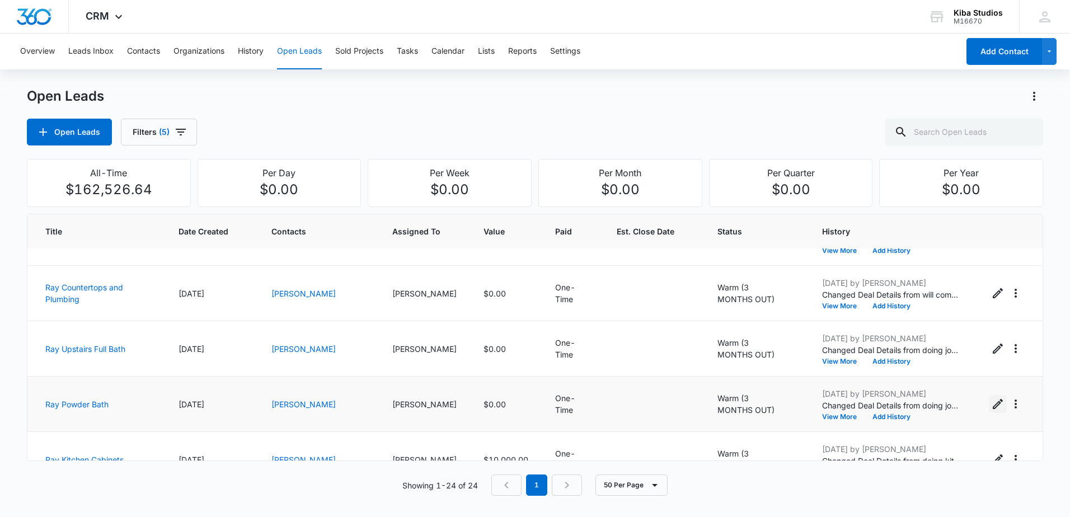
click at [992, 405] on icon "Edit Open Lead" at bounding box center [997, 403] width 13 height 13
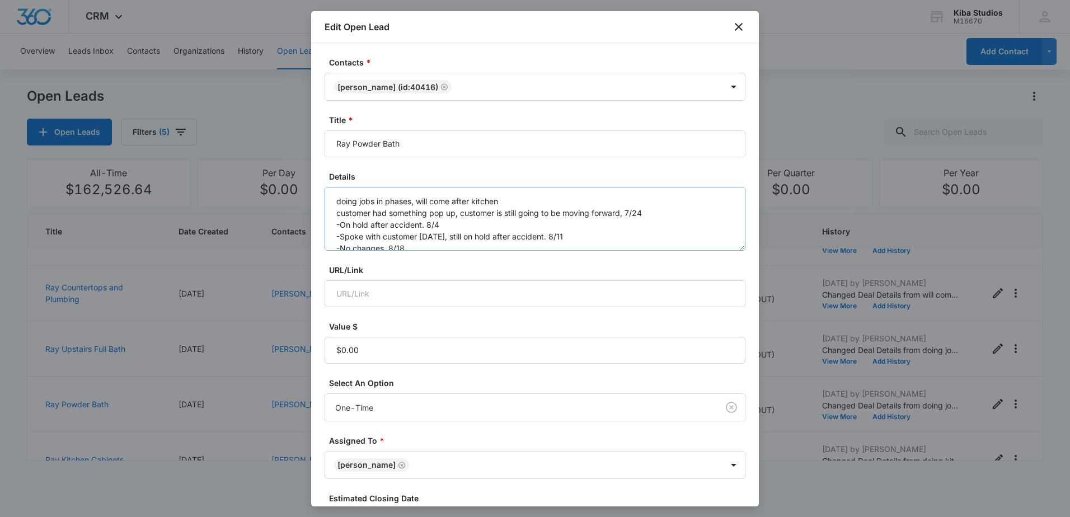
scroll to position [24, 0]
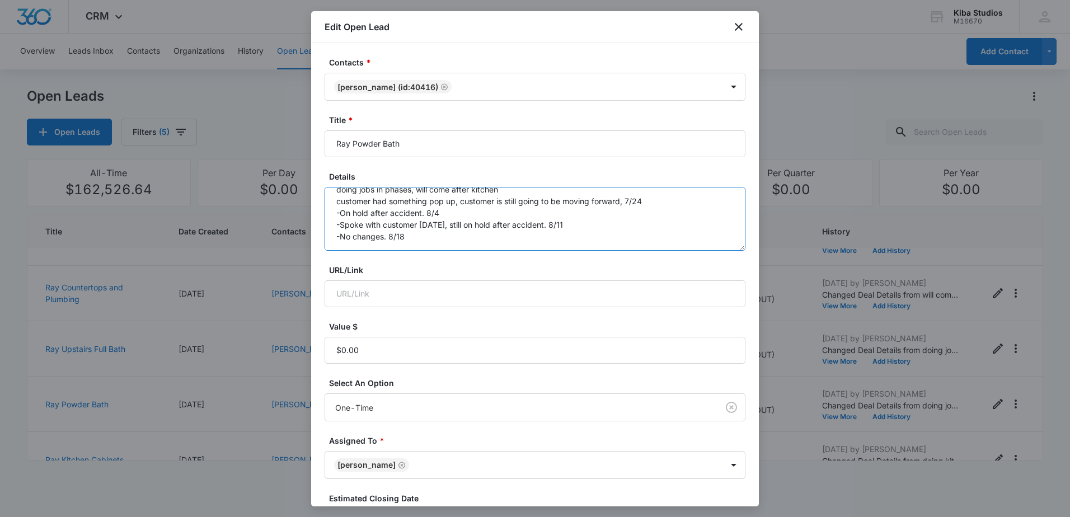
click at [434, 223] on textarea "doing jobs in phases, will come after kitchen customer had something pop up, cu…" at bounding box center [535, 219] width 421 height 64
paste textarea "Waiting to hear back from customer. Husband recovering from injury."
click at [608, 234] on textarea "doing jobs in phases, will come after kitchen customer had something pop up, cu…" at bounding box center [535, 219] width 421 height 64
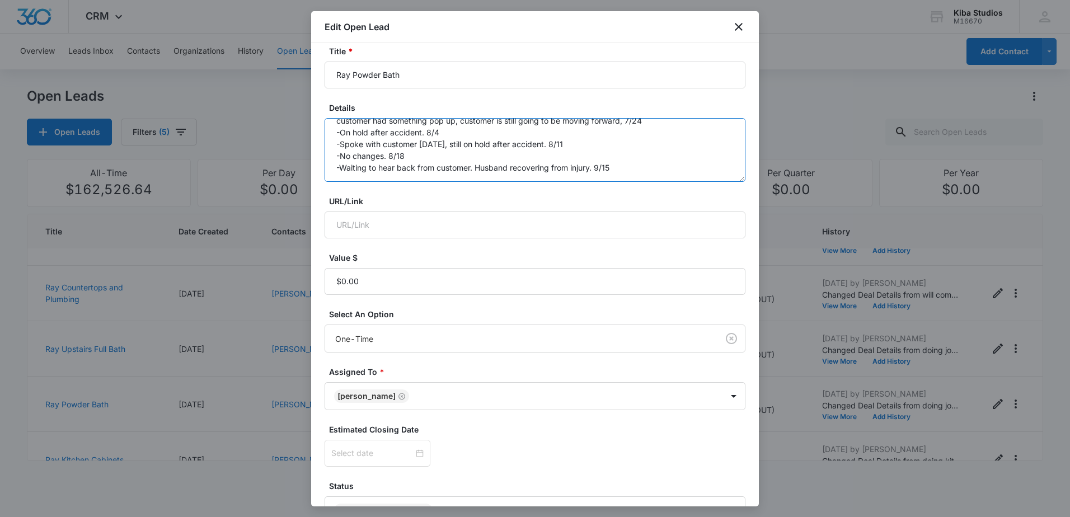
scroll to position [140, 0]
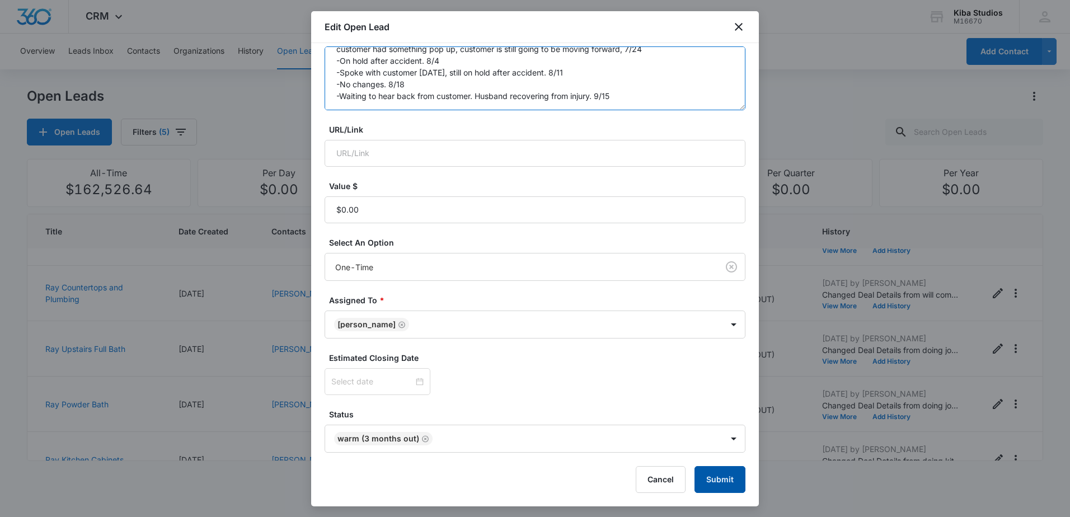
type textarea "doing jobs in phases, will come after kitchen customer had something pop up, cu…"
click at [716, 474] on button "Submit" at bounding box center [720, 479] width 51 height 27
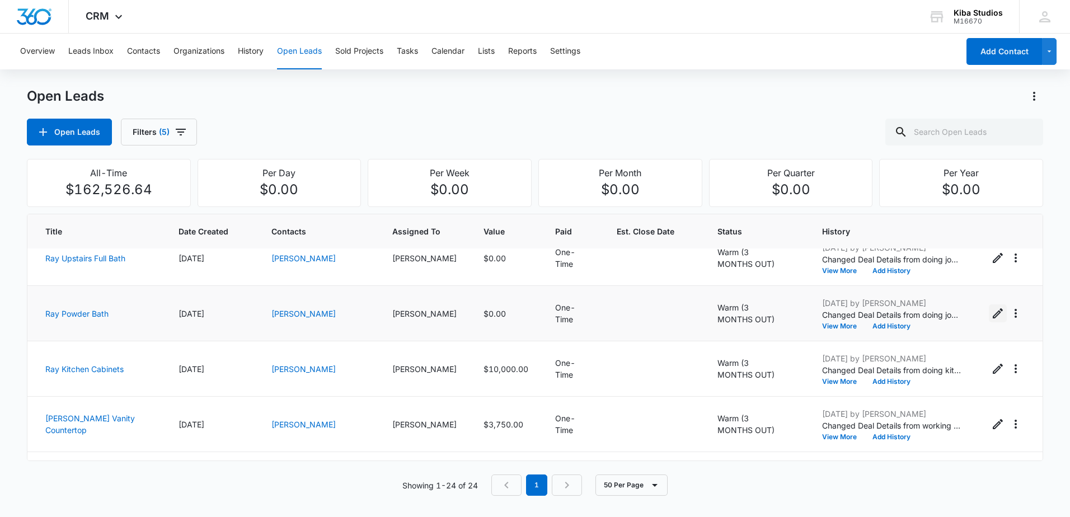
scroll to position [926, 0]
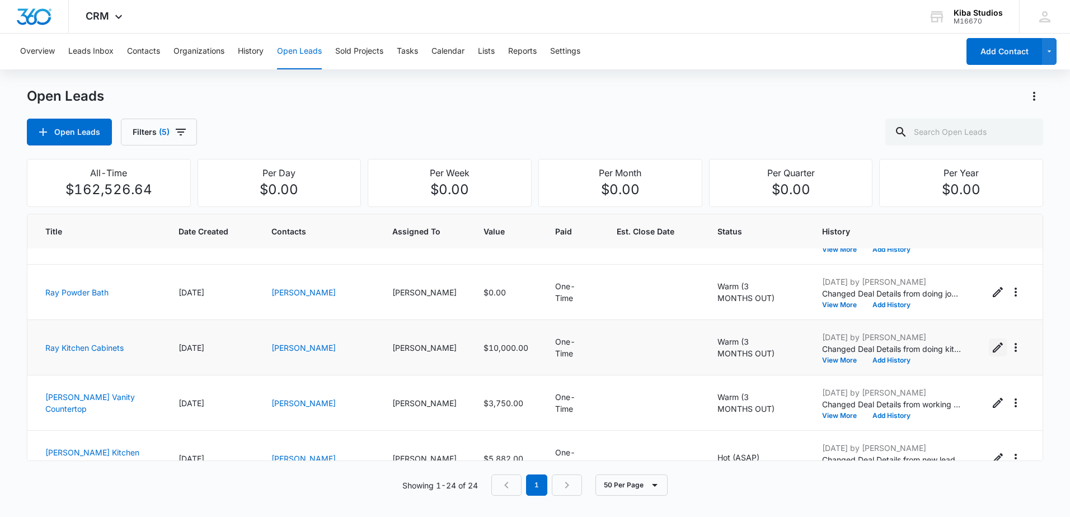
click at [991, 350] on icon "Edit Open Lead" at bounding box center [997, 347] width 13 height 13
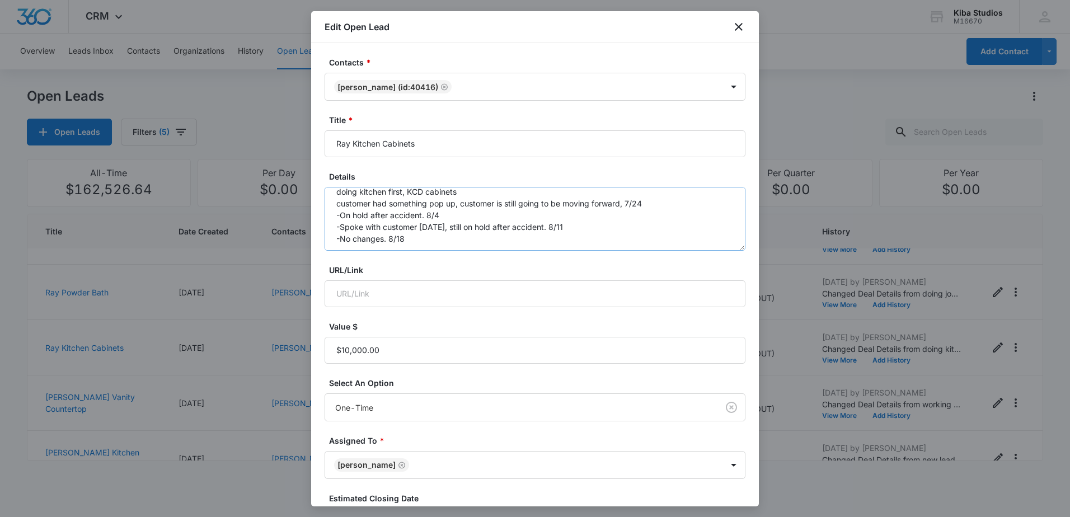
scroll to position [12, 0]
click at [416, 233] on textarea "doing kitchen first, KCD cabinets customer had something pop up, customer is st…" at bounding box center [535, 219] width 421 height 64
paste textarea "Waiting to hear back from customer. Husband recovering from injury."
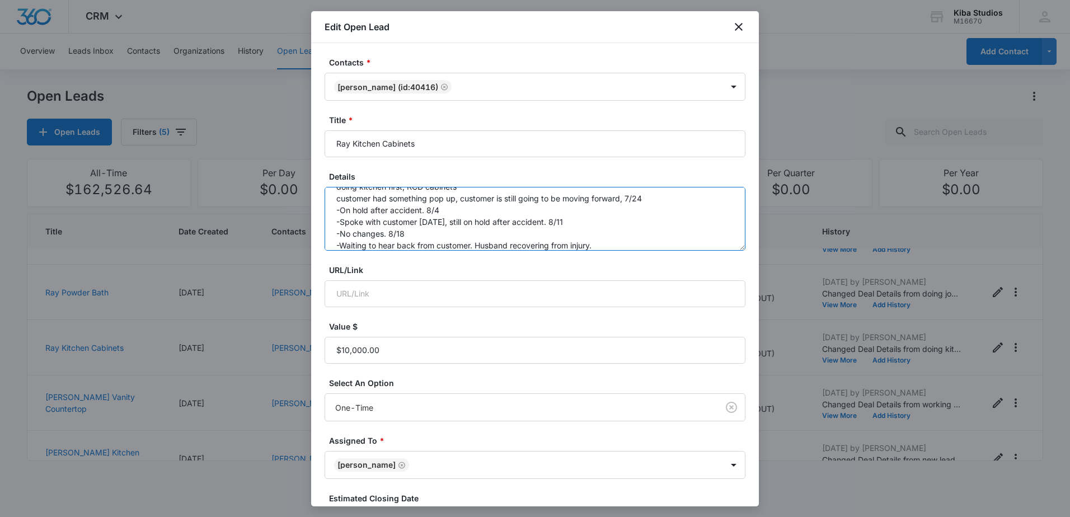
scroll to position [26, 0]
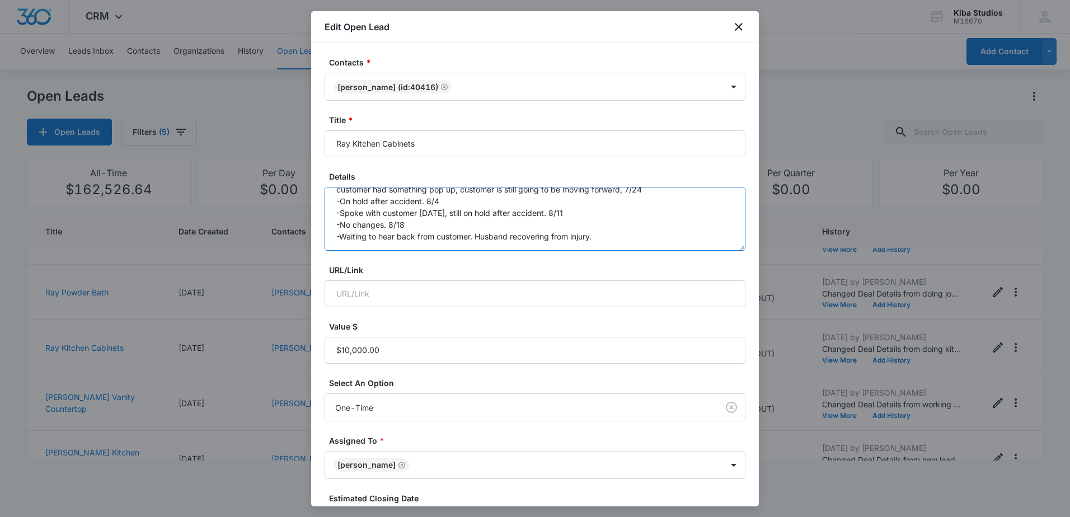
click at [601, 234] on textarea "doing kitchen first, KCD cabinets customer had something pop up, customer is st…" at bounding box center [535, 219] width 421 height 64
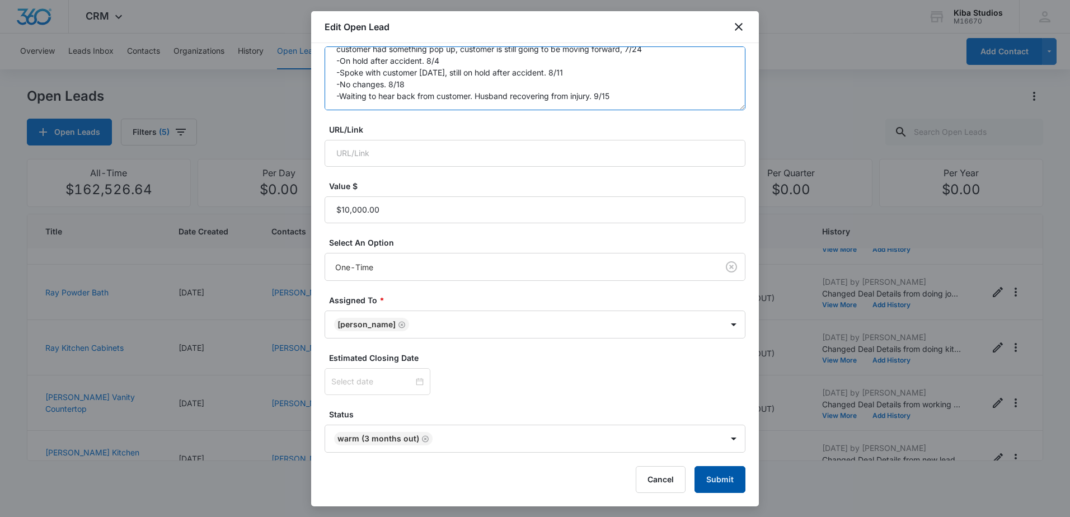
type textarea "doing kitchen first, KCD cabinets customer had something pop up, customer is st…"
click at [718, 477] on button "Submit" at bounding box center [720, 479] width 51 height 27
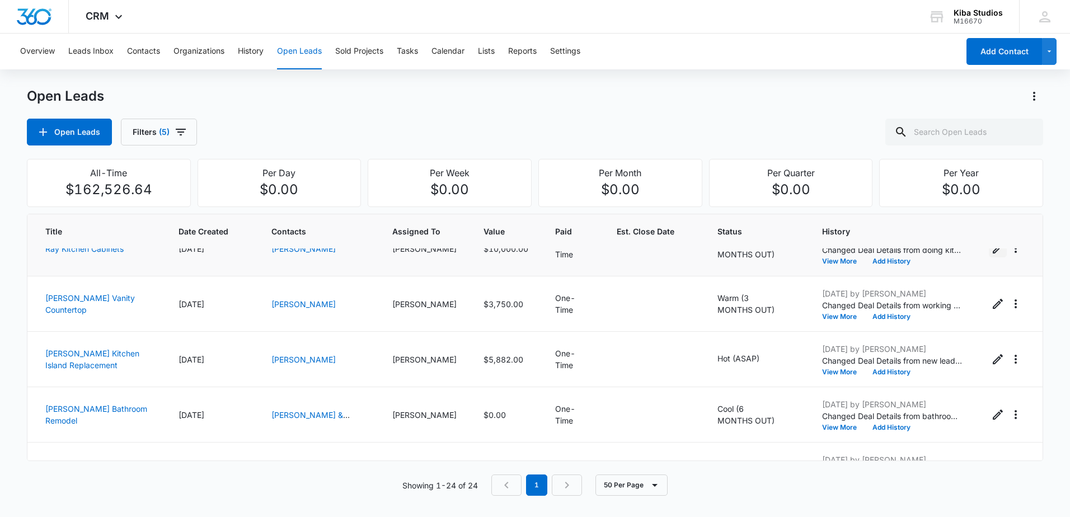
scroll to position [1038, 0]
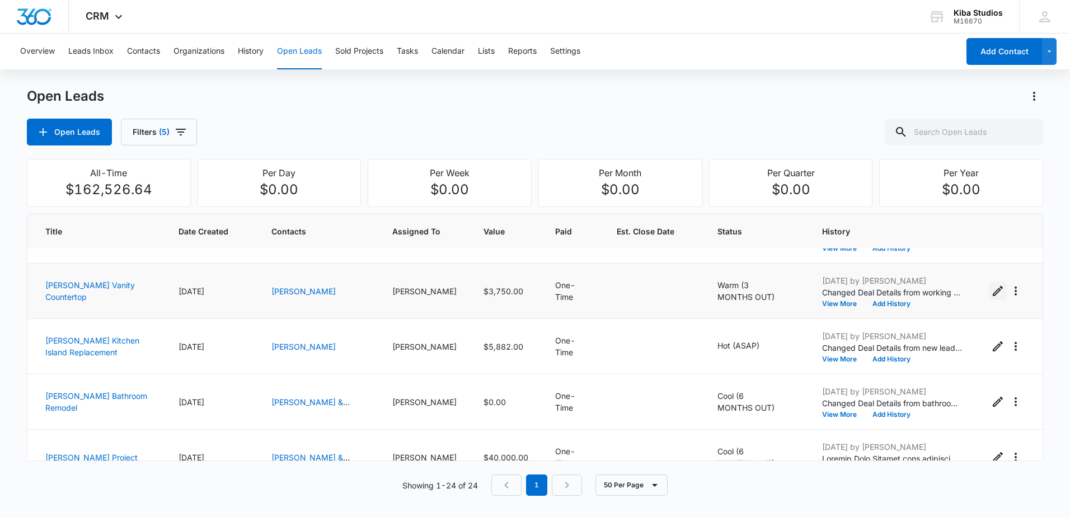
click at [991, 296] on icon "Edit Open Lead" at bounding box center [997, 290] width 13 height 13
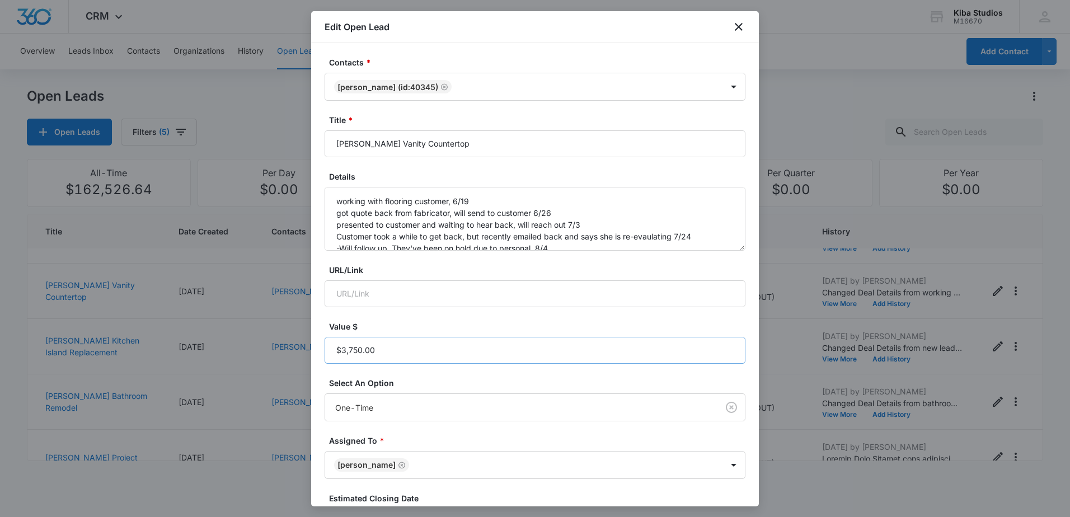
scroll to position [140, 0]
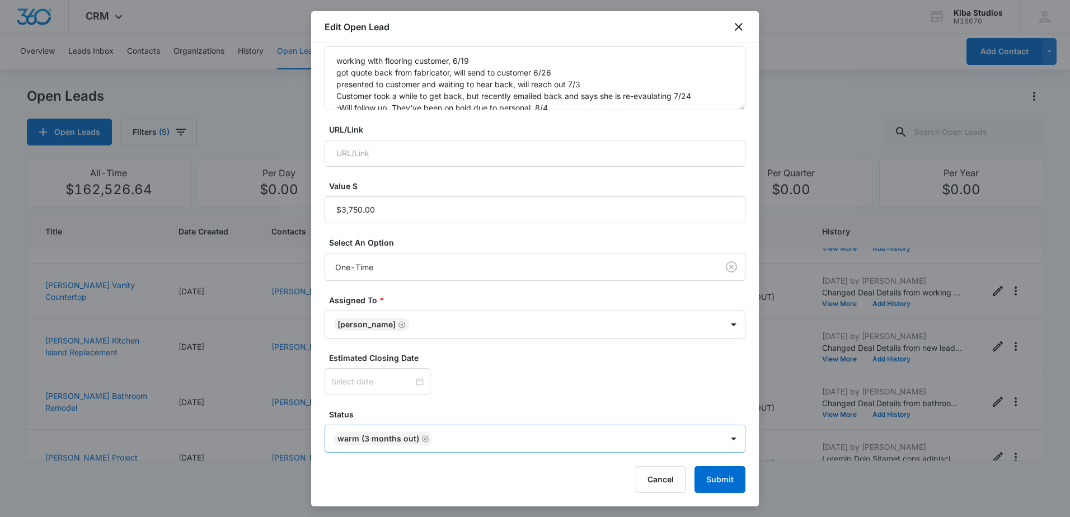
click at [427, 442] on icon "Remove Warm (3 MONTHS OUT)" at bounding box center [425, 439] width 8 height 8
click at [520, 441] on body "CRM Apps Reputation Websites Forms CRM Email Social Scheduling Content Ads Inte…" at bounding box center [535, 258] width 1070 height 517
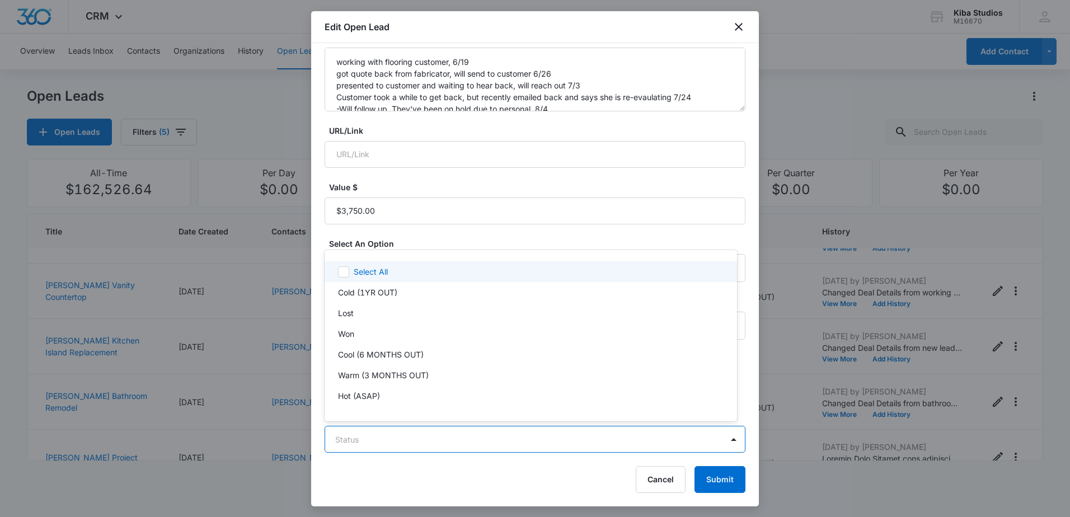
scroll to position [17, 0]
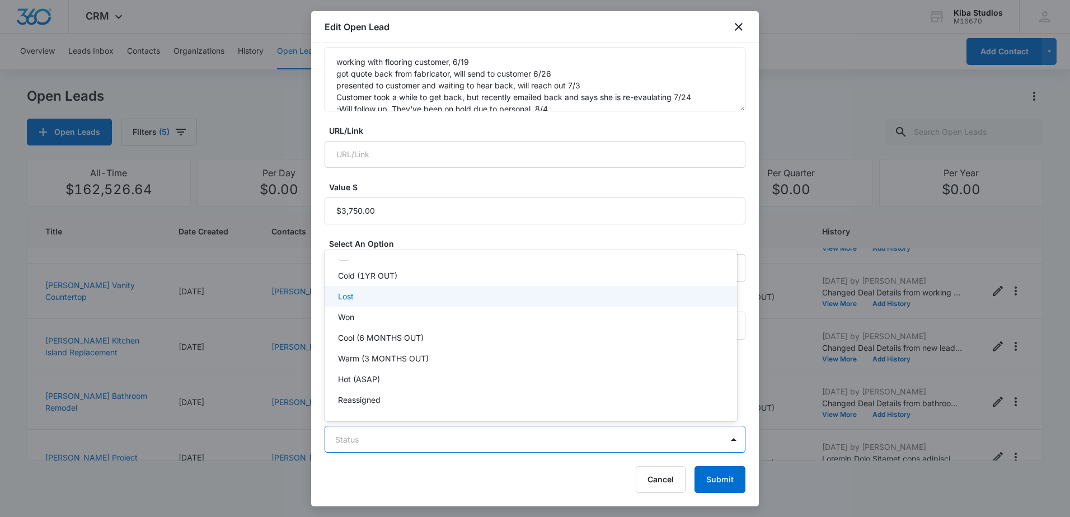
click at [397, 299] on div "Lost" at bounding box center [529, 297] width 383 height 12
click at [543, 468] on div at bounding box center [535, 258] width 1070 height 517
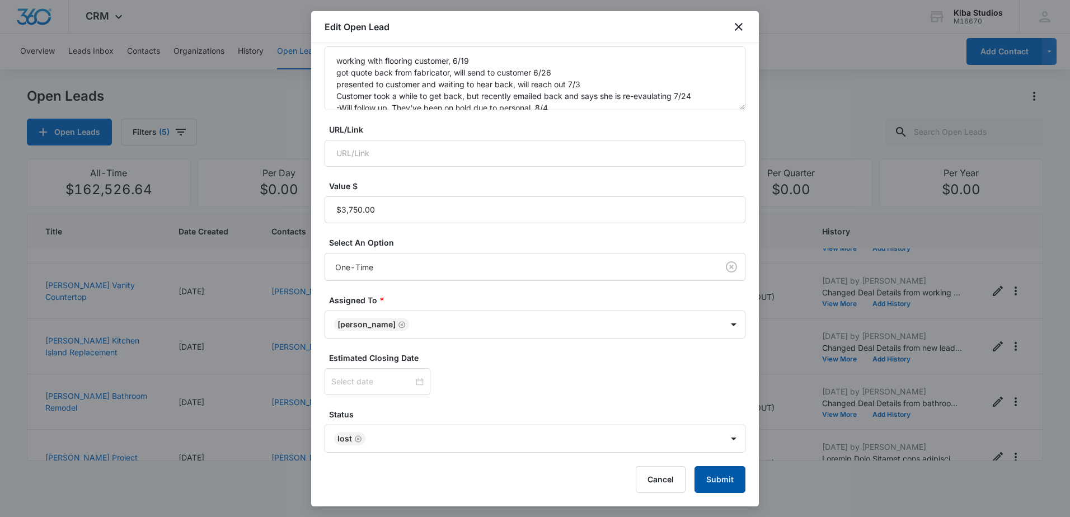
click at [699, 472] on button "Submit" at bounding box center [720, 479] width 51 height 27
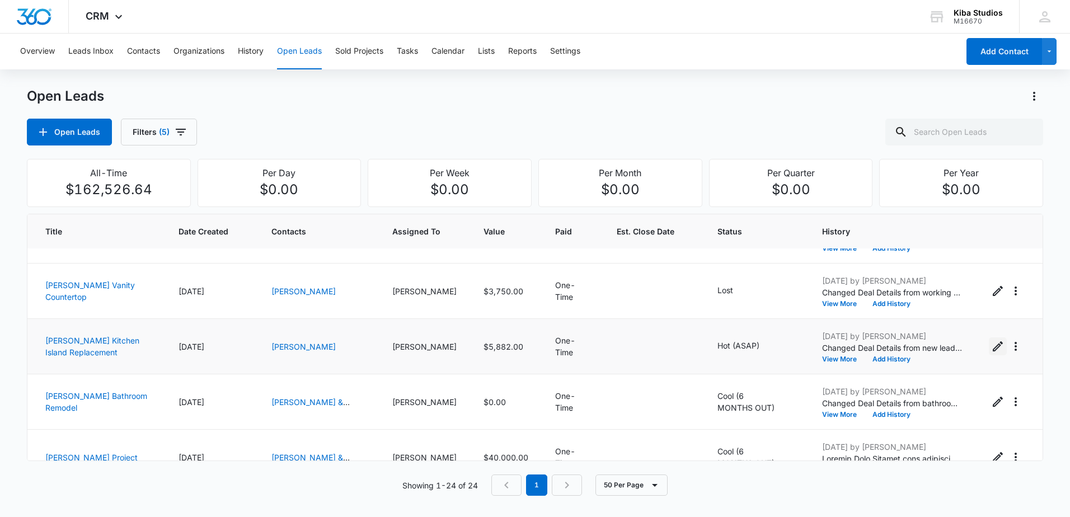
click at [993, 346] on icon "Edit Open Lead" at bounding box center [998, 346] width 10 height 10
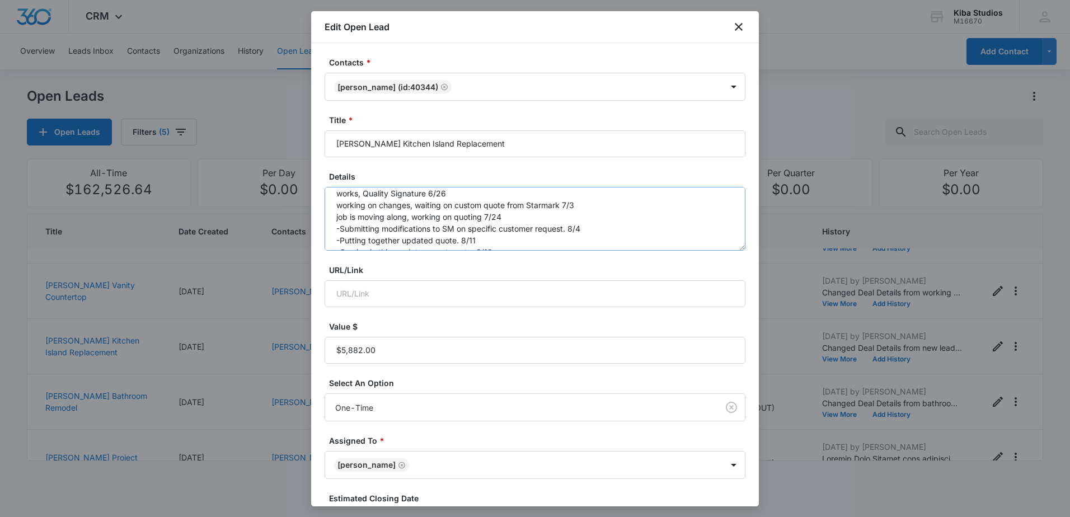
scroll to position [47, 0]
click at [530, 237] on textarea "new lead, working on design 6/19 sent drawings to [PERSON_NAME], did not hear b…" at bounding box center [535, 219] width 421 height 64
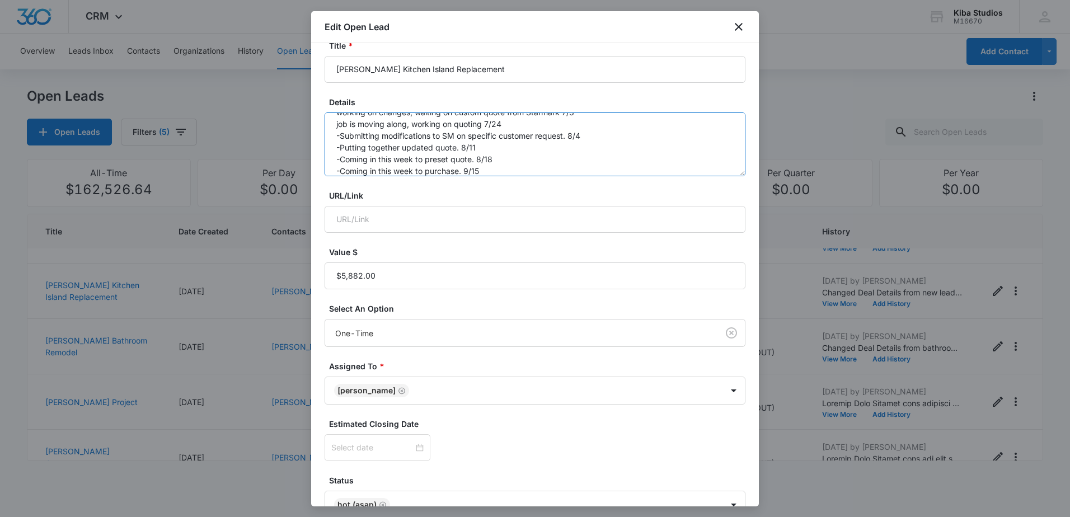
scroll to position [140, 0]
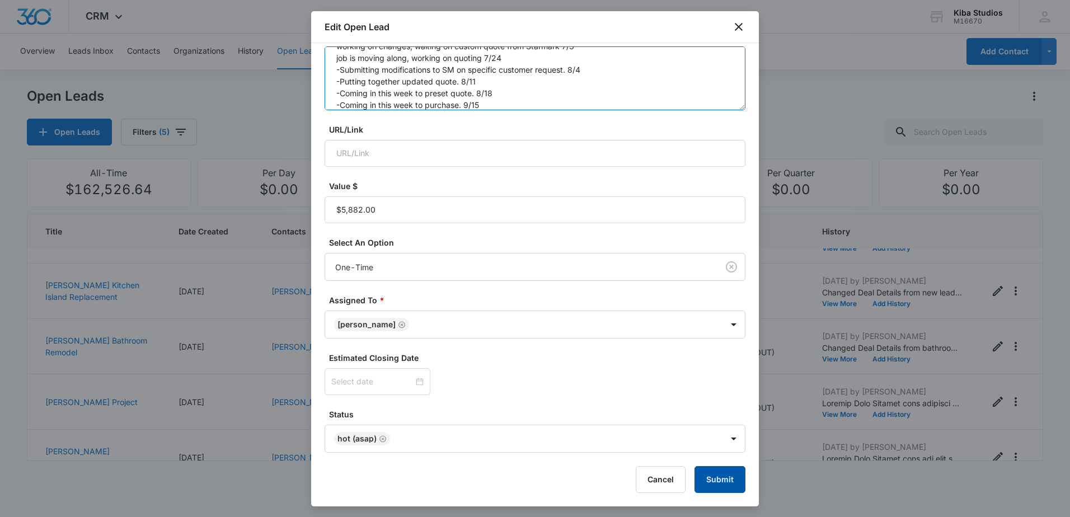
type textarea "new lead, working on design 6/19 sent drawings to [PERSON_NAME], did not hear b…"
click at [718, 478] on button "Submit" at bounding box center [720, 479] width 51 height 27
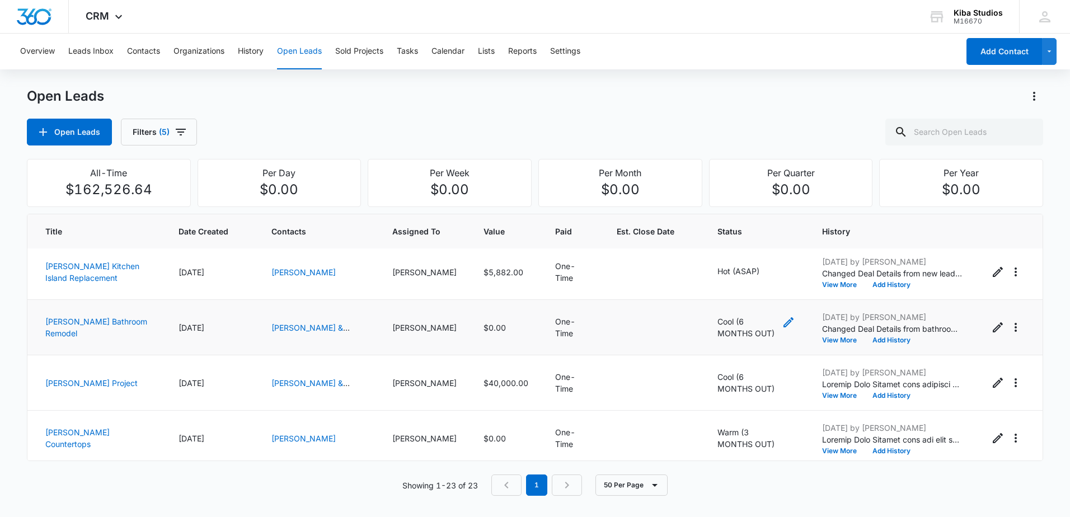
scroll to position [1062, 0]
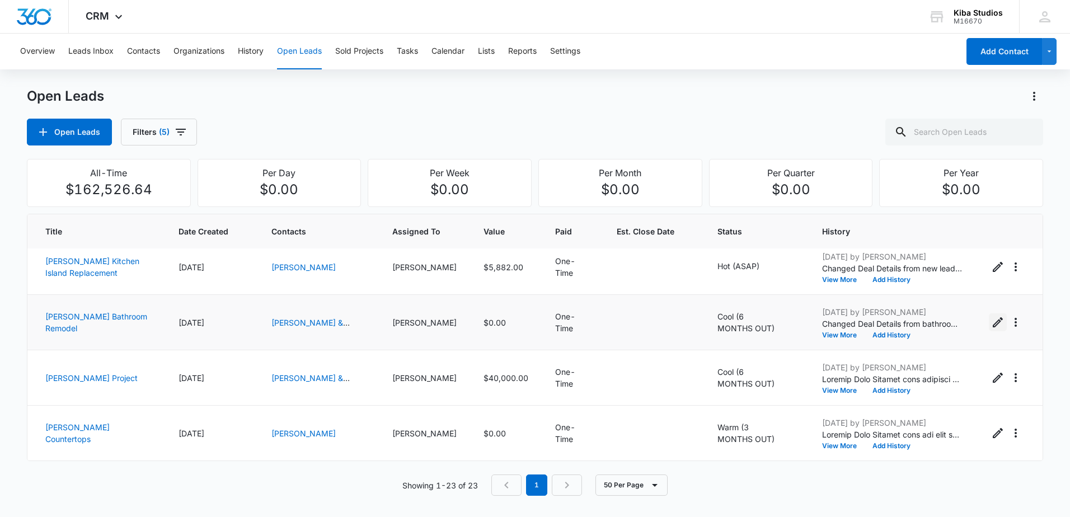
click at [993, 322] on icon "Edit Open Lead" at bounding box center [998, 322] width 10 height 10
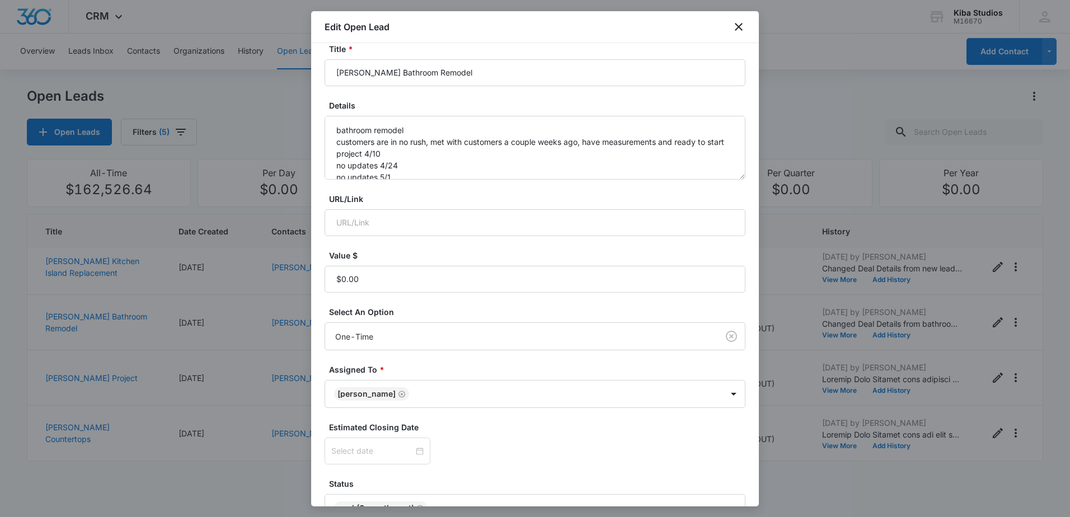
scroll to position [140, 0]
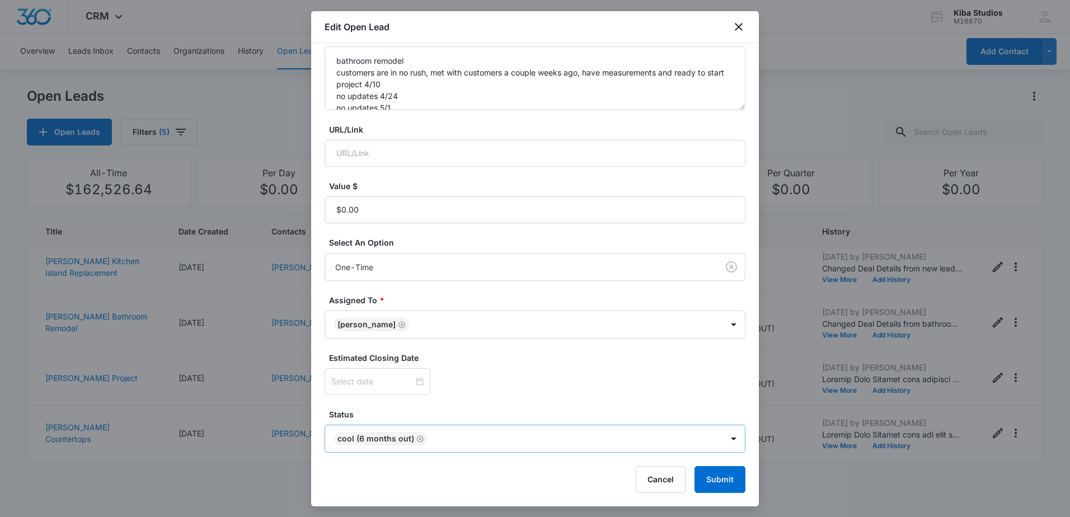
click at [419, 441] on icon "Remove Cool (6 MONTHS OUT)" at bounding box center [420, 439] width 8 height 8
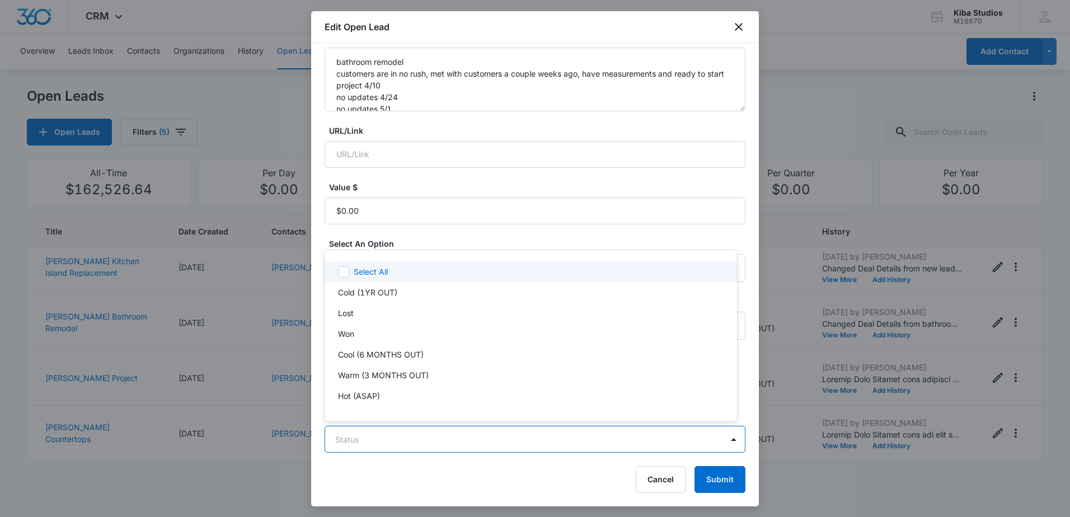
click at [442, 440] on body "CRM Apps Reputation Websites Forms CRM Email Social Scheduling Content Ads Inte…" at bounding box center [535, 258] width 1070 height 517
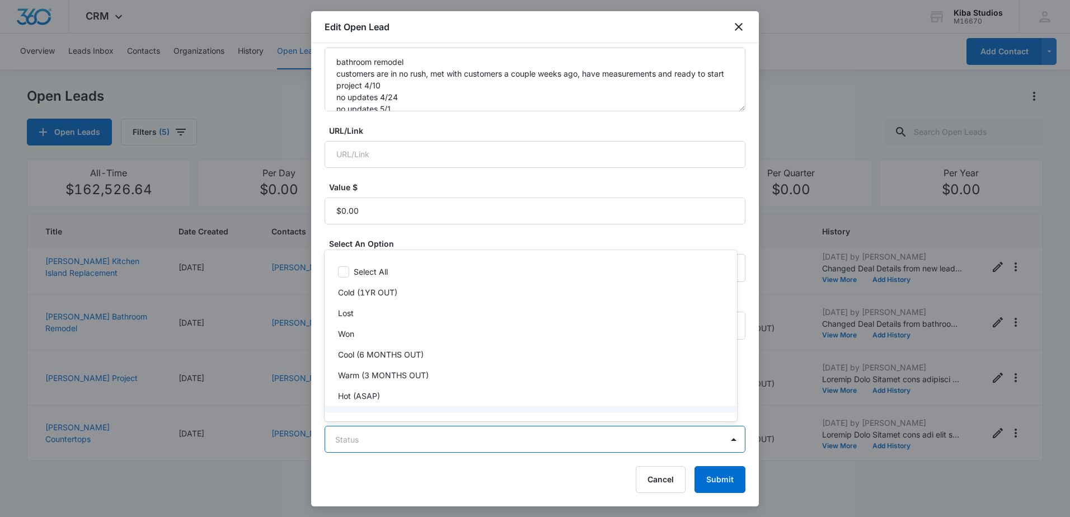
scroll to position [17, 0]
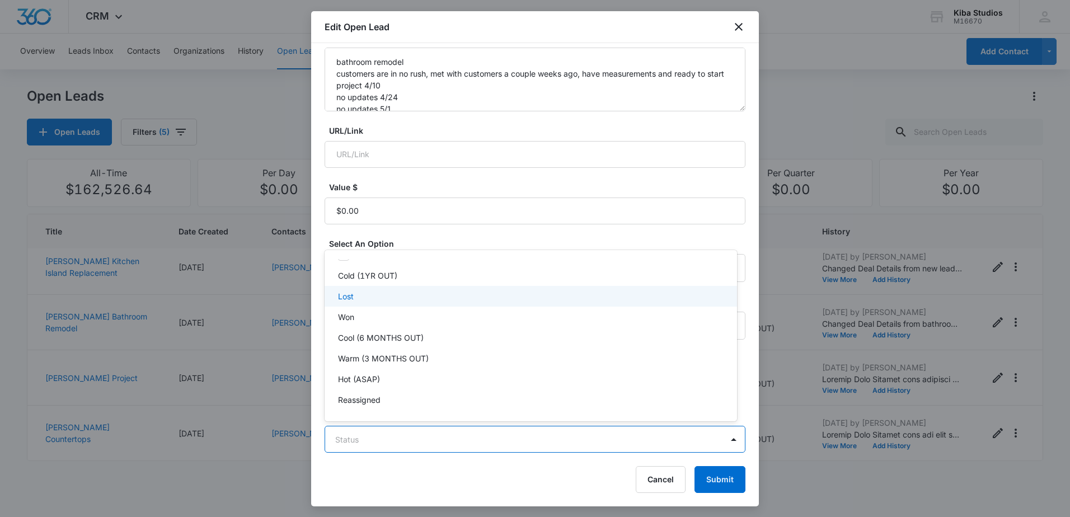
click at [426, 296] on div "Lost" at bounding box center [529, 297] width 383 height 12
click at [717, 481] on div at bounding box center [535, 258] width 1070 height 517
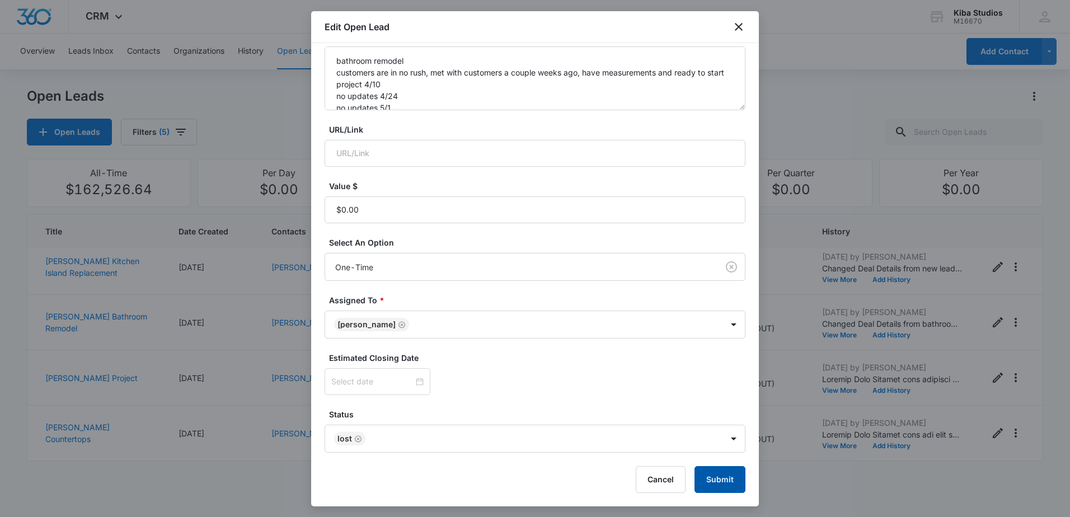
click at [717, 481] on button "Submit" at bounding box center [720, 479] width 51 height 27
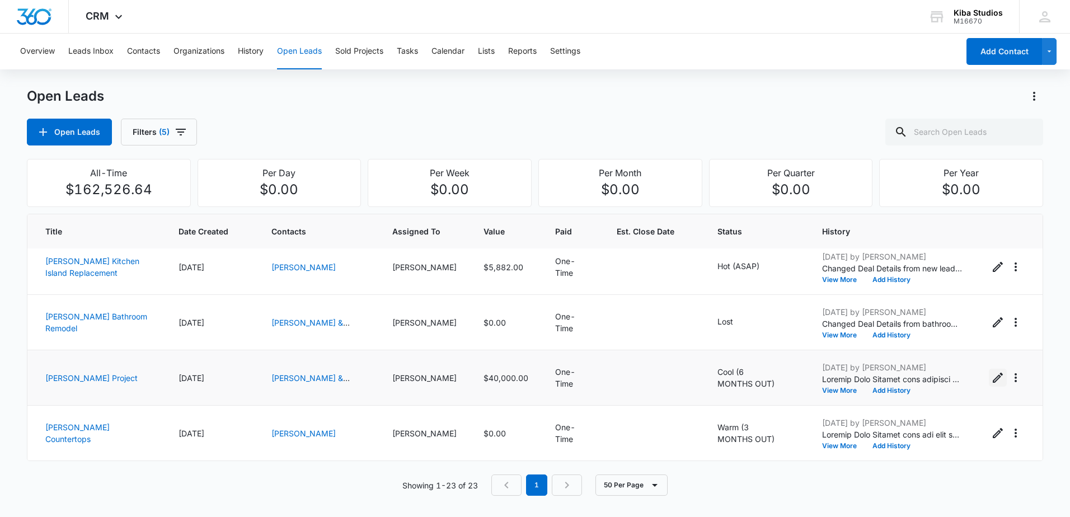
click at [993, 381] on icon "Edit Open Lead" at bounding box center [998, 378] width 10 height 10
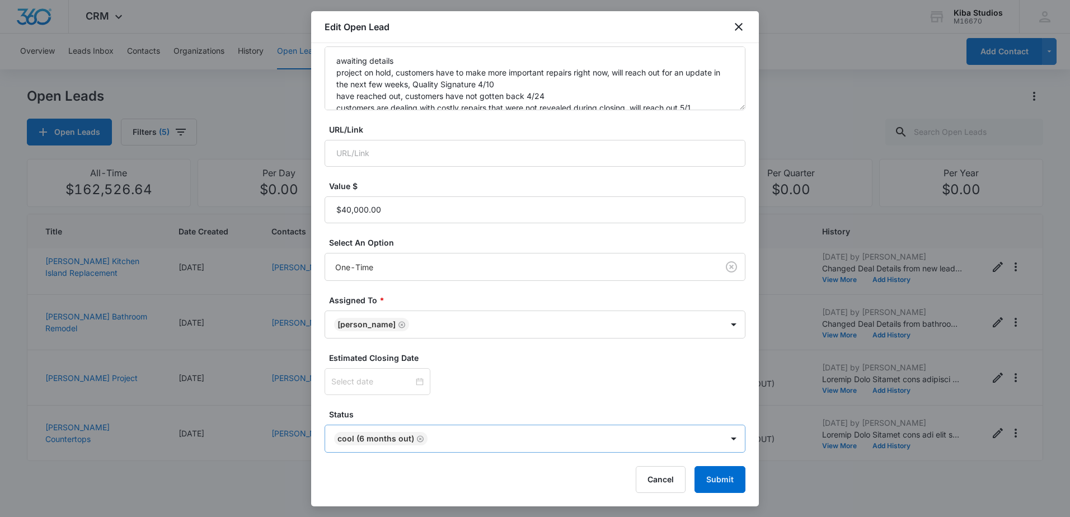
click at [419, 437] on icon "Remove Cool (6 MONTHS OUT)" at bounding box center [420, 439] width 8 height 8
click at [442, 438] on body "CRM Apps Reputation Websites Forms CRM Email Social Scheduling Content Ads Inte…" at bounding box center [535, 258] width 1070 height 517
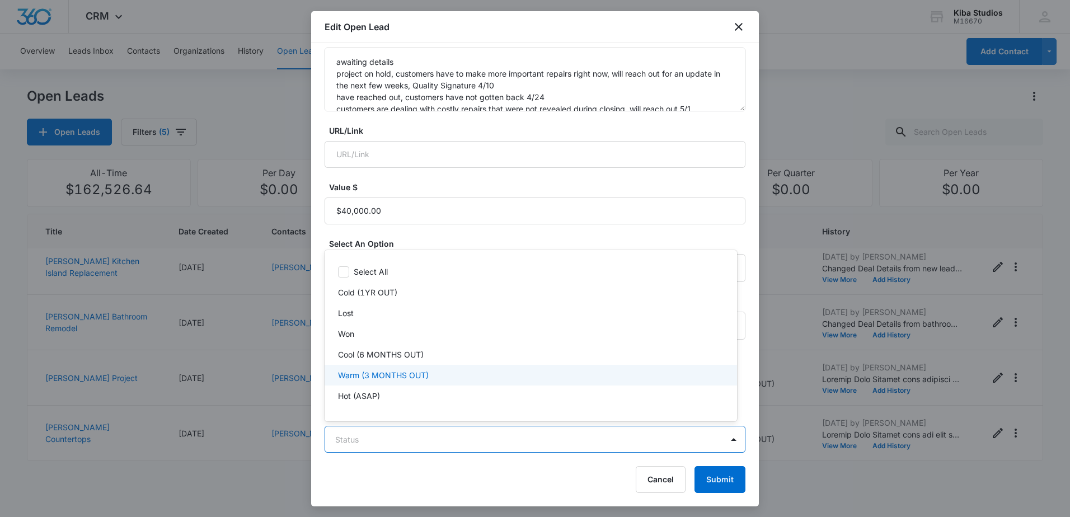
scroll to position [1, 0]
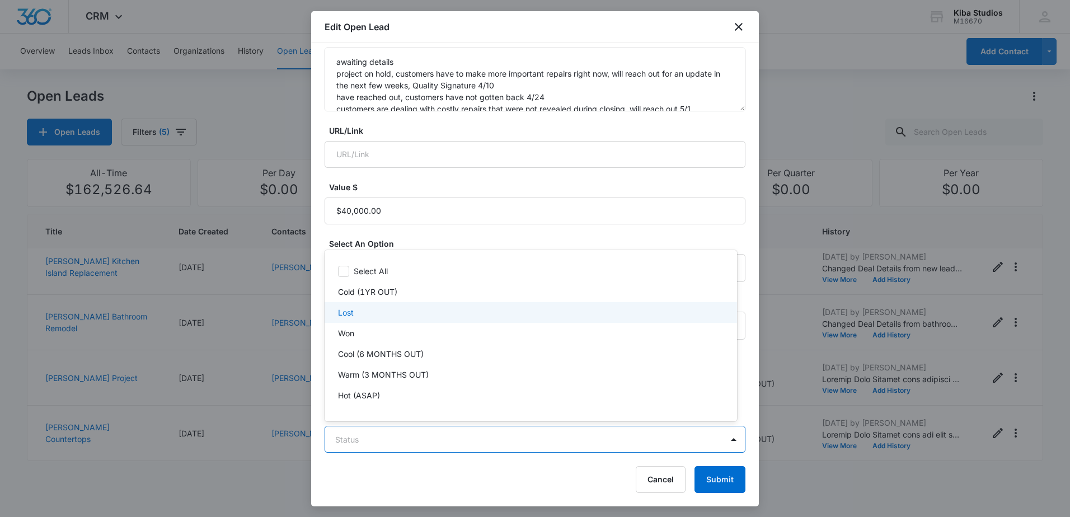
click at [406, 307] on div "Lost" at bounding box center [529, 313] width 383 height 12
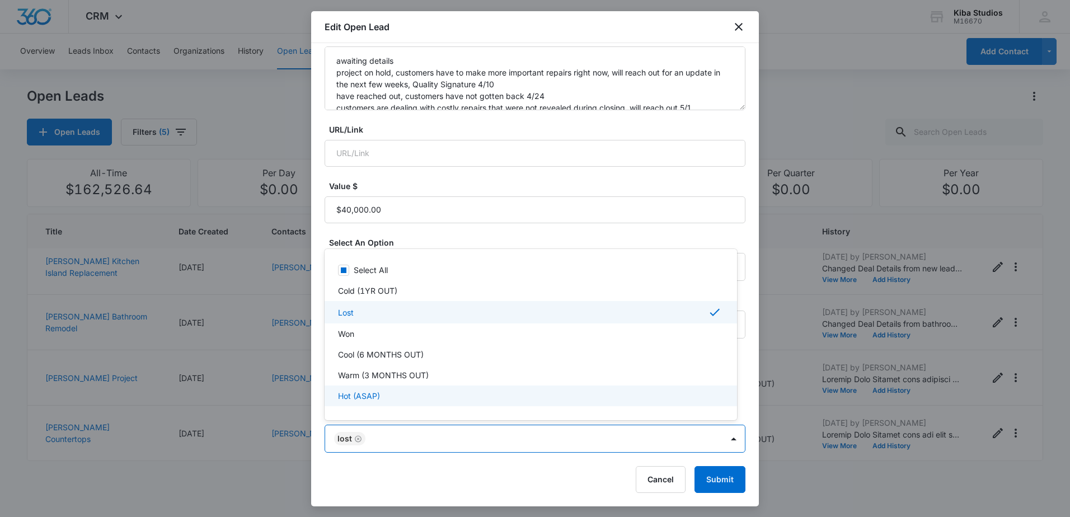
click at [723, 474] on div at bounding box center [535, 258] width 1070 height 517
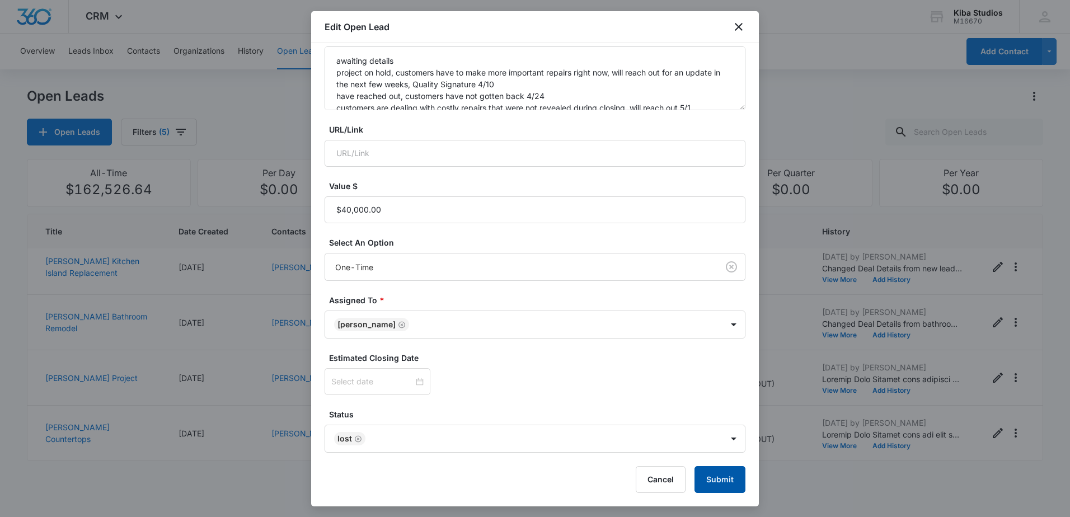
click at [719, 477] on button "Submit" at bounding box center [720, 479] width 51 height 27
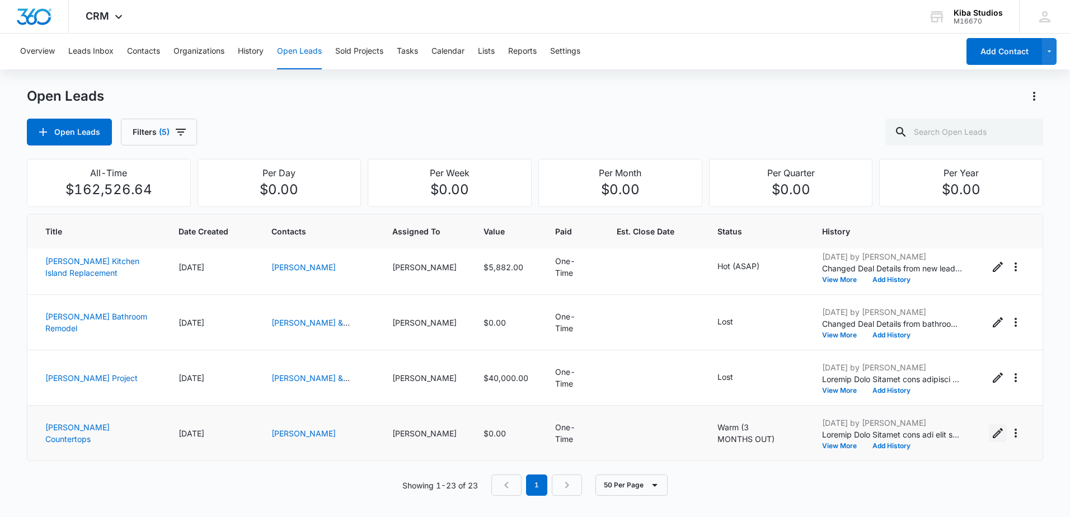
click at [991, 433] on icon "Edit Open Lead" at bounding box center [997, 433] width 13 height 13
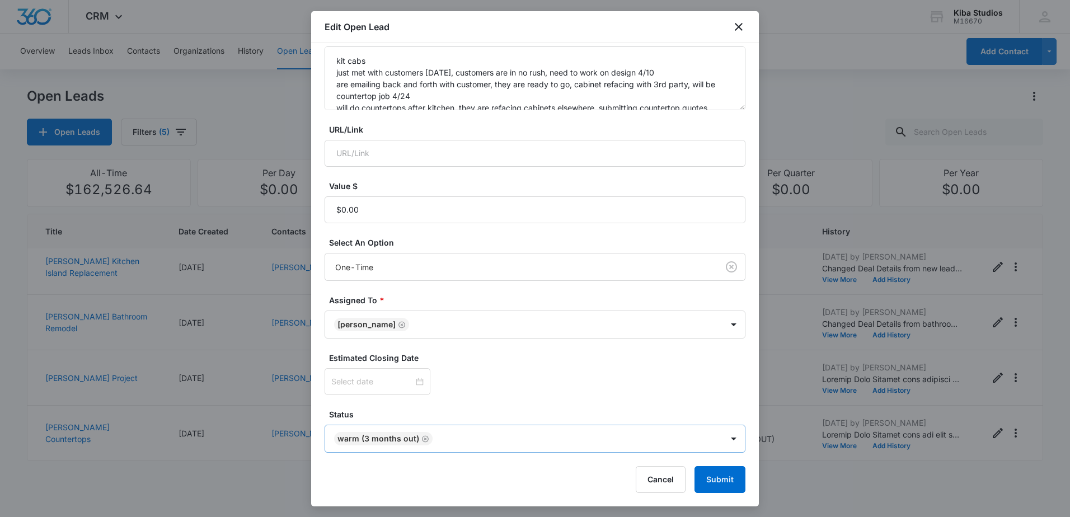
click at [425, 437] on icon "Remove Warm (3 MONTHS OUT)" at bounding box center [425, 438] width 7 height 7
click at [600, 433] on body "CRM Apps Reputation Websites Forms CRM Email Social Scheduling Content Ads Inte…" at bounding box center [535, 258] width 1070 height 517
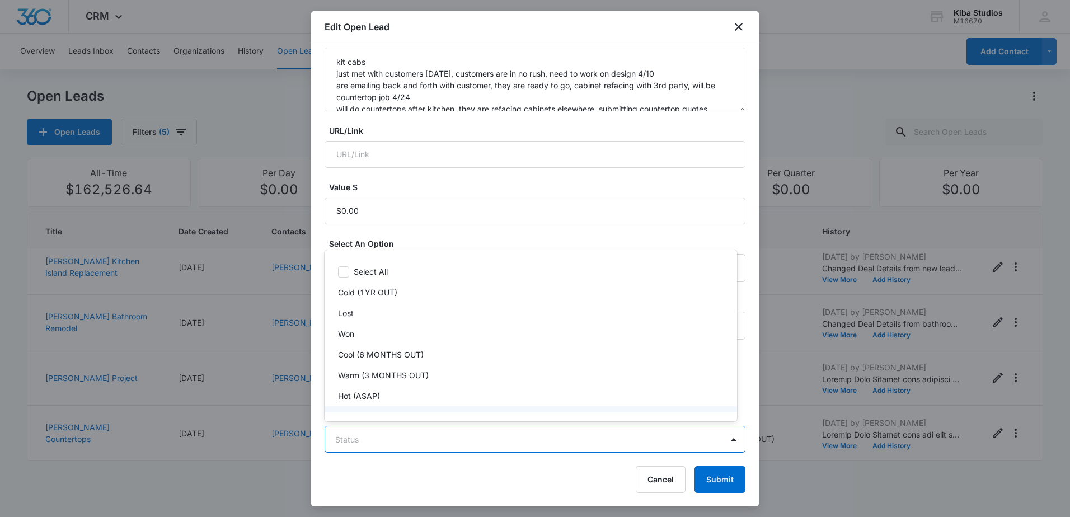
scroll to position [17, 0]
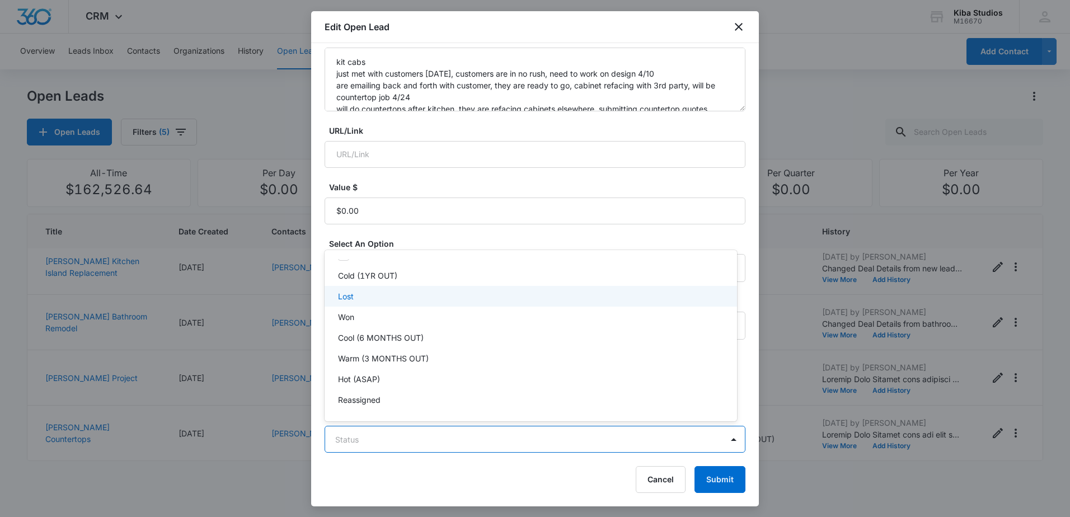
click at [394, 297] on div "Lost" at bounding box center [529, 297] width 383 height 12
click at [542, 474] on div at bounding box center [535, 258] width 1070 height 517
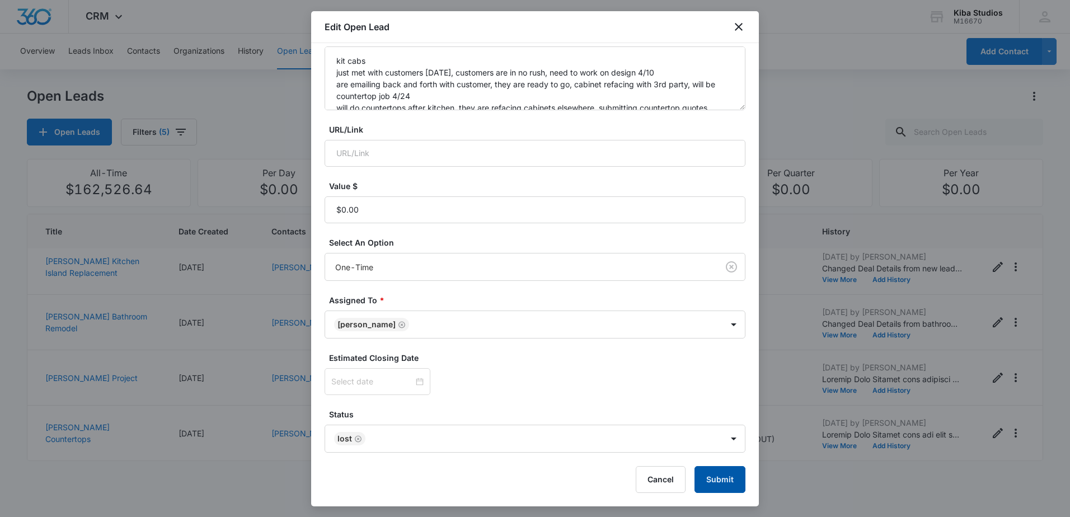
click at [697, 471] on button "Submit" at bounding box center [720, 479] width 51 height 27
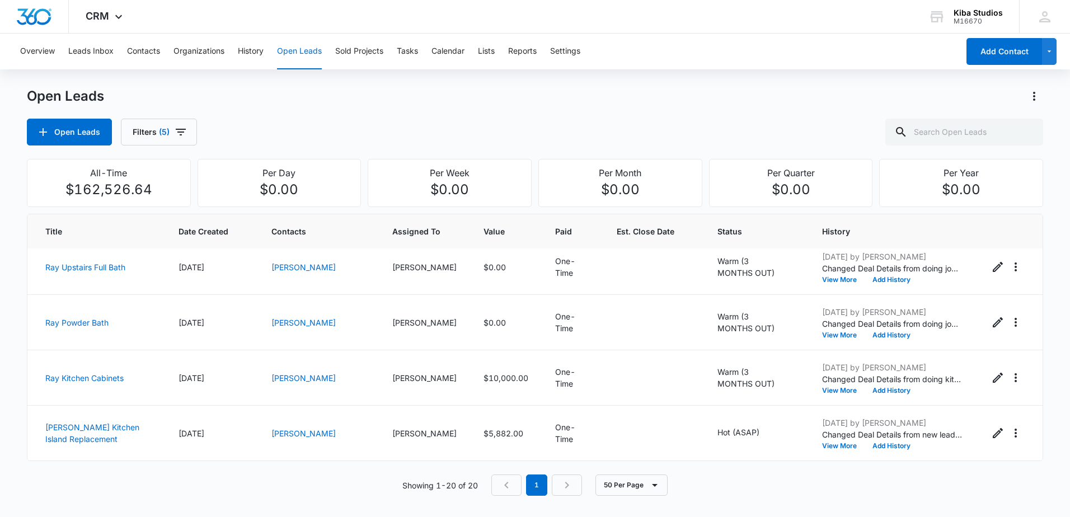
scroll to position [896, 0]
